Goal: Information Seeking & Learning: Compare options

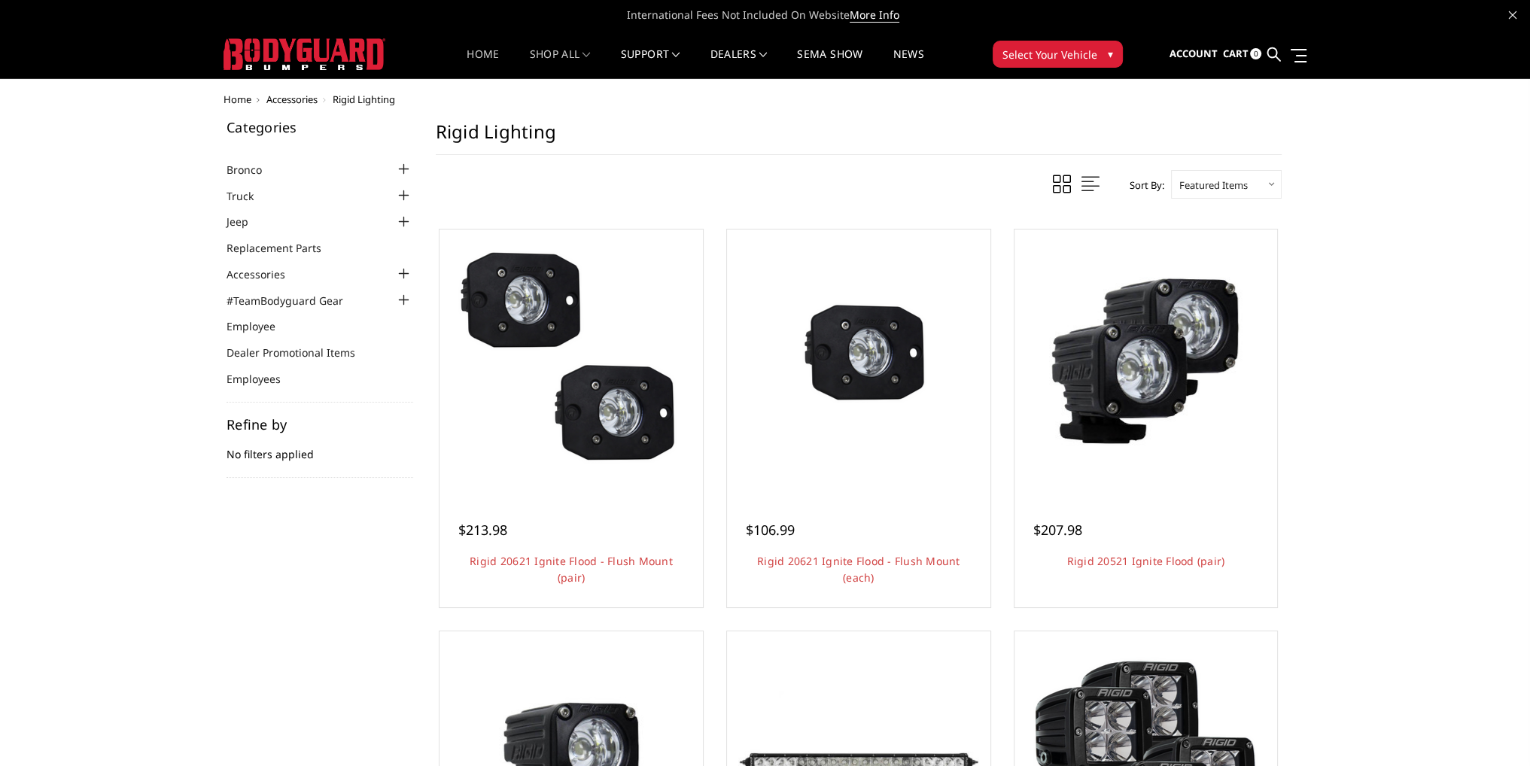
click at [480, 52] on link "Home" at bounding box center [483, 63] width 32 height 29
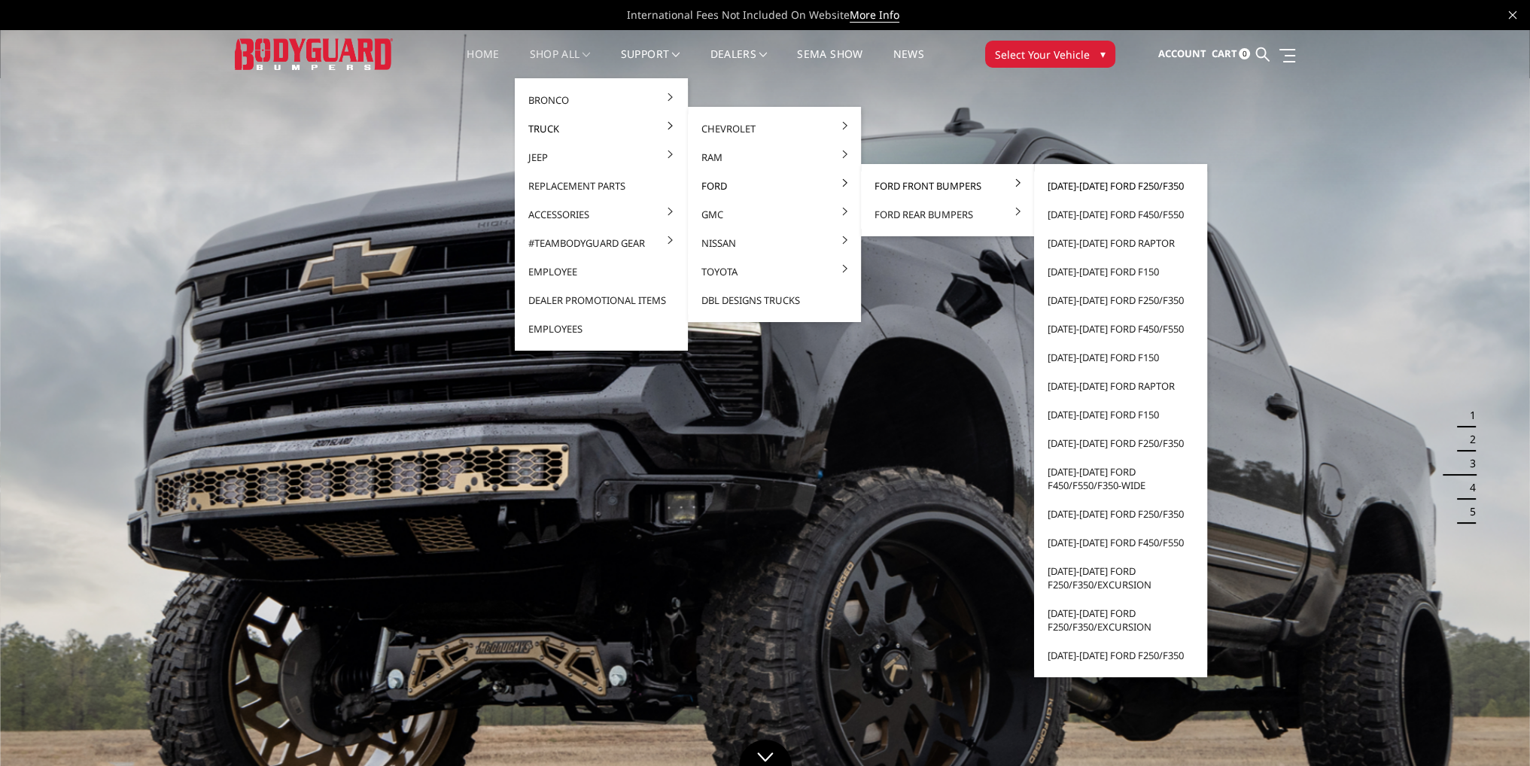
click at [1097, 181] on link "[DATE]-[DATE] Ford F250/F350" at bounding box center [1120, 186] width 161 height 29
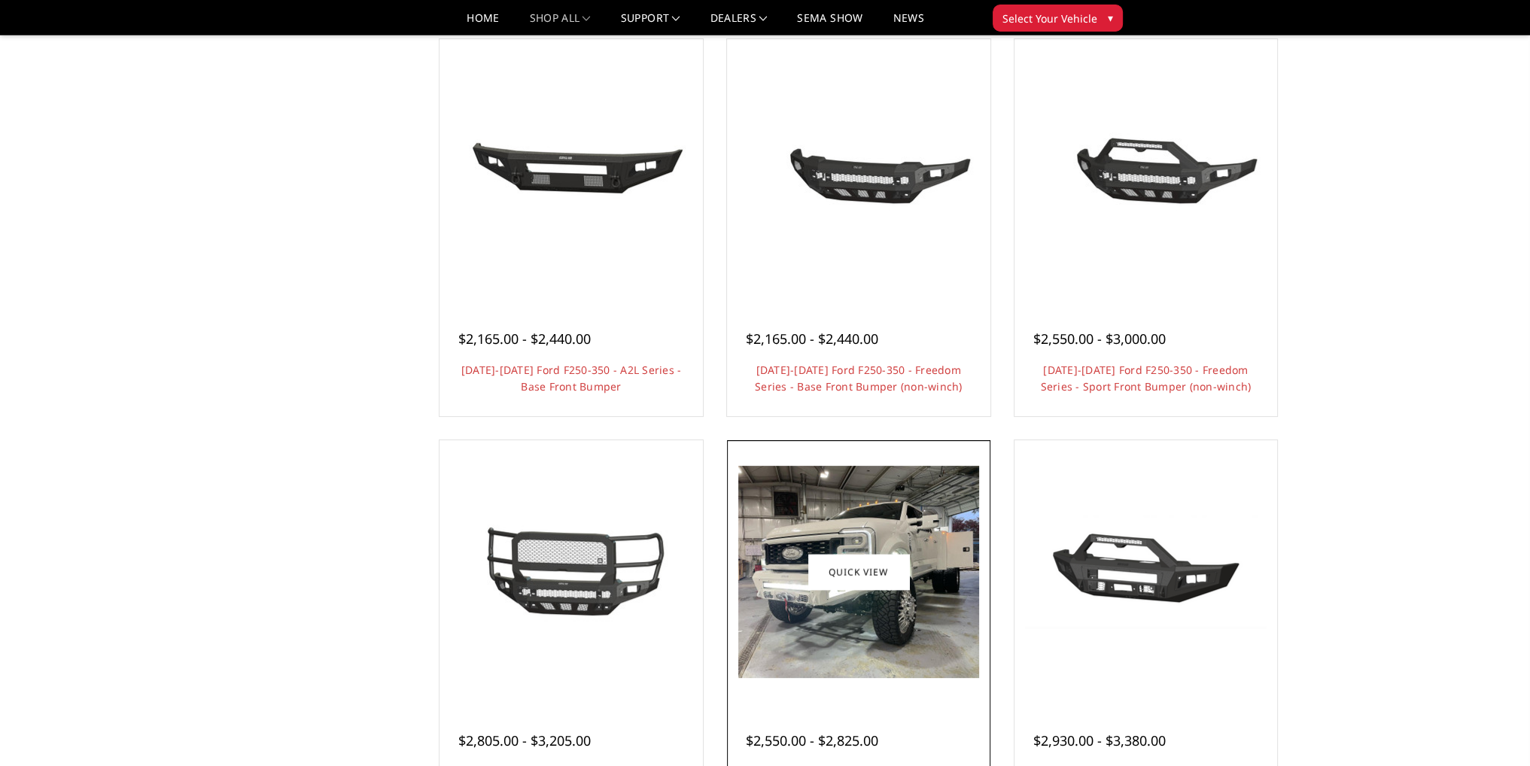
scroll to position [753, 0]
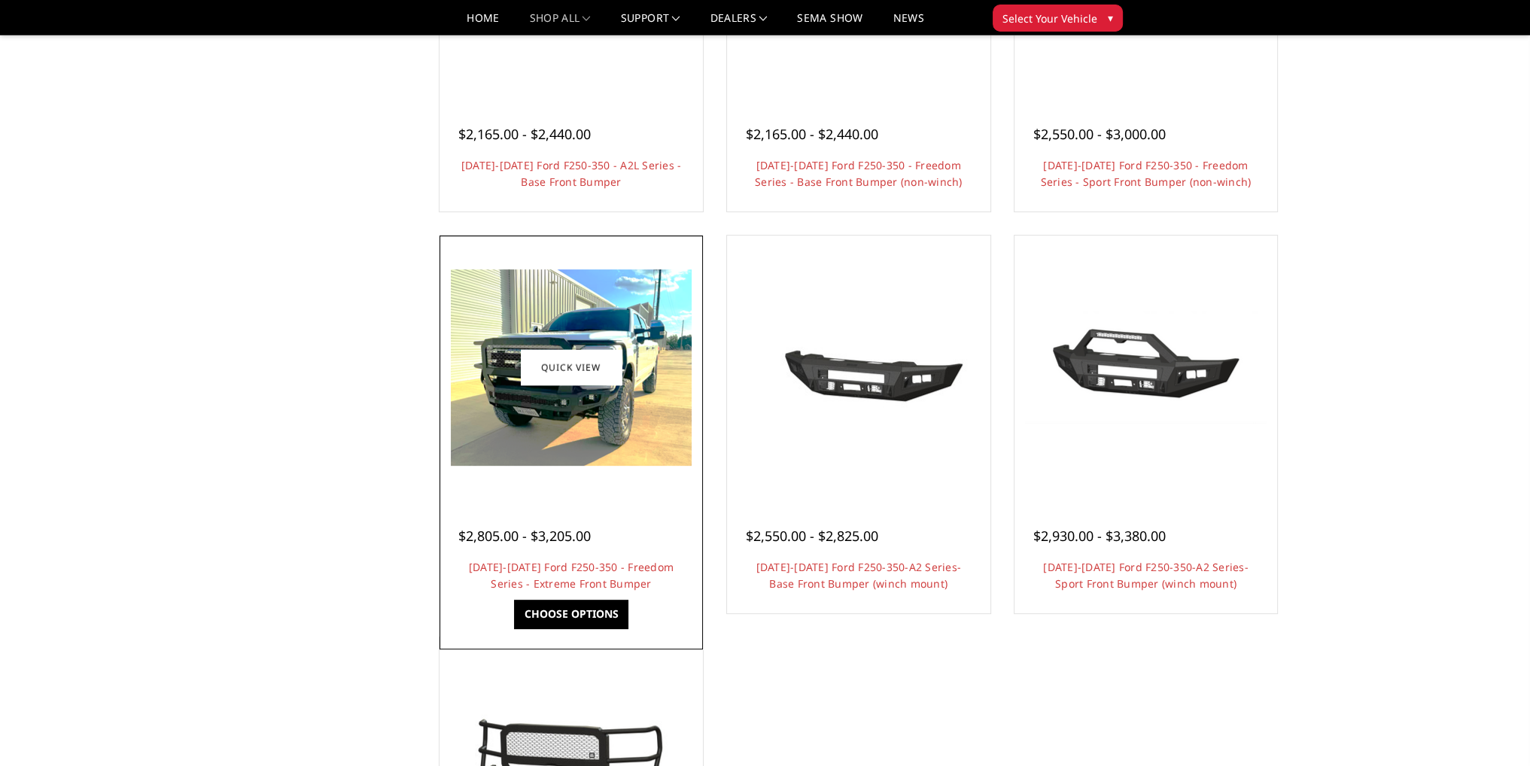
click at [608, 478] on div at bounding box center [571, 367] width 256 height 256
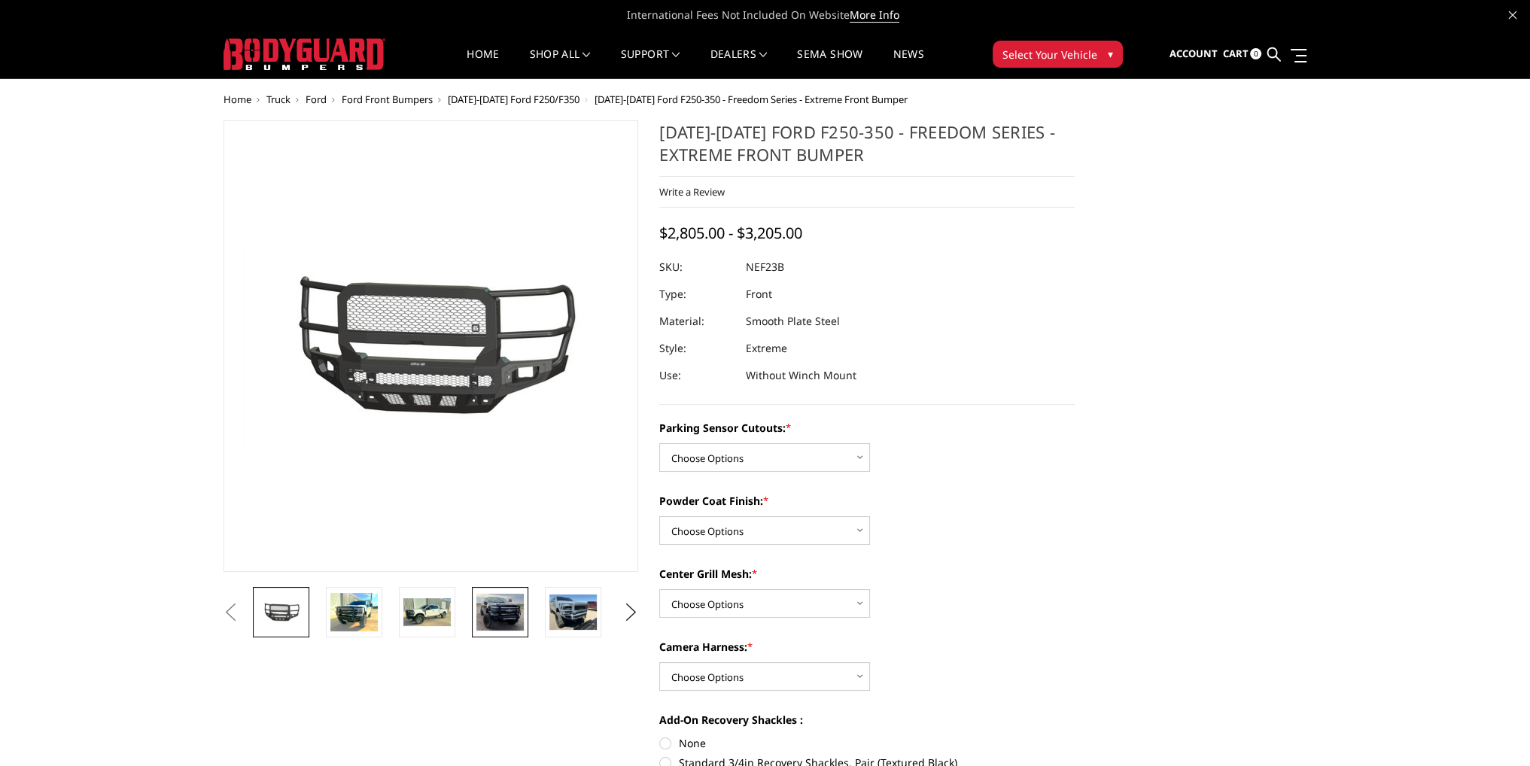
click at [516, 612] on img at bounding box center [499, 612] width 47 height 37
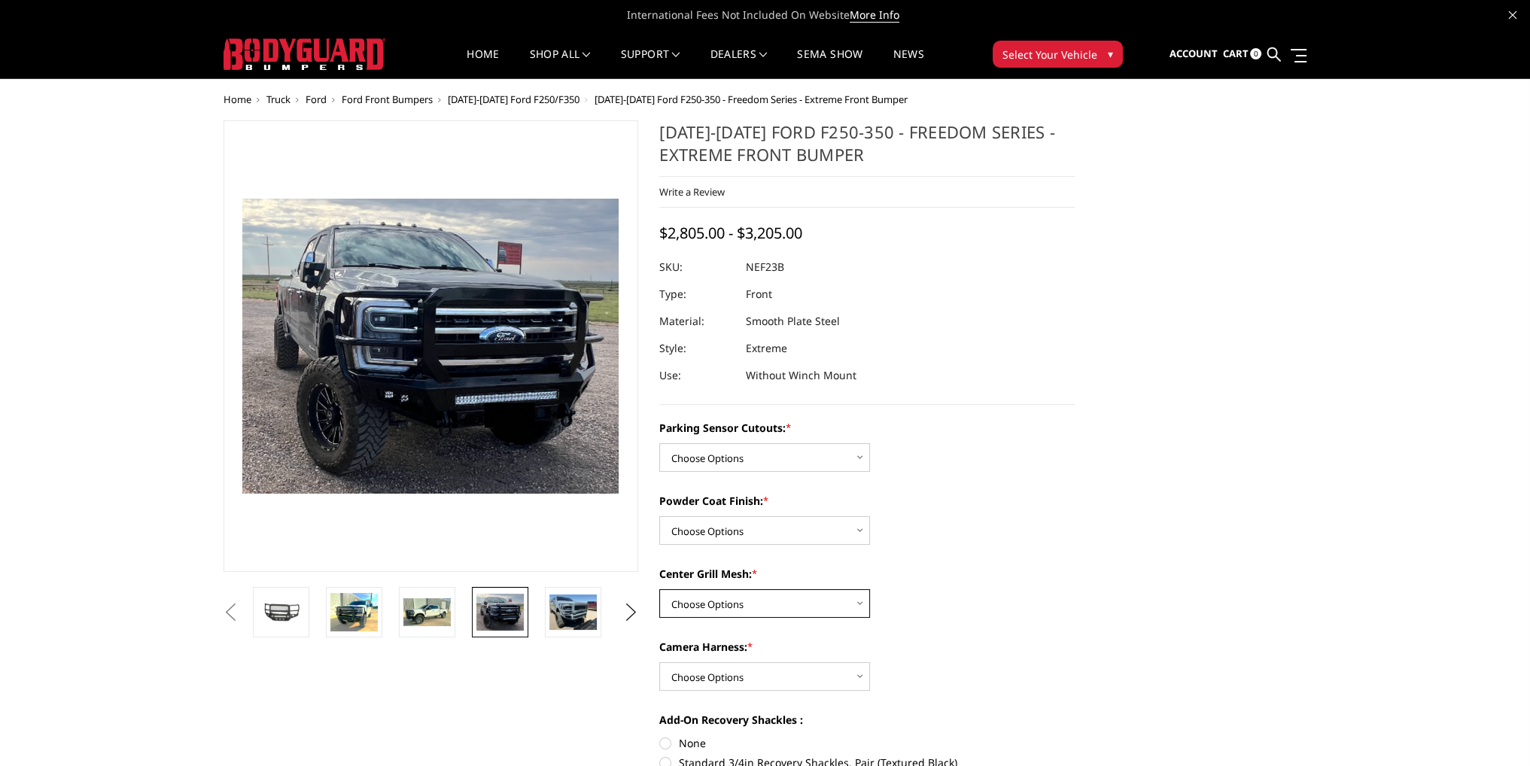
click at [778, 599] on select "Choose Options With Center Grill Mesh Without Center Grill Mesh" at bounding box center [764, 603] width 211 height 29
click at [778, 603] on select "Choose Options With Center Grill Mesh Without Center Grill Mesh" at bounding box center [764, 603] width 211 height 29
click at [575, 607] on img at bounding box center [572, 612] width 47 height 35
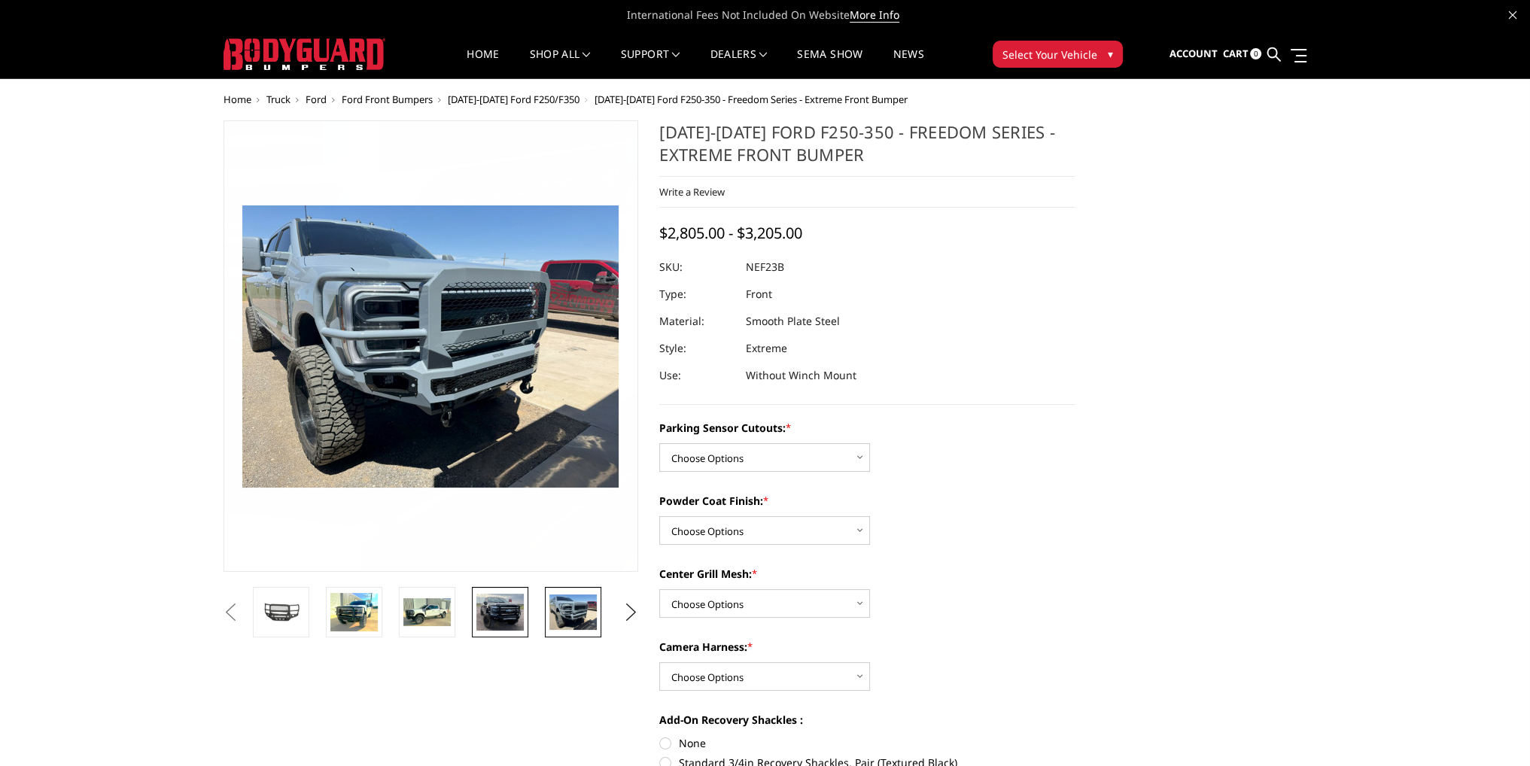
click at [502, 607] on img at bounding box center [499, 612] width 47 height 37
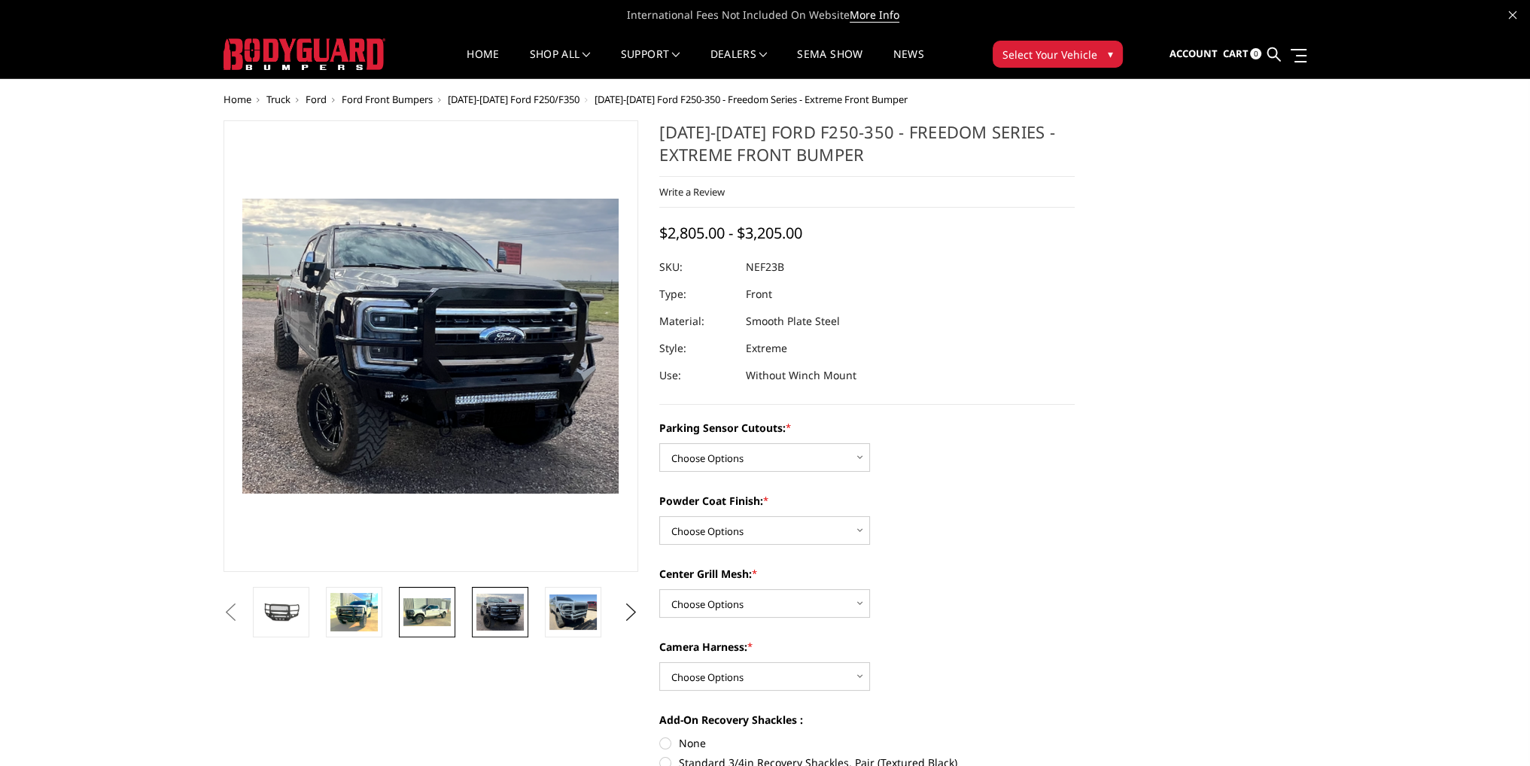
click at [415, 612] on img at bounding box center [426, 612] width 47 height 29
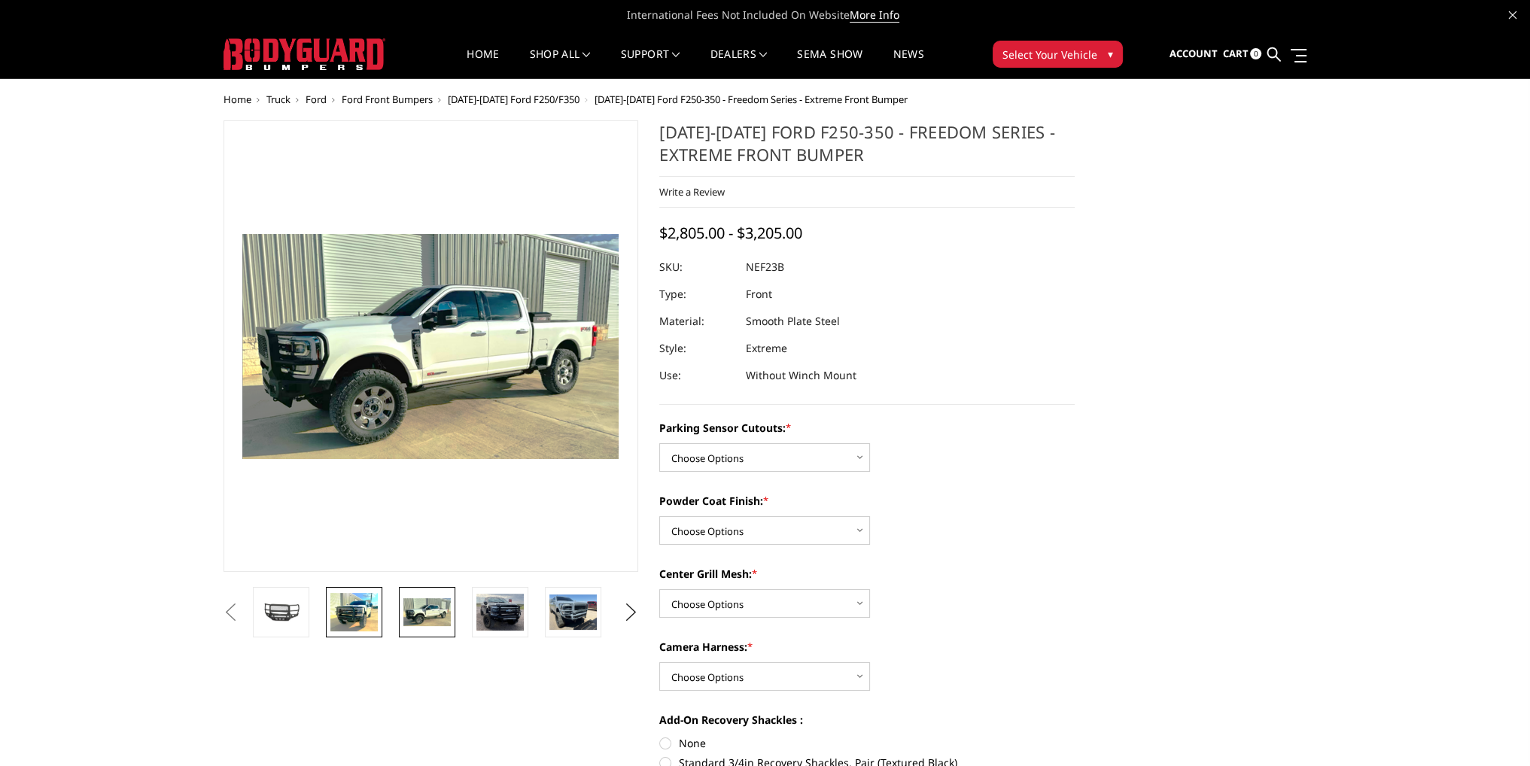
click at [367, 612] on img at bounding box center [353, 612] width 47 height 38
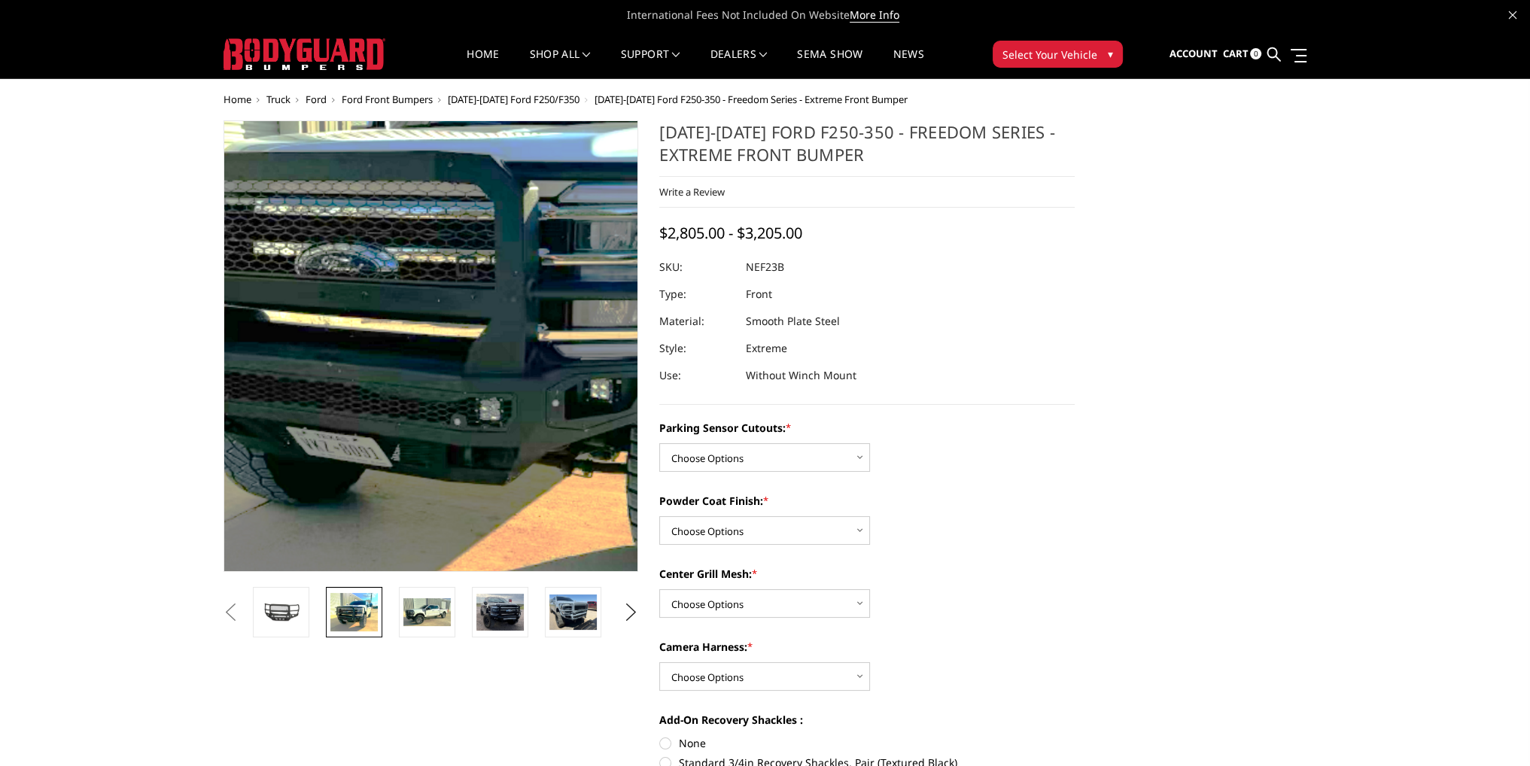
click at [364, 448] on img at bounding box center [519, 271] width 963 height 787
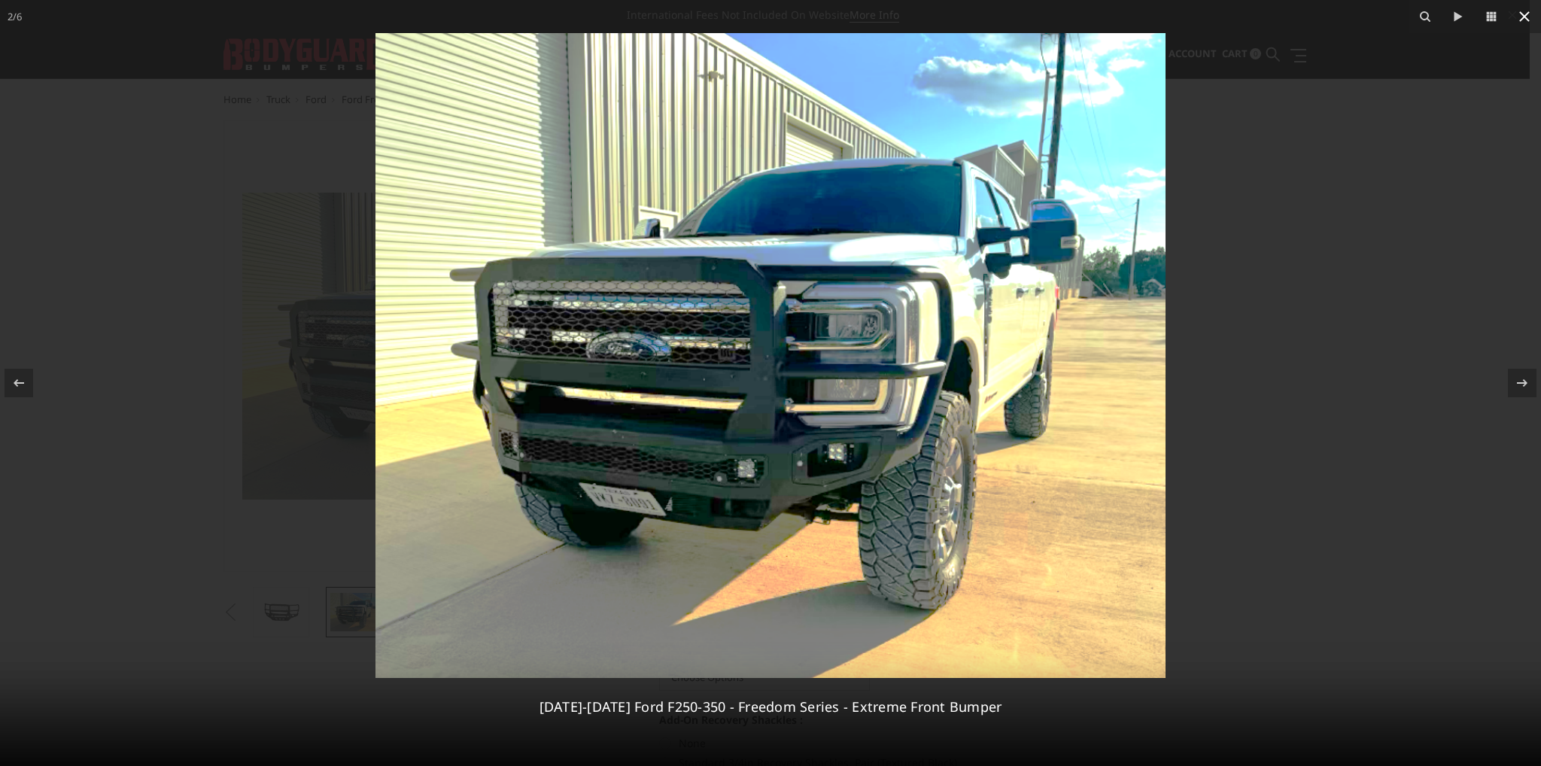
click at [1526, 18] on icon at bounding box center [1525, 16] width 11 height 11
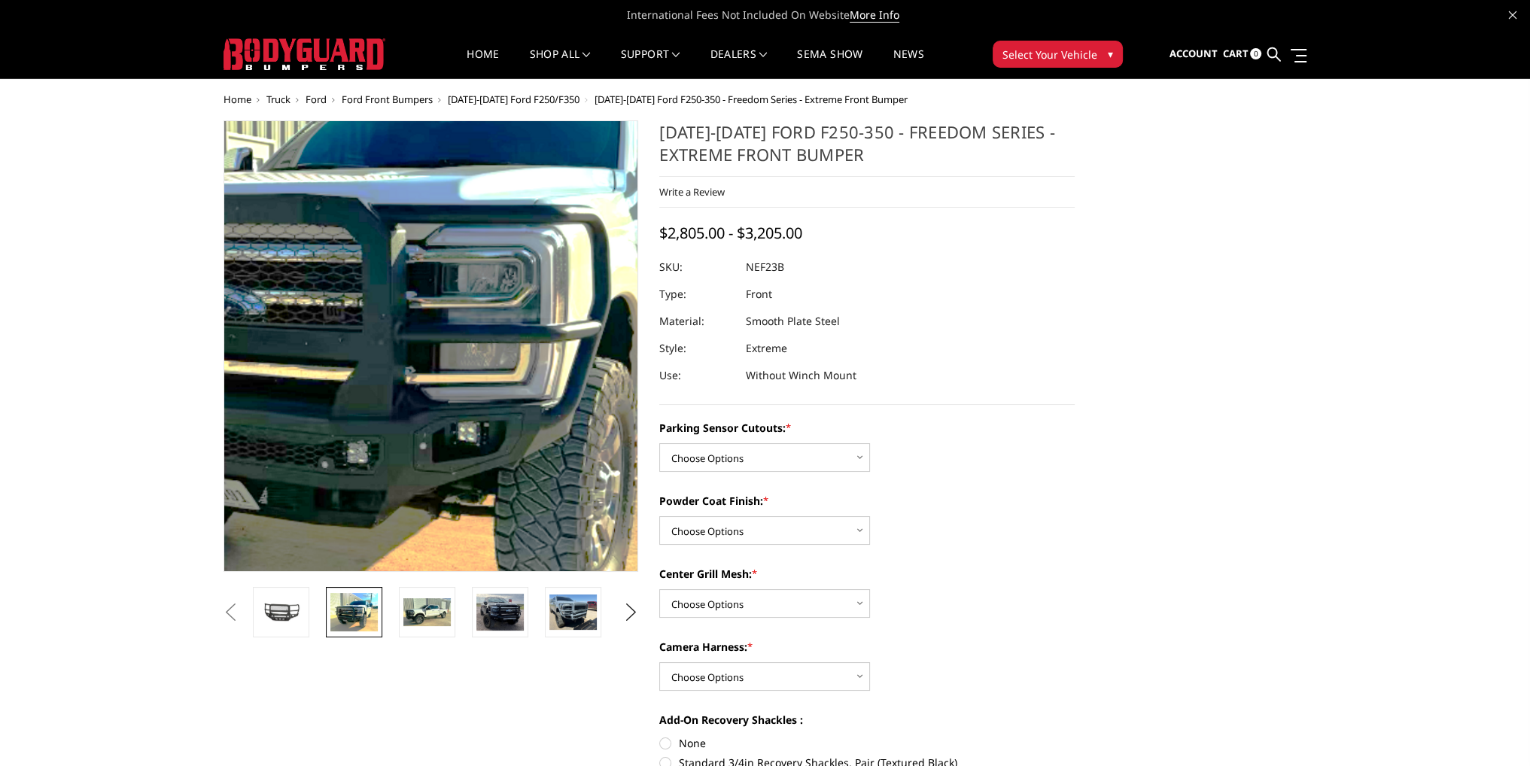
click at [464, 391] on img at bounding box center [386, 314] width 963 height 787
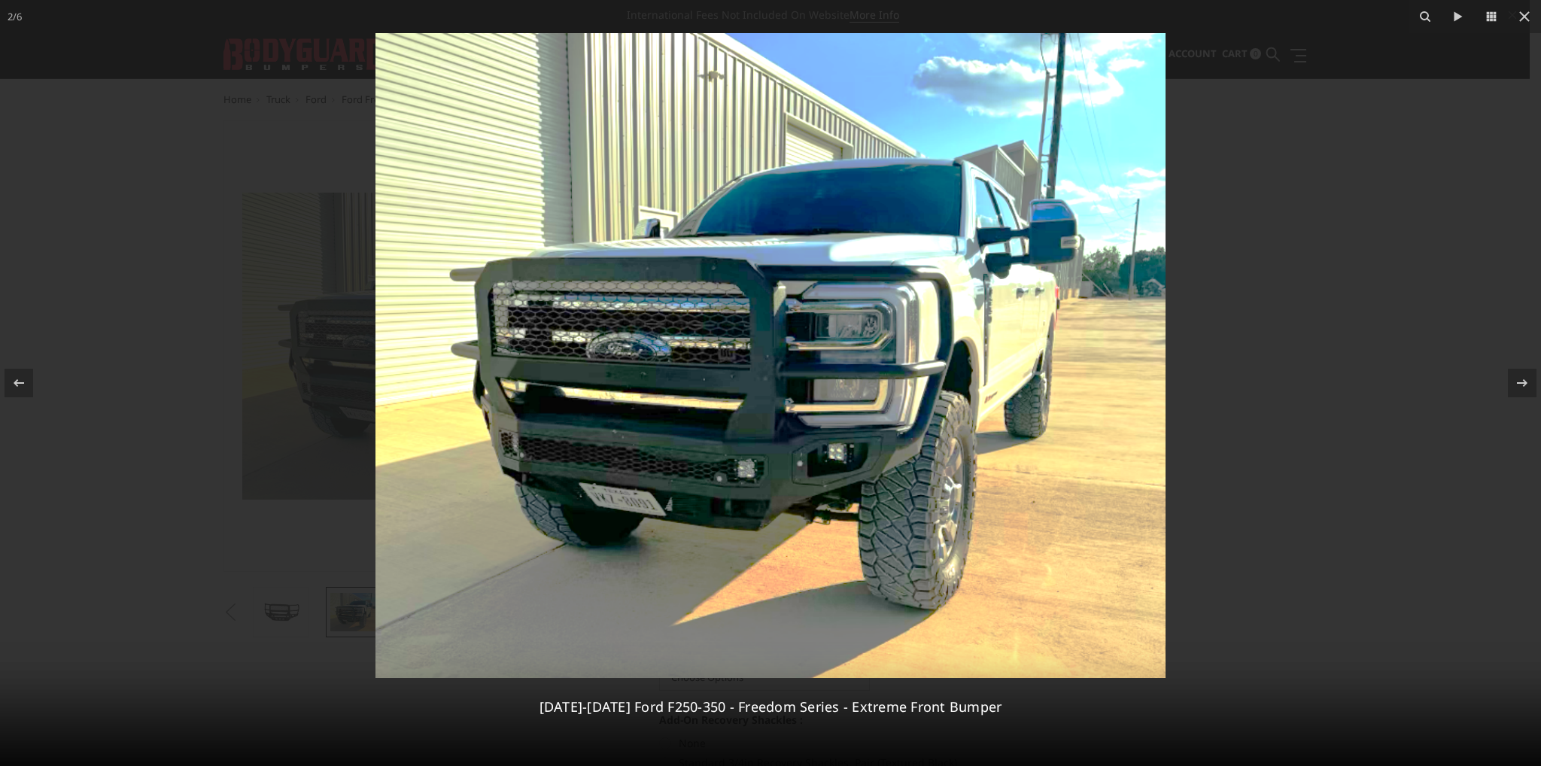
click at [720, 483] on img at bounding box center [771, 355] width 790 height 645
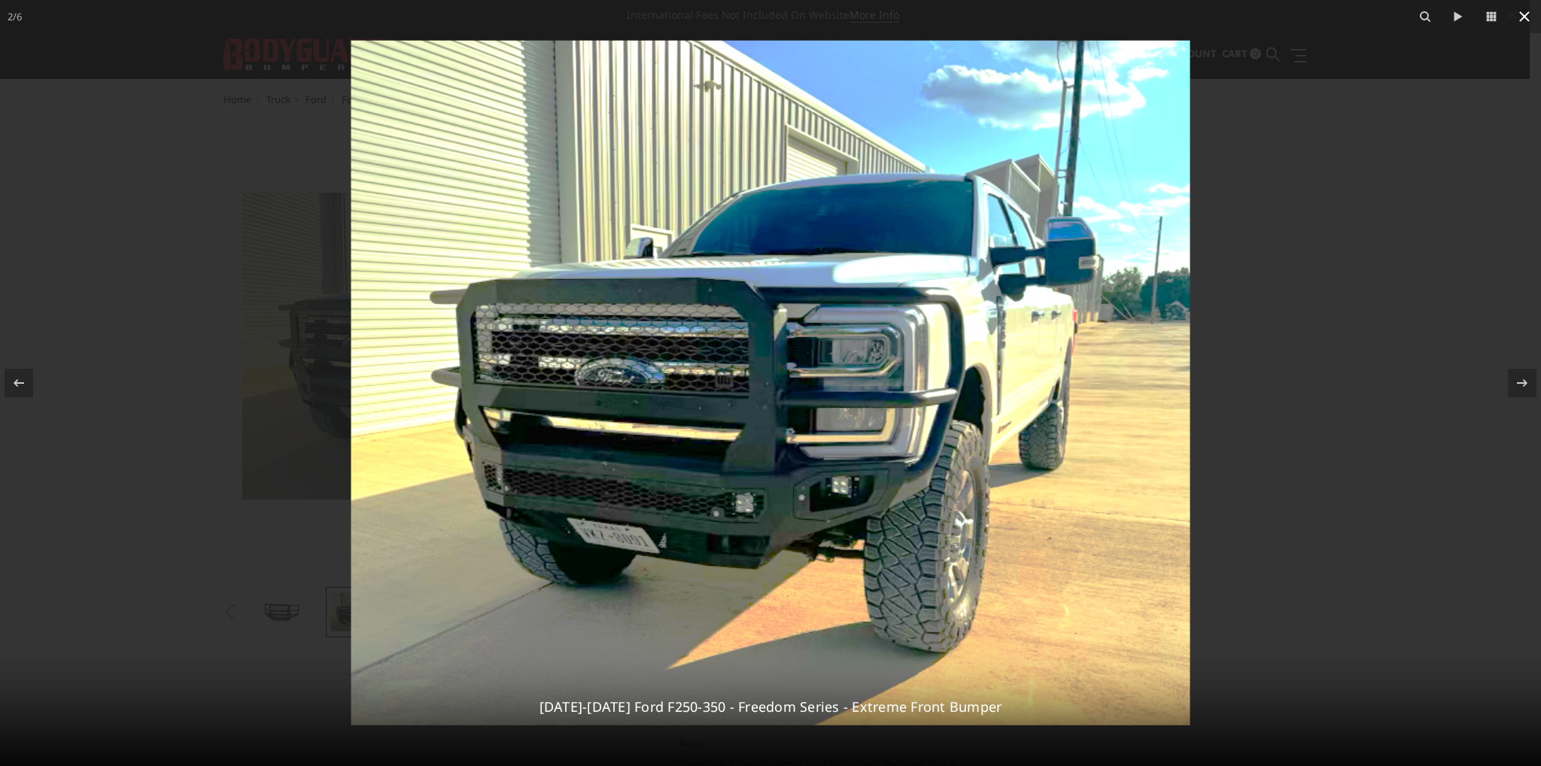
click at [1523, 15] on icon at bounding box center [1525, 16] width 11 height 11
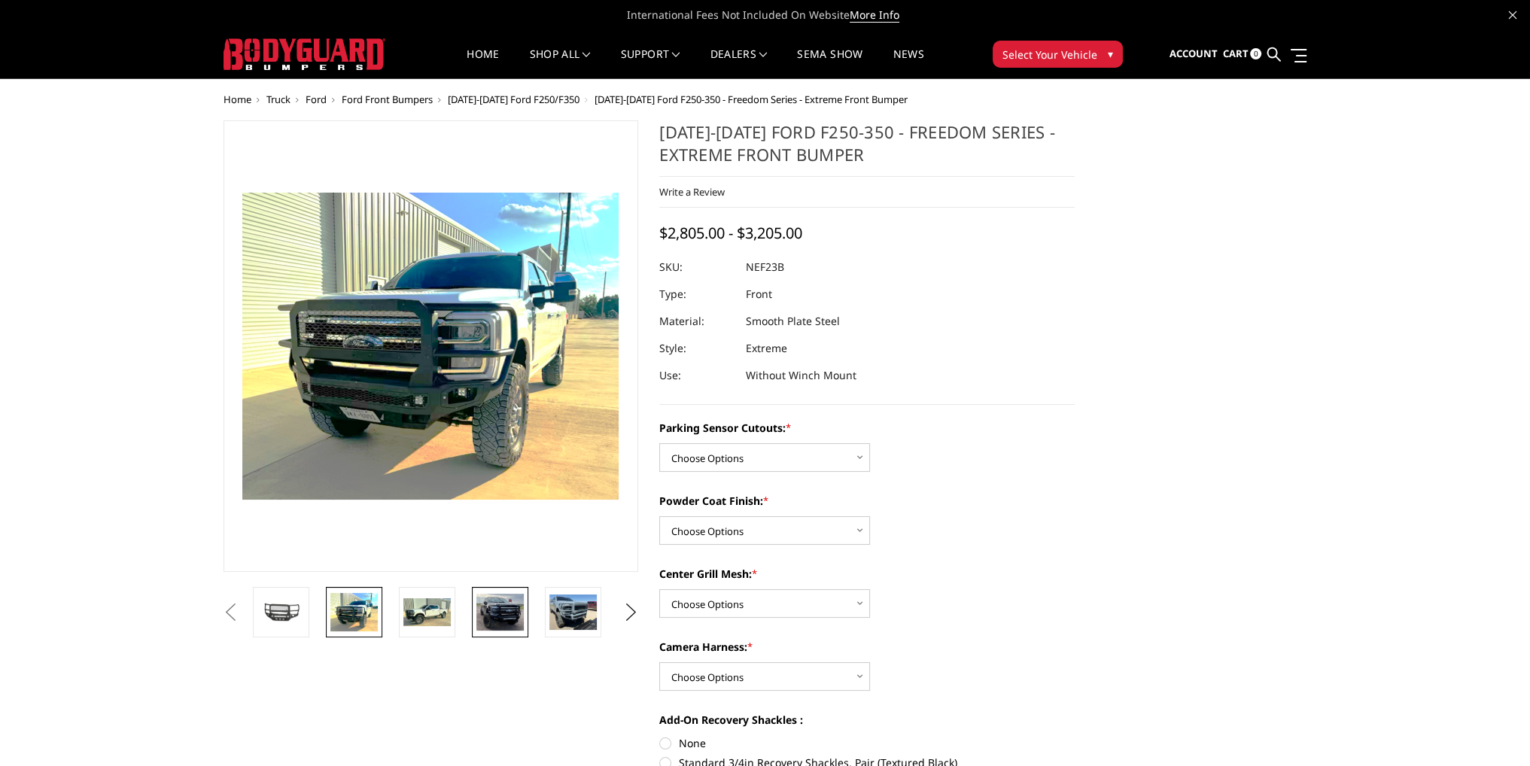
click at [502, 617] on img at bounding box center [499, 612] width 47 height 37
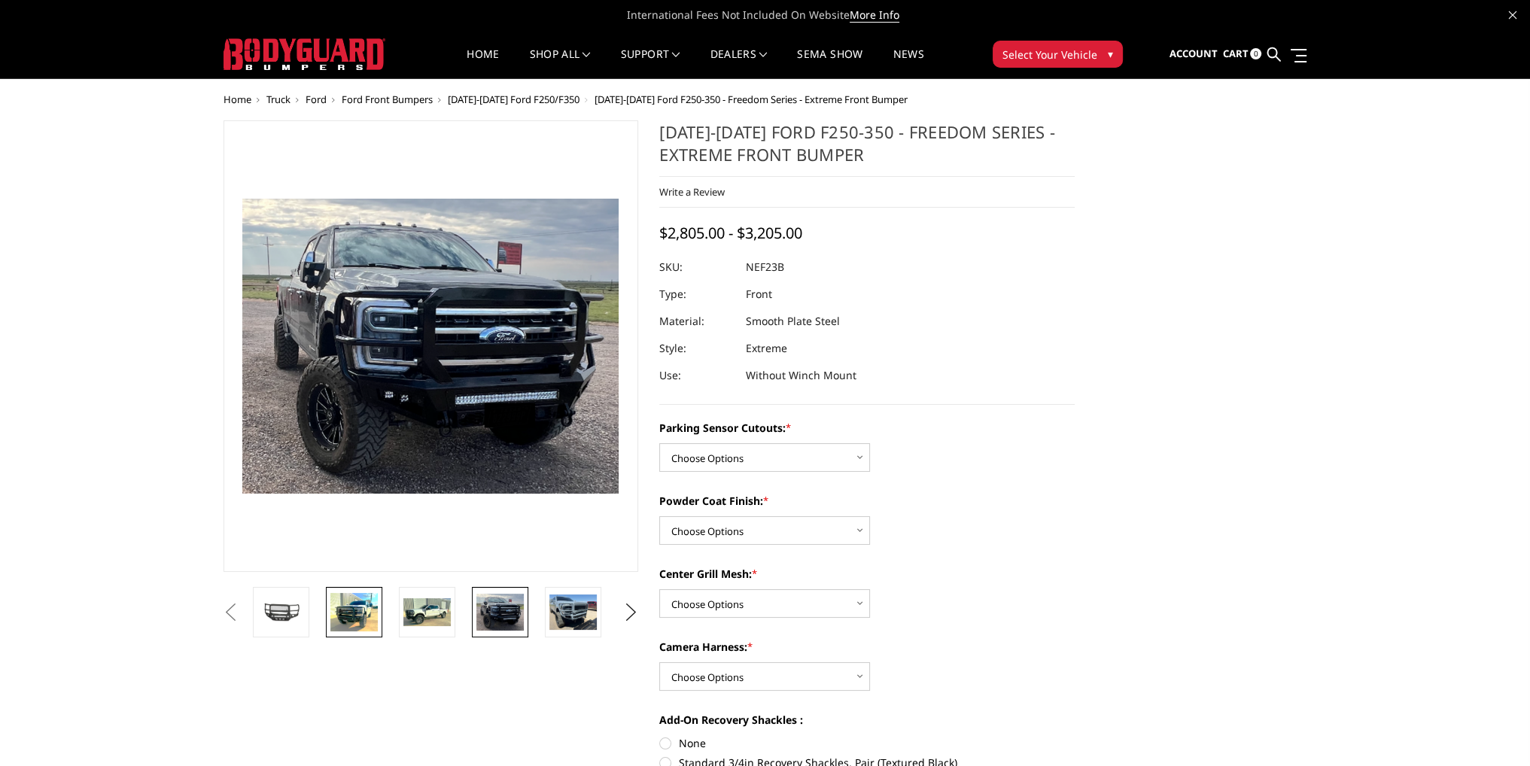
click at [350, 612] on img at bounding box center [353, 612] width 47 height 38
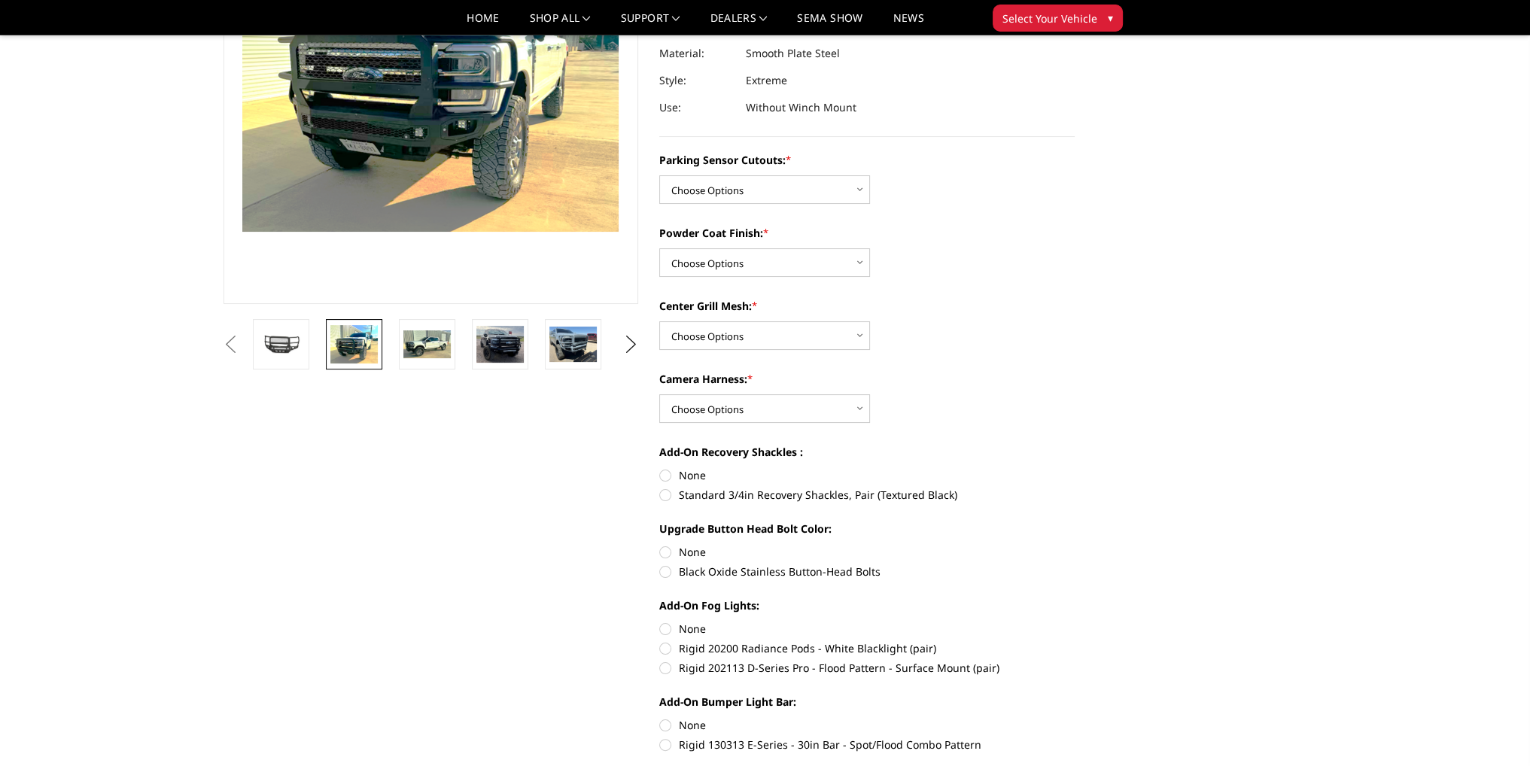
scroll to position [226, 0]
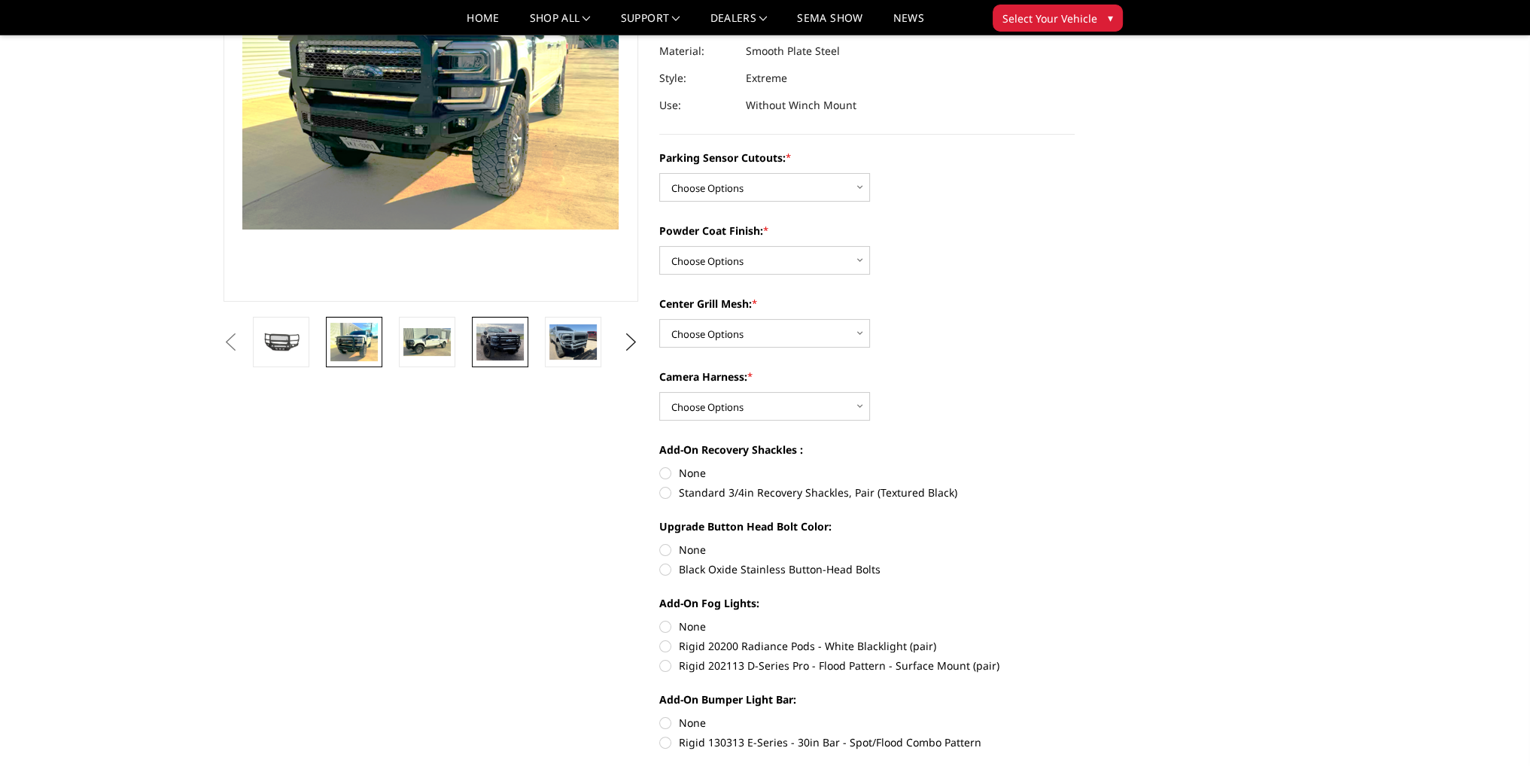
click at [502, 346] on img at bounding box center [499, 342] width 47 height 37
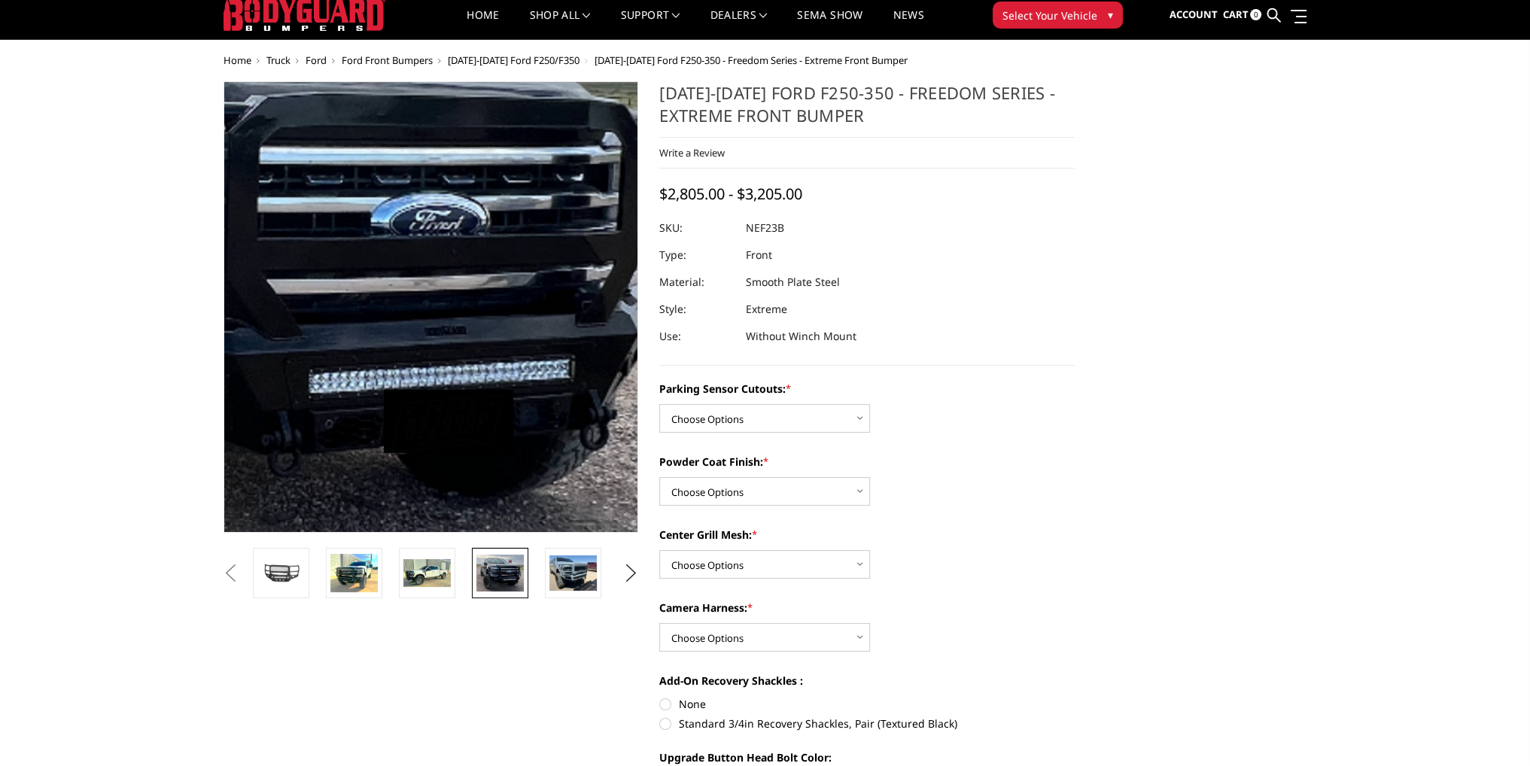
scroll to position [0, 0]
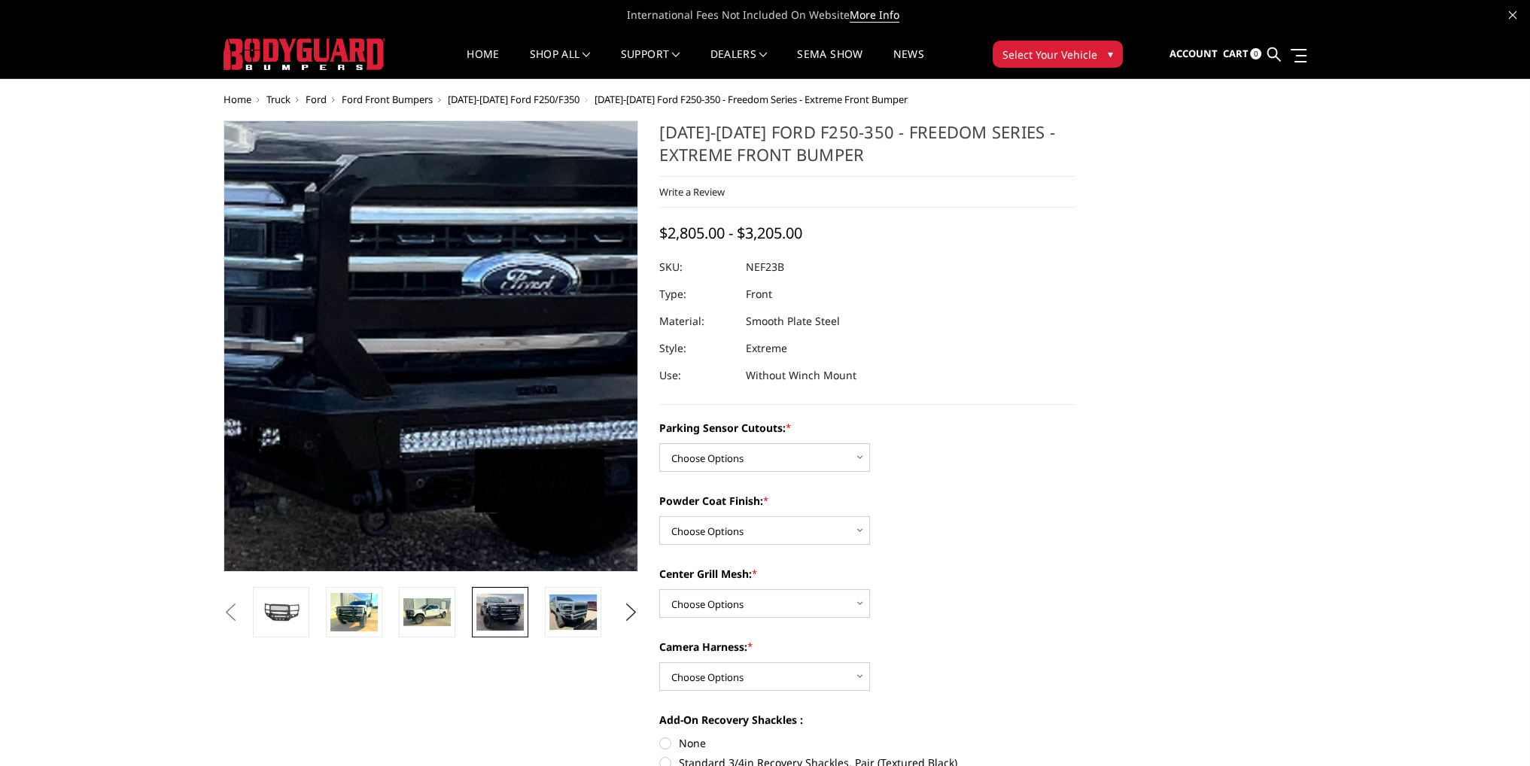
click at [503, 367] on img at bounding box center [336, 303] width 963 height 756
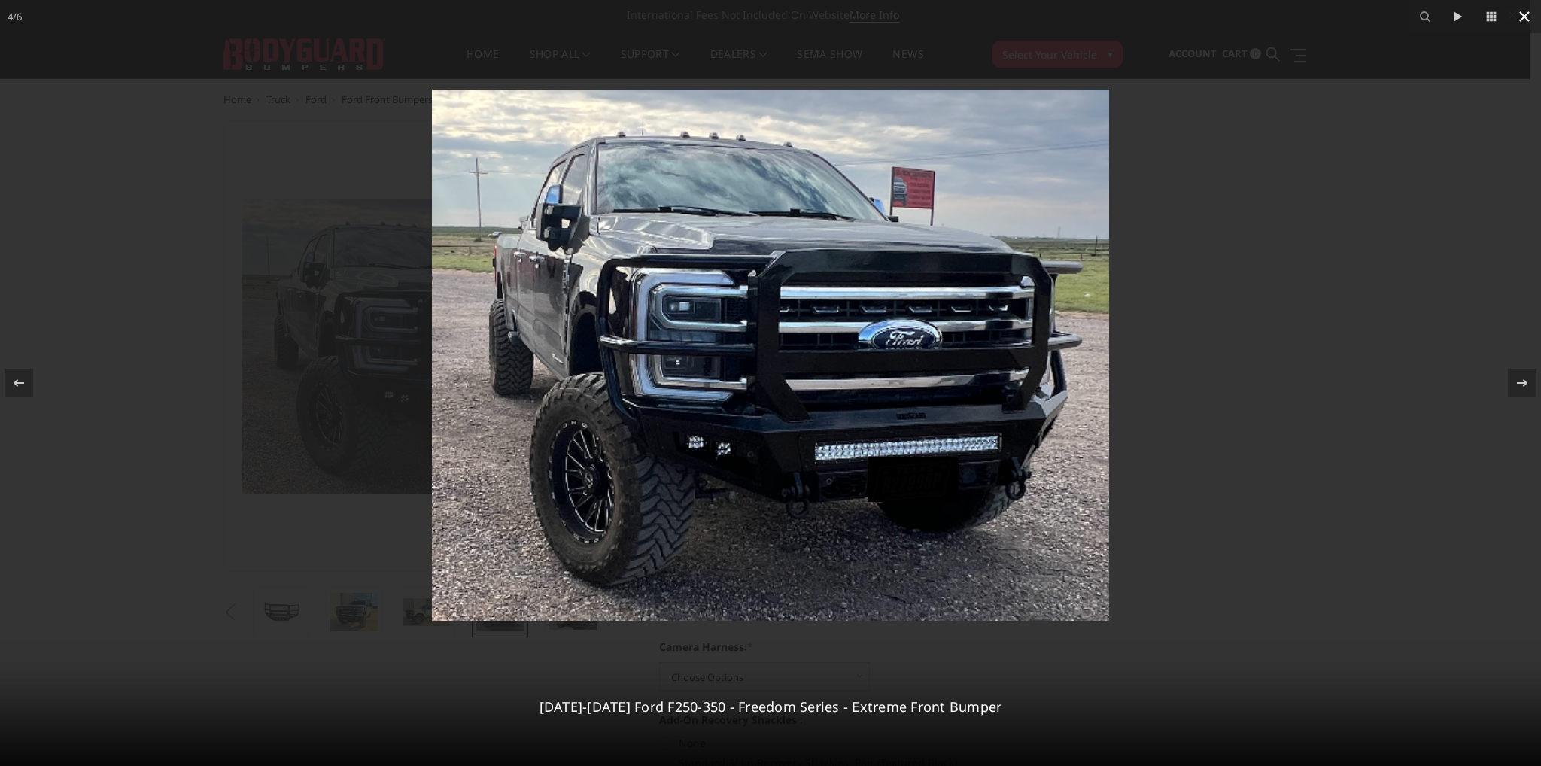
click at [1525, 20] on icon at bounding box center [1525, 17] width 18 height 18
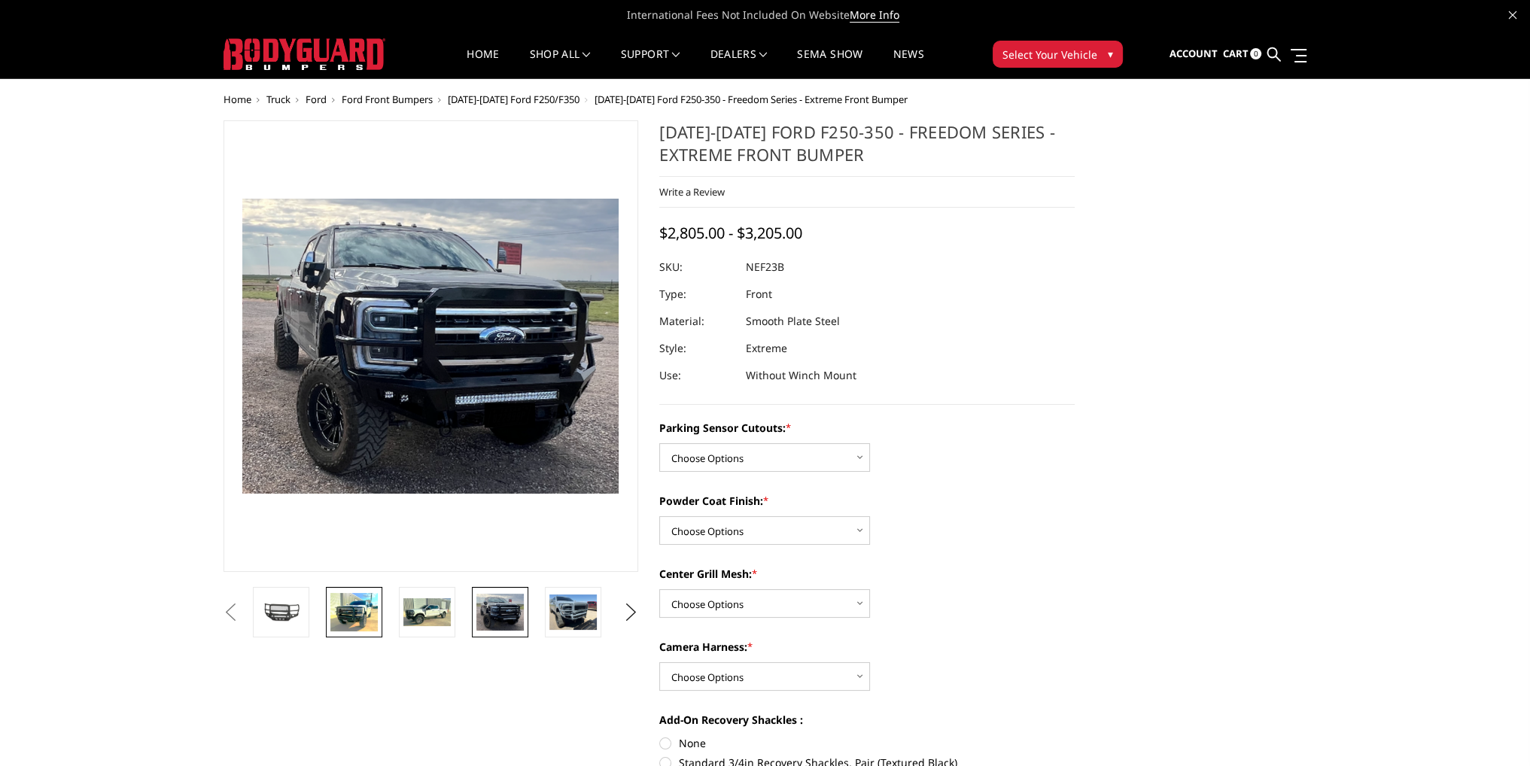
click at [365, 605] on img at bounding box center [353, 612] width 47 height 38
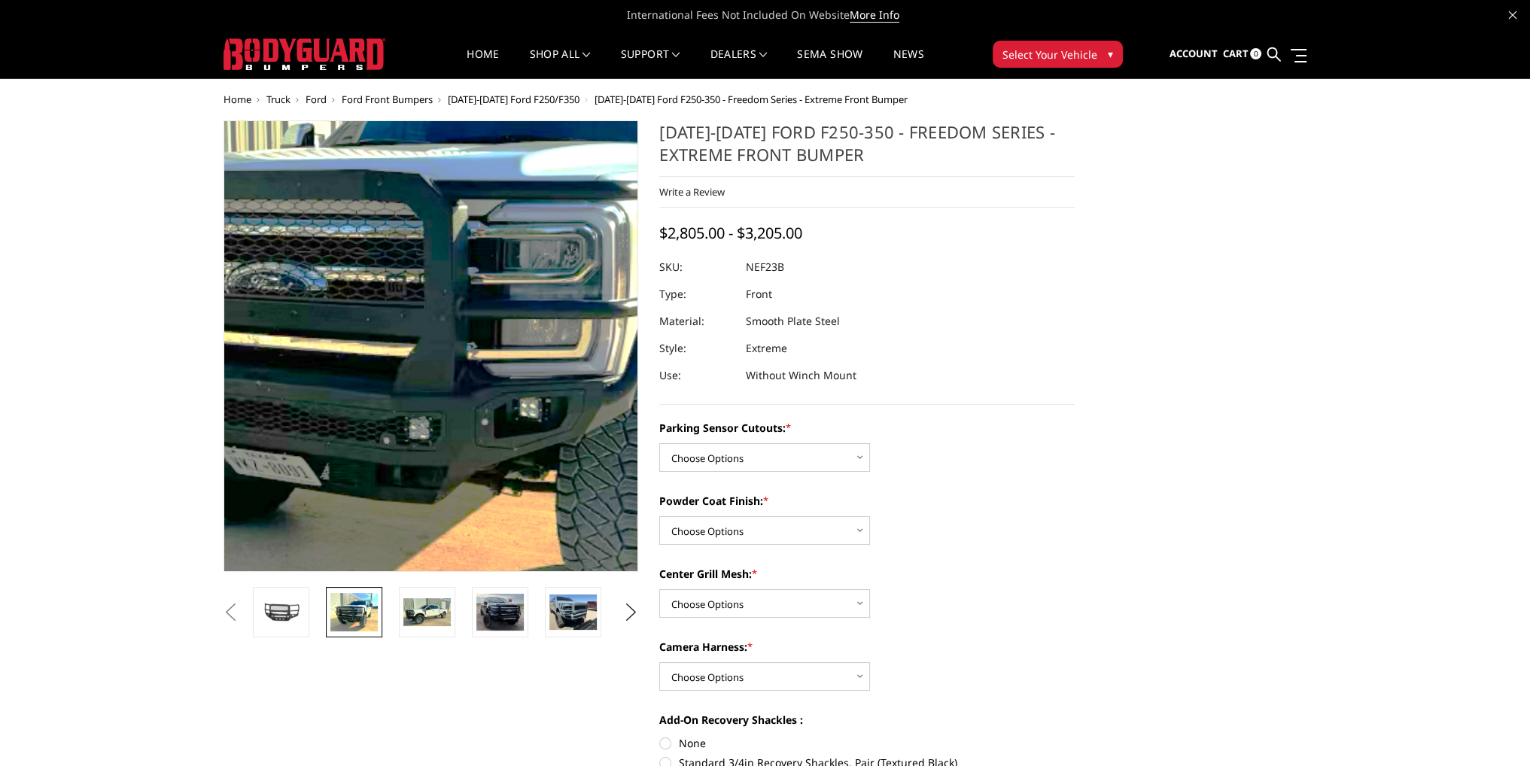
click at [418, 423] on img at bounding box center [448, 290] width 963 height 787
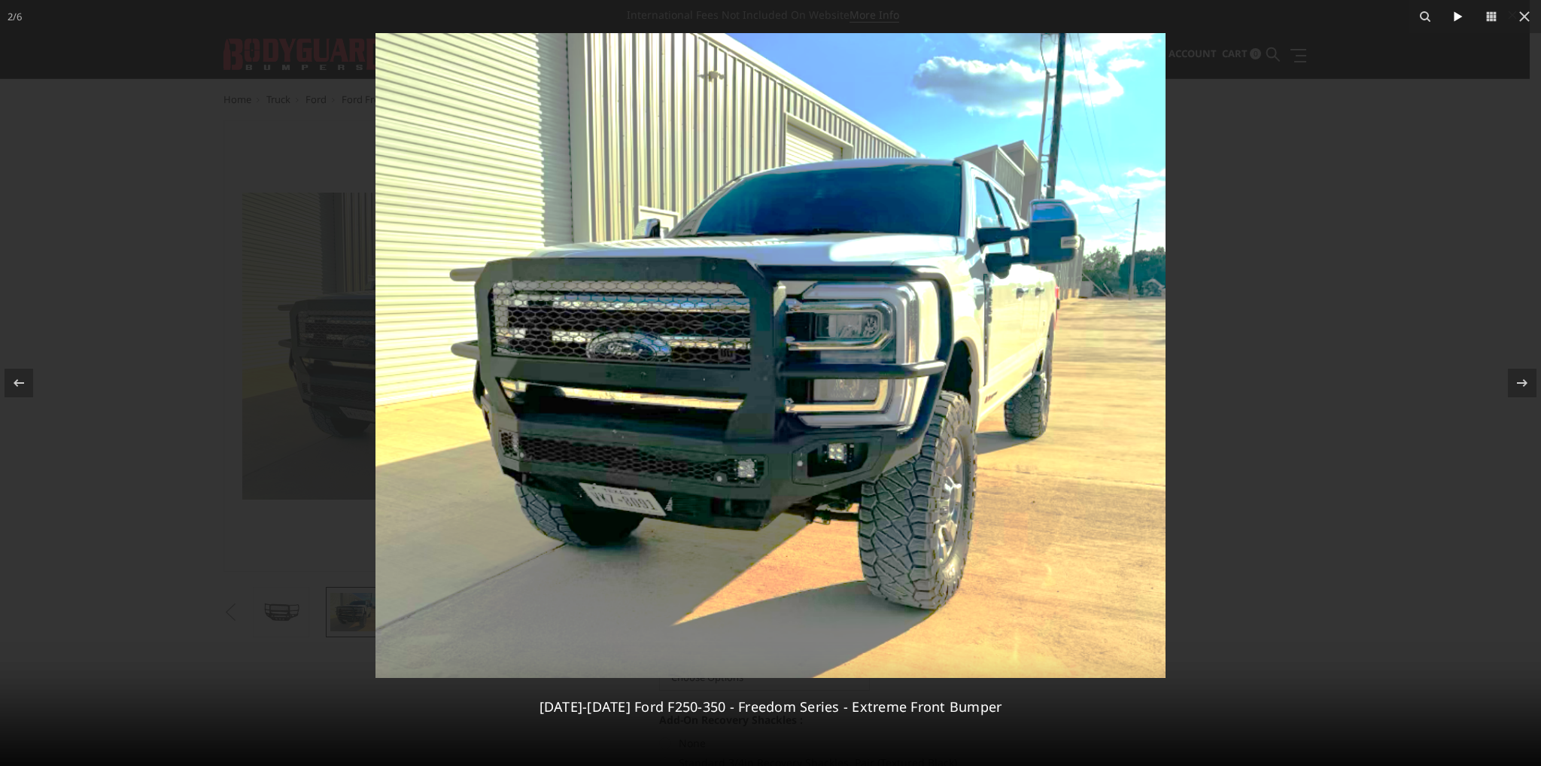
drag, startPoint x: 1520, startPoint y: 18, endPoint x: 1471, endPoint y: 24, distance: 50.0
click at [1521, 17] on icon at bounding box center [1525, 17] width 18 height 18
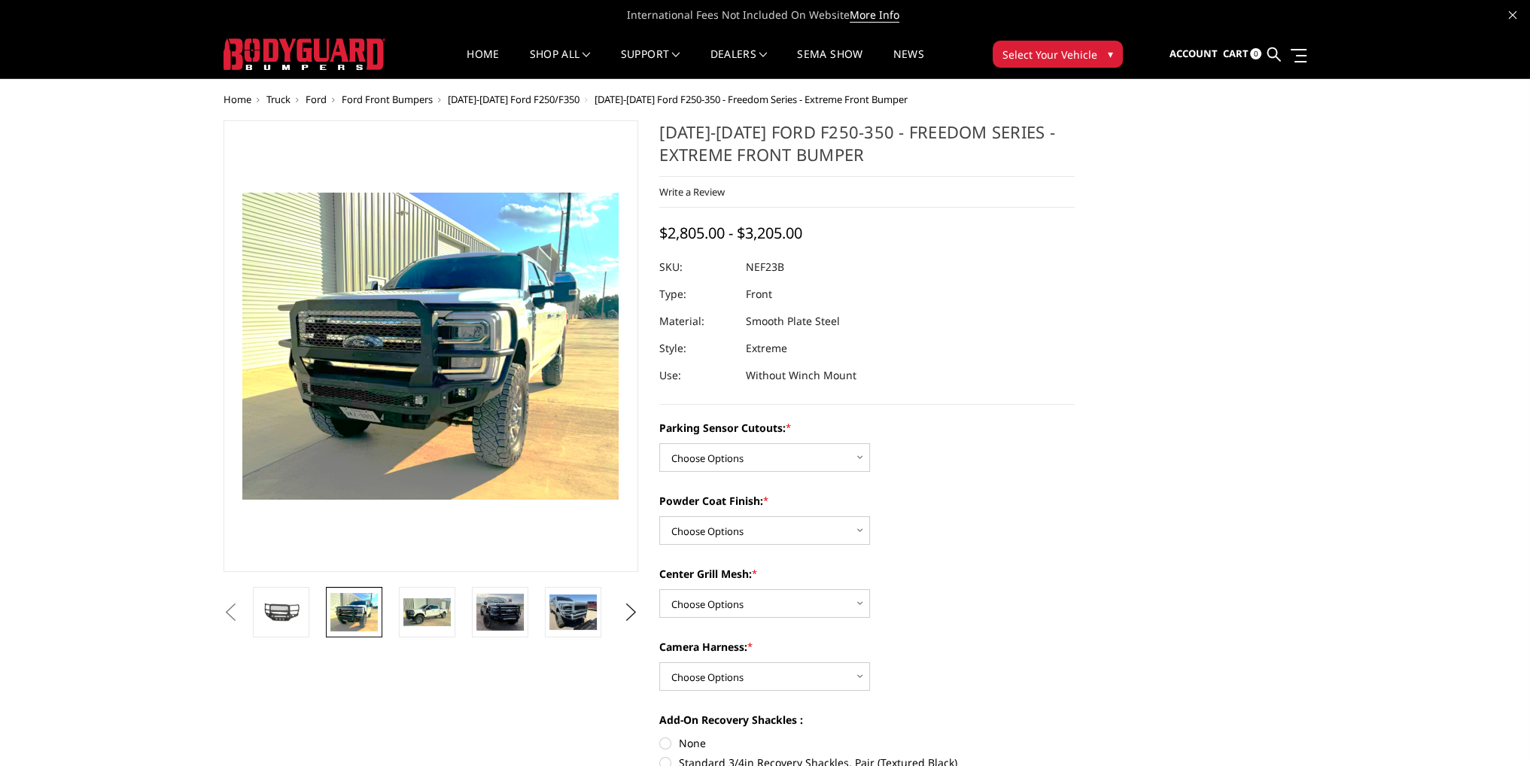
click at [523, 97] on span "[DATE]-[DATE] Ford F250/F350" at bounding box center [514, 100] width 132 height 14
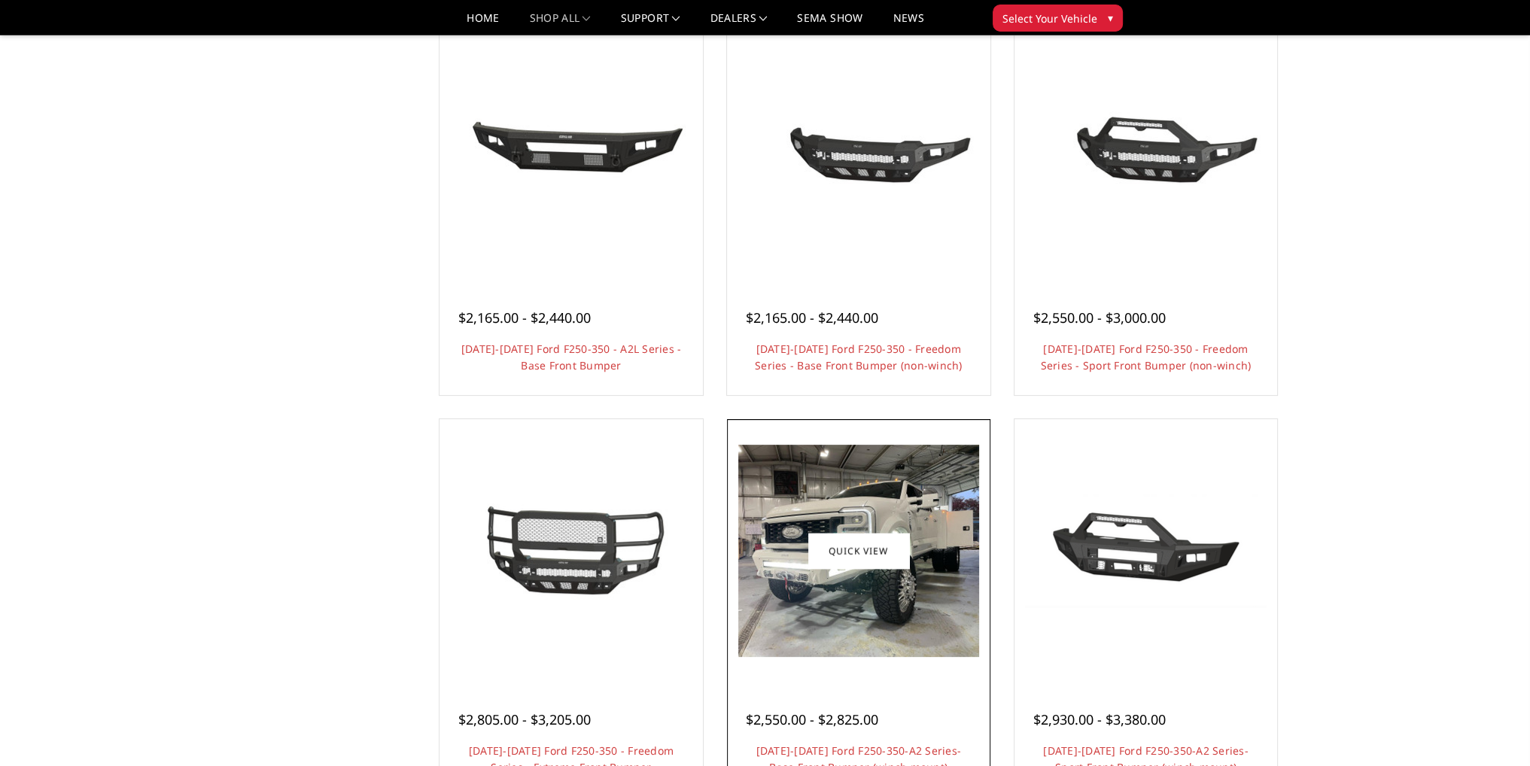
scroll to position [978, 0]
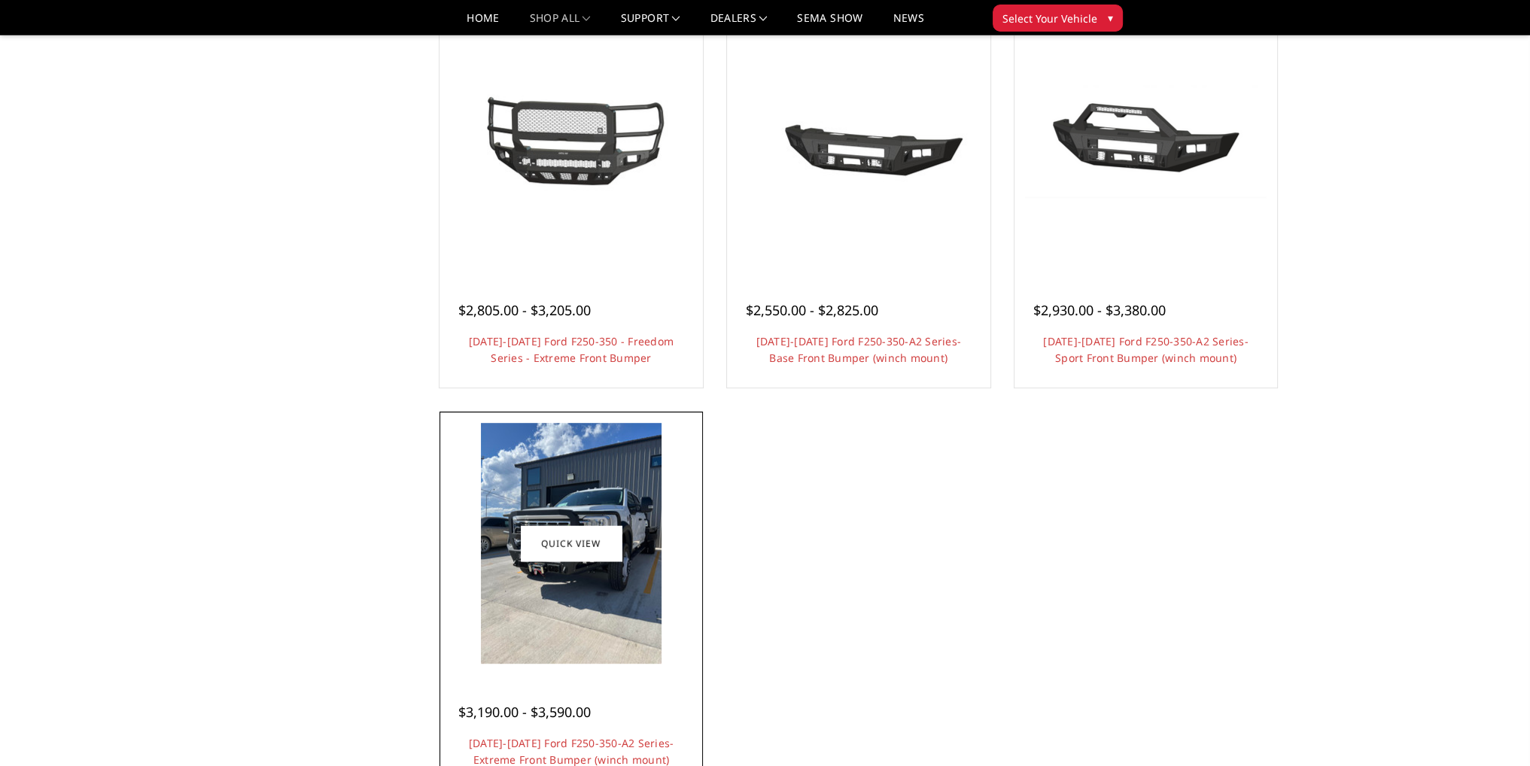
click at [638, 579] on img at bounding box center [571, 543] width 181 height 241
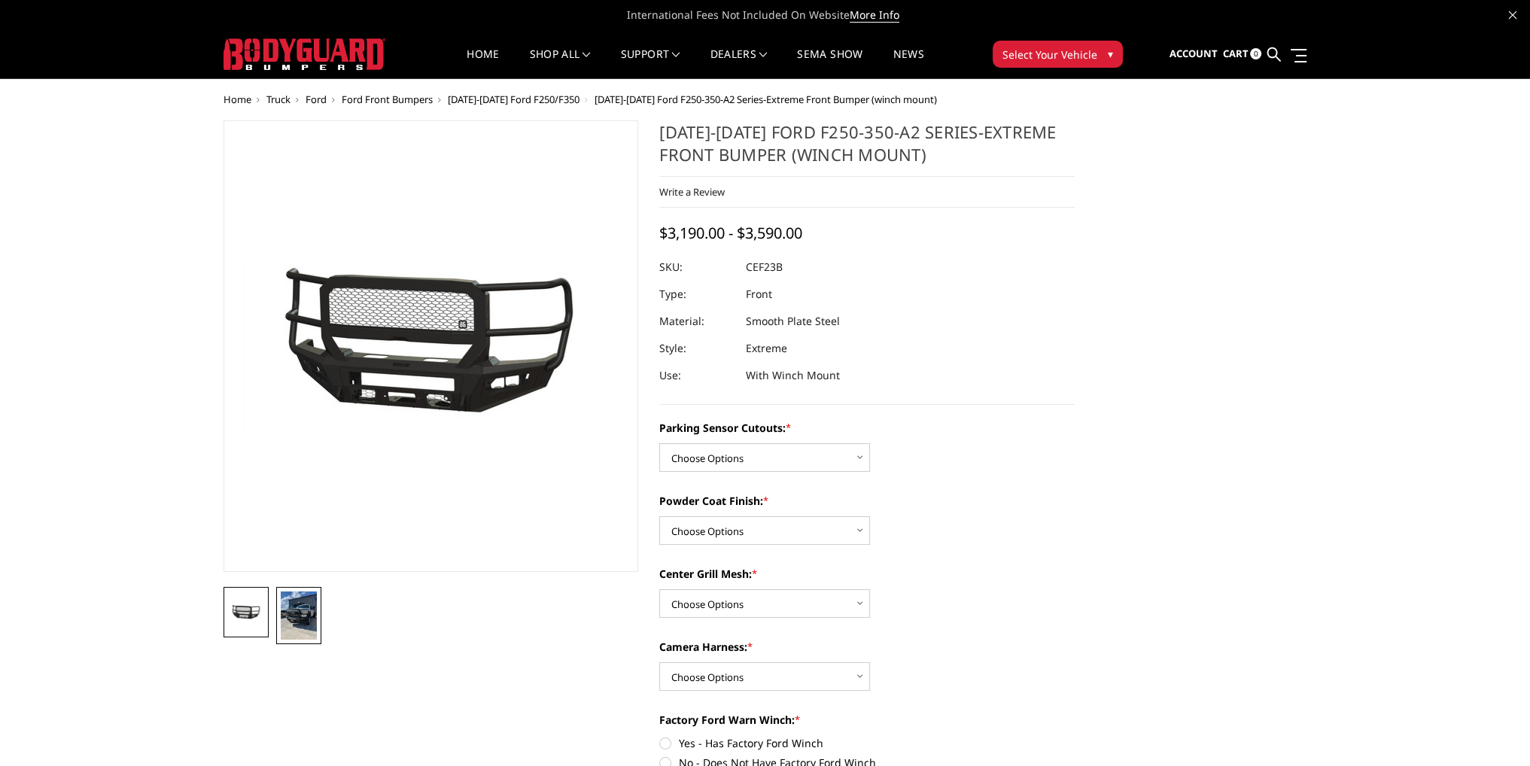
click at [284, 616] on img at bounding box center [299, 616] width 36 height 48
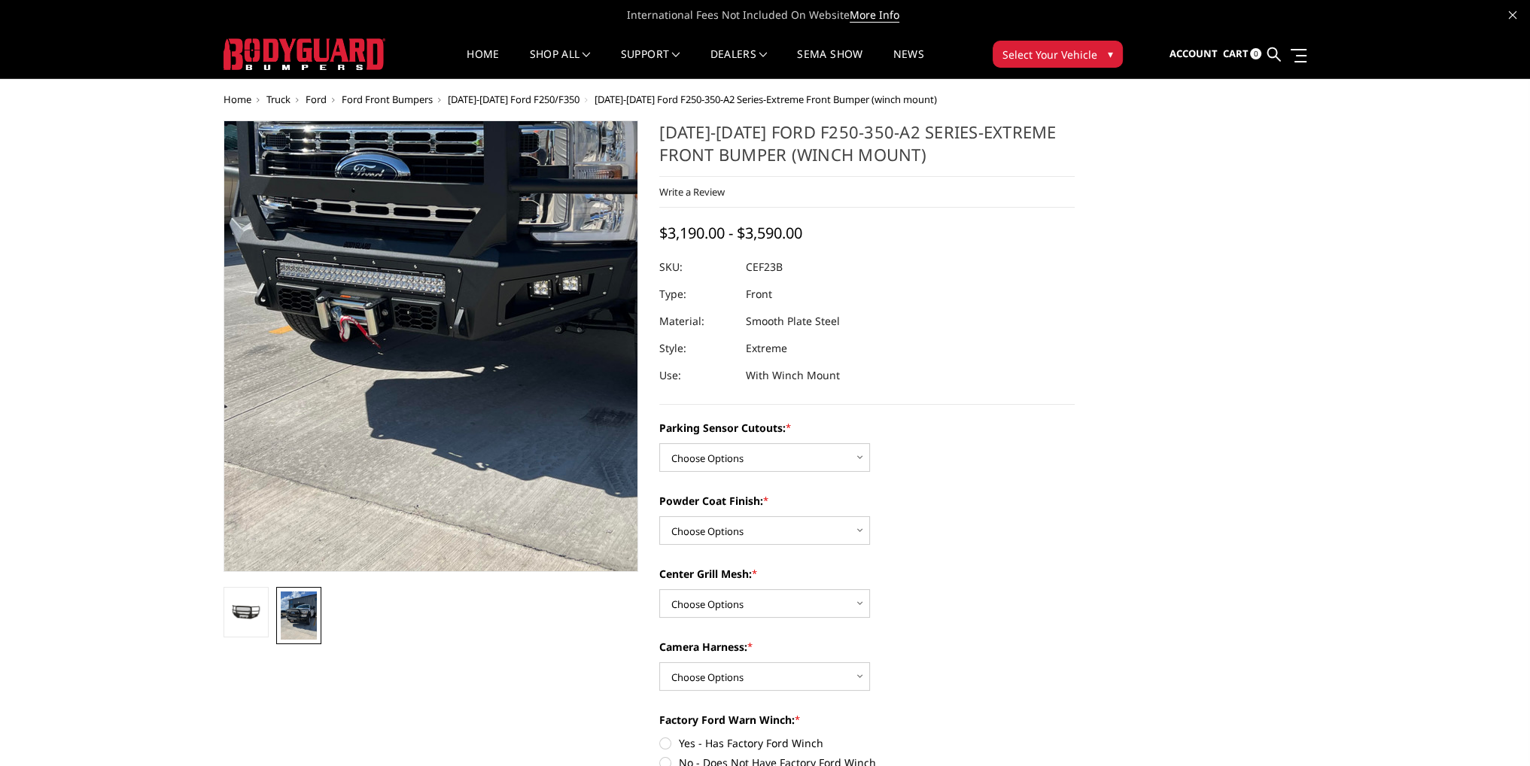
click at [355, 462] on img at bounding box center [487, 215] width 723 height 963
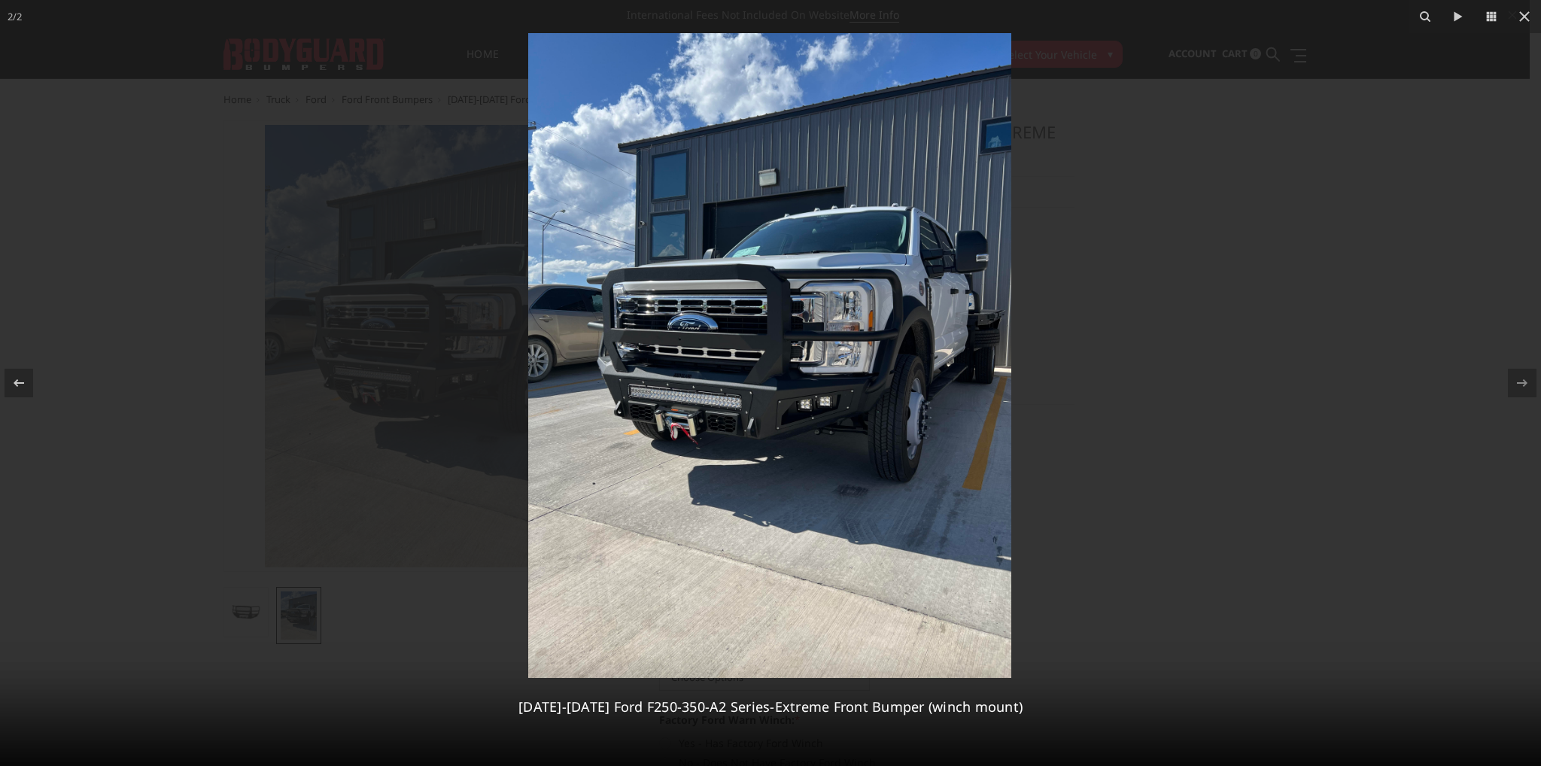
click at [765, 410] on img at bounding box center [769, 355] width 483 height 645
click at [810, 378] on img at bounding box center [769, 355] width 483 height 645
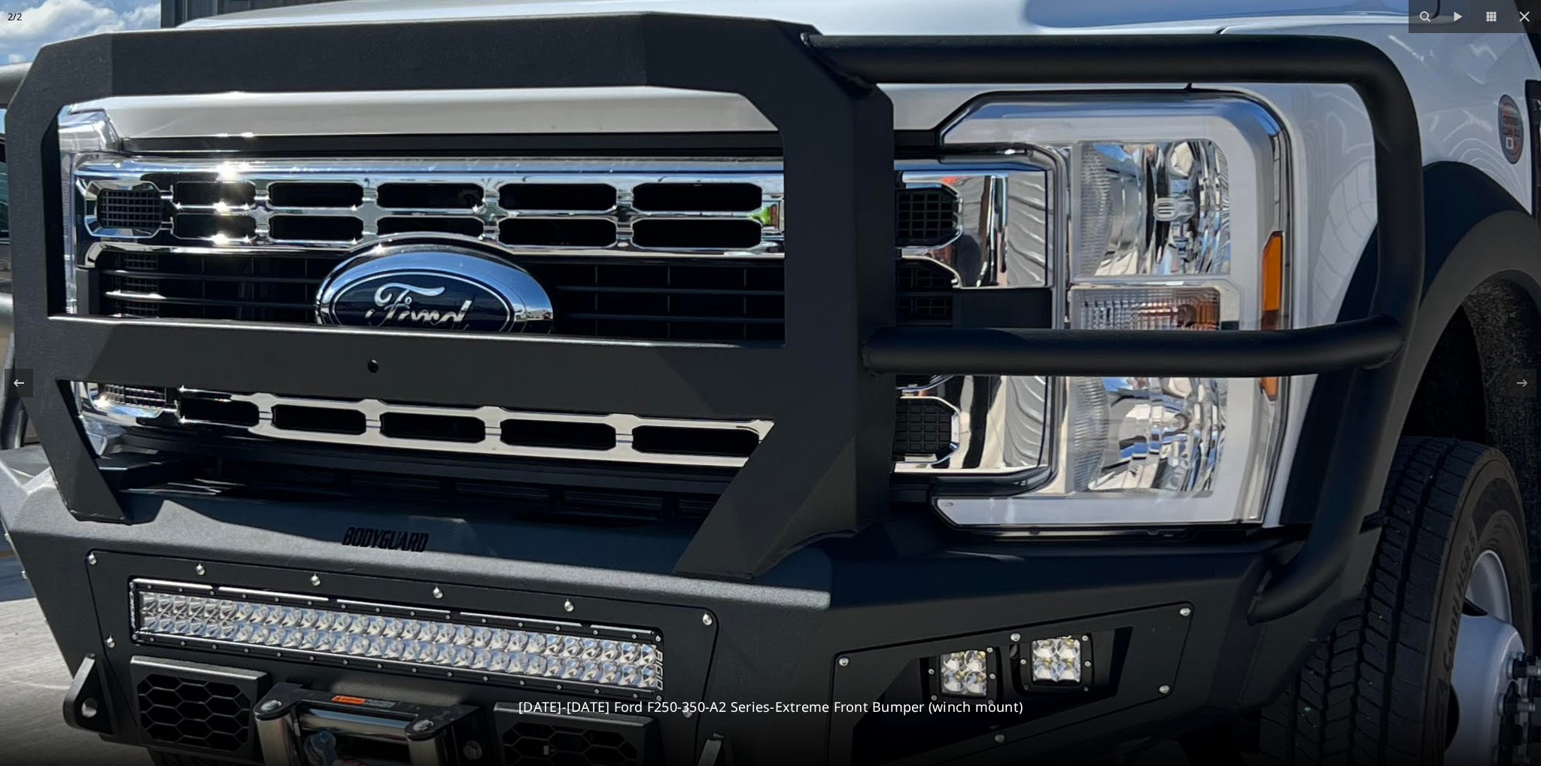
drag, startPoint x: 841, startPoint y: 320, endPoint x: 997, endPoint y: 464, distance: 212.0
click at [1015, 484] on img at bounding box center [797, 444] width 2276 height 3035
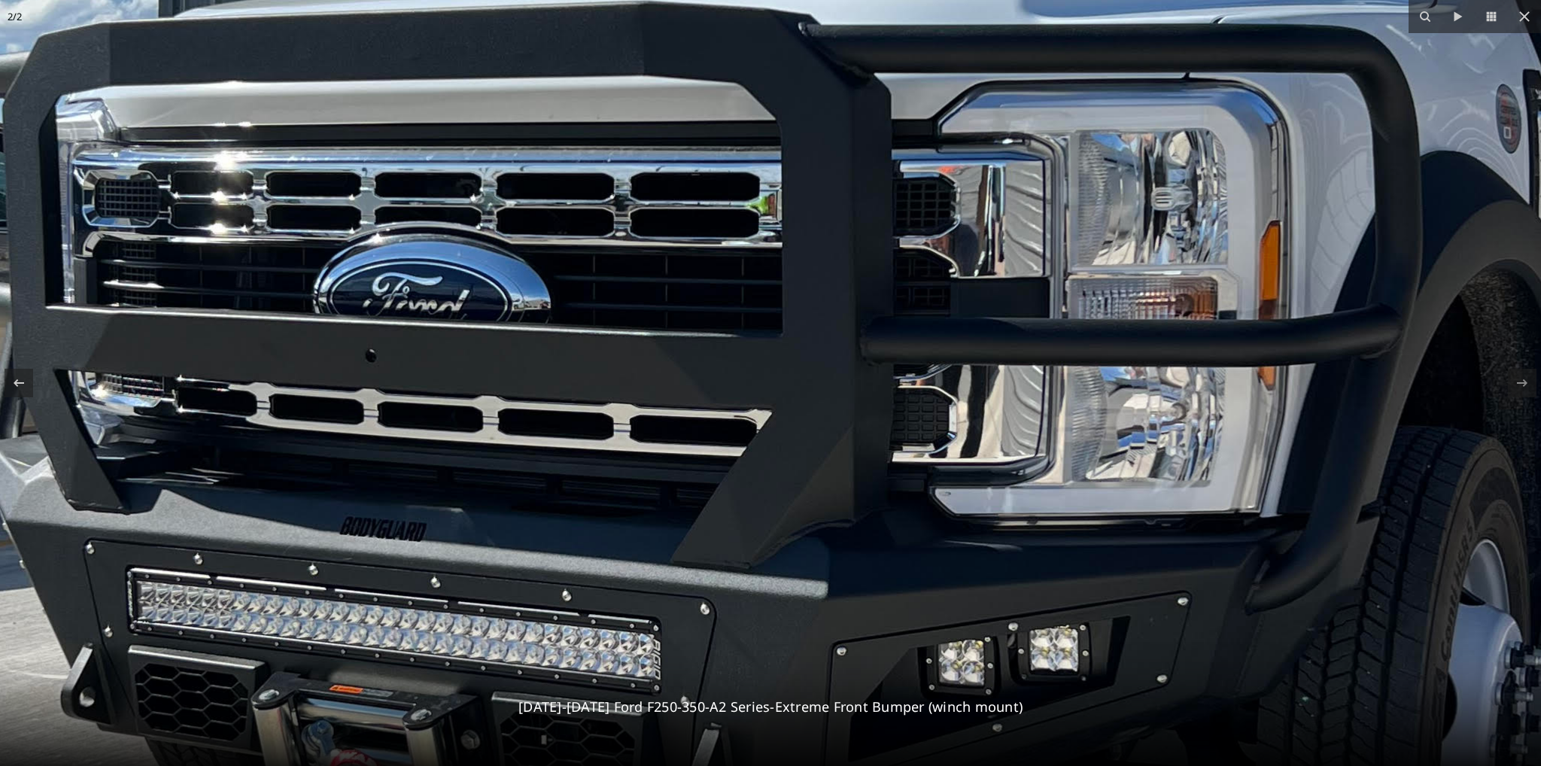
click at [968, 425] on img at bounding box center [795, 433] width 2276 height 3035
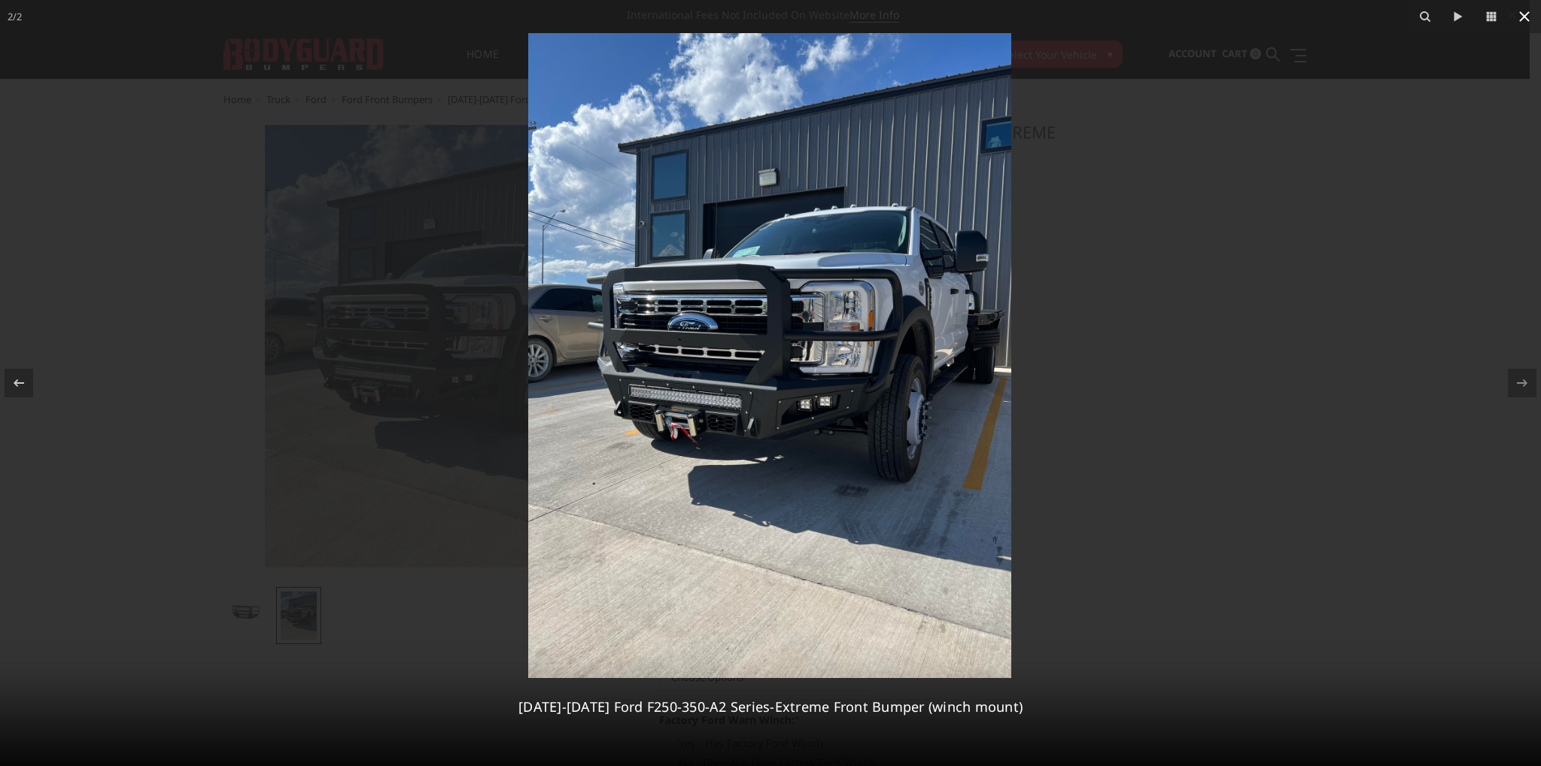
click at [1523, 14] on icon at bounding box center [1525, 17] width 18 height 18
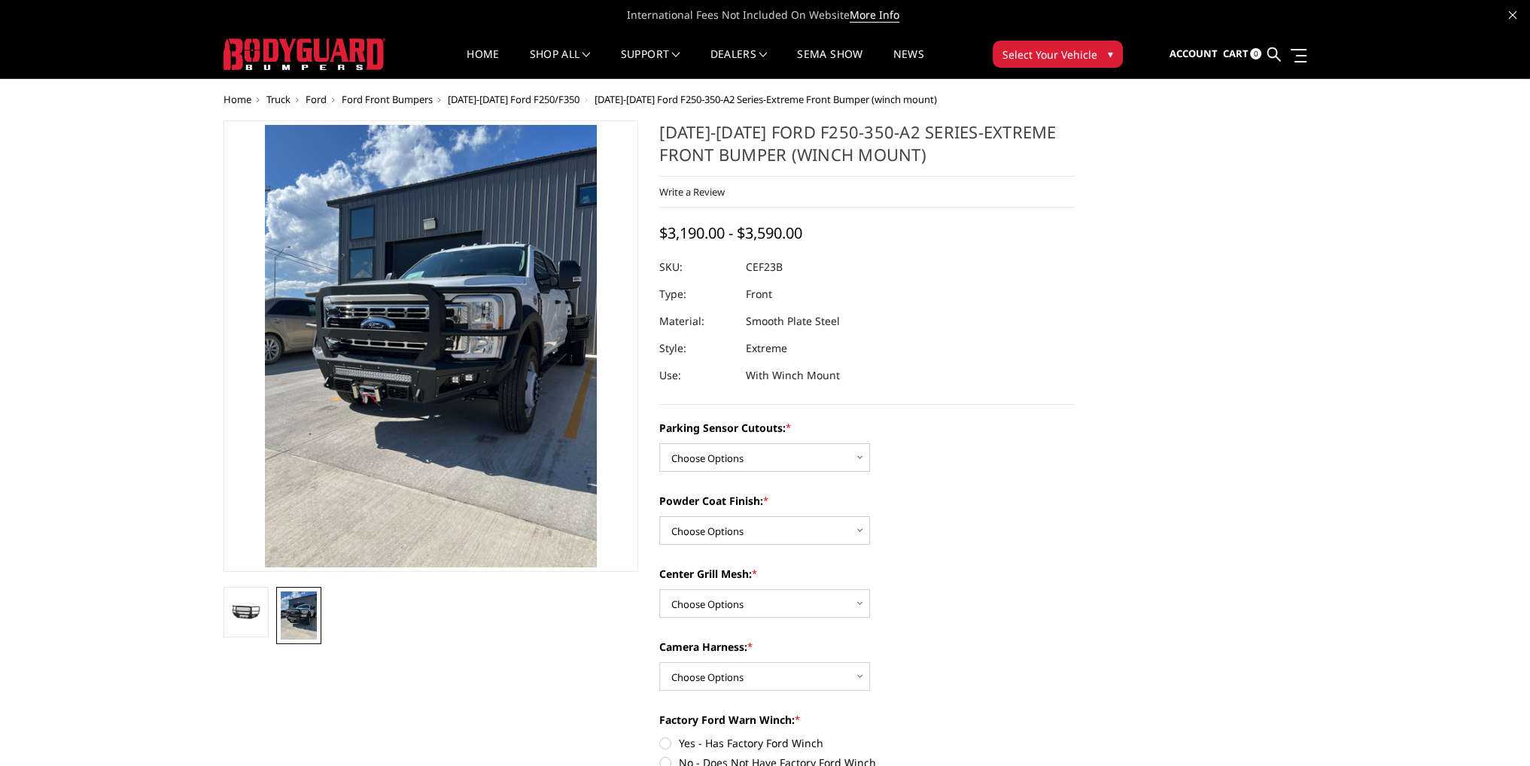
click at [539, 99] on span "[DATE]-[DATE] Ford F250/F350" at bounding box center [514, 100] width 132 height 14
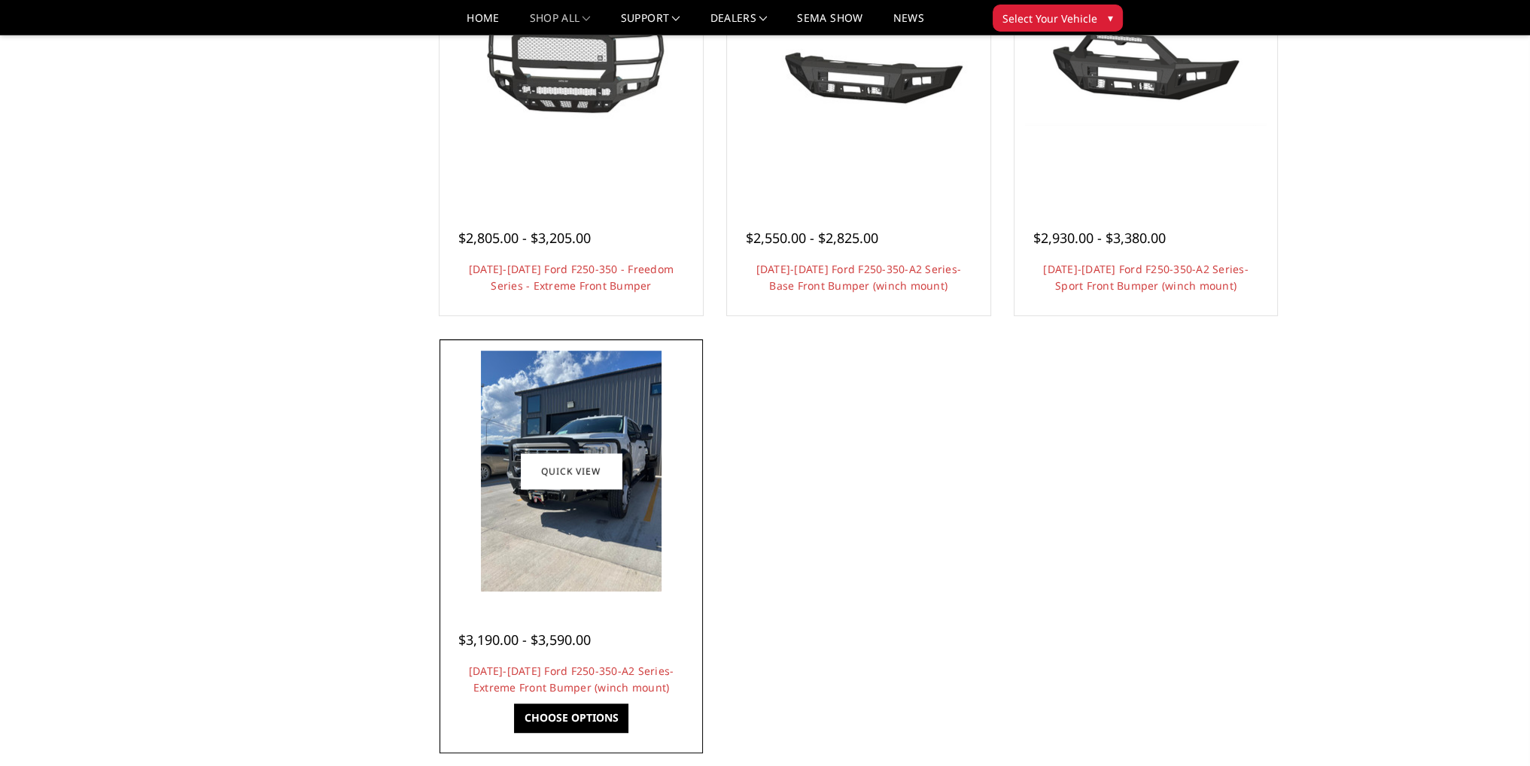
scroll to position [1054, 0]
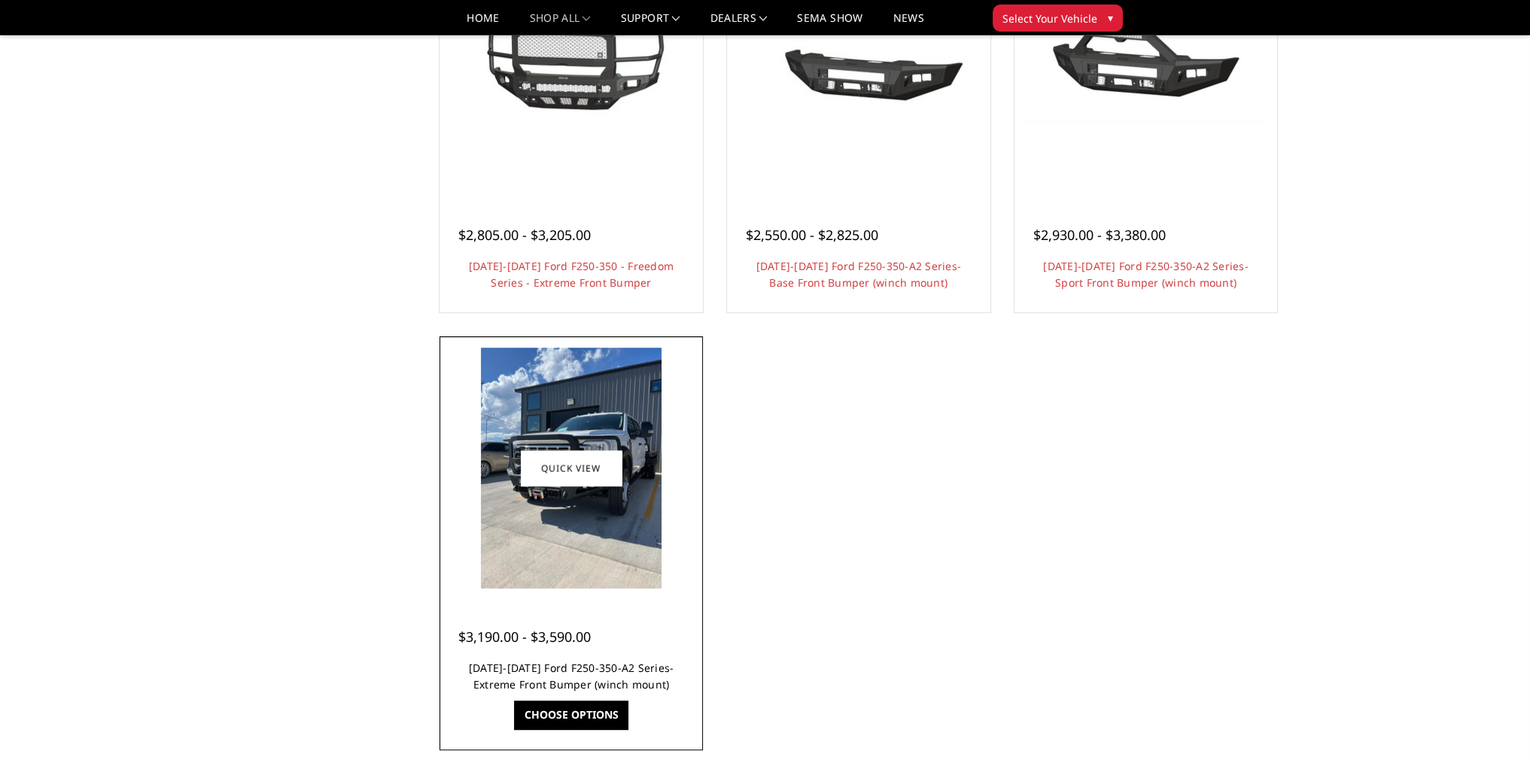
click at [614, 670] on link "[DATE]-[DATE] Ford F250-350-A2 Series-Extreme Front Bumper (winch mount)" at bounding box center [571, 676] width 205 height 31
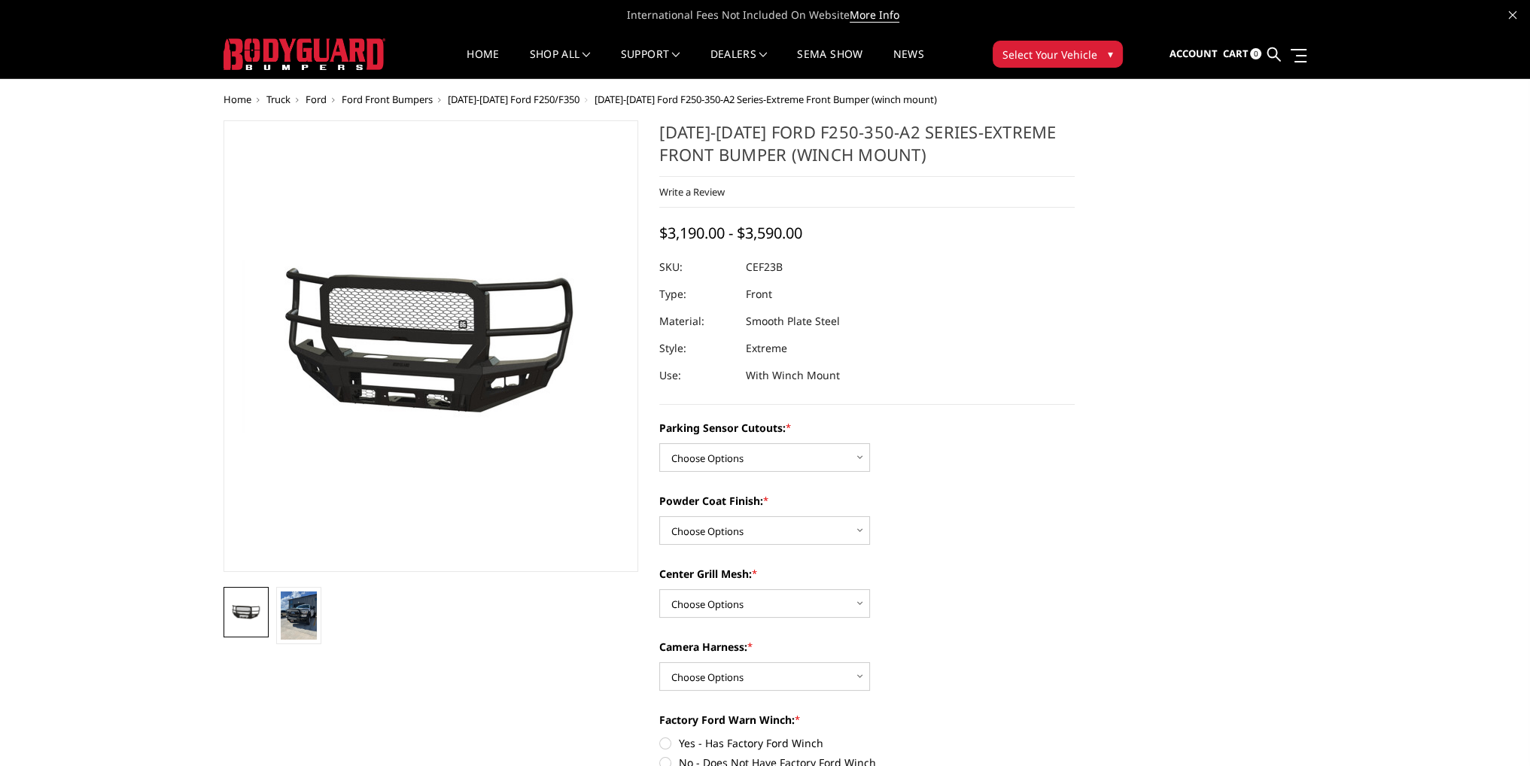
click at [491, 98] on span "[DATE]-[DATE] Ford F250/F350" at bounding box center [514, 100] width 132 height 14
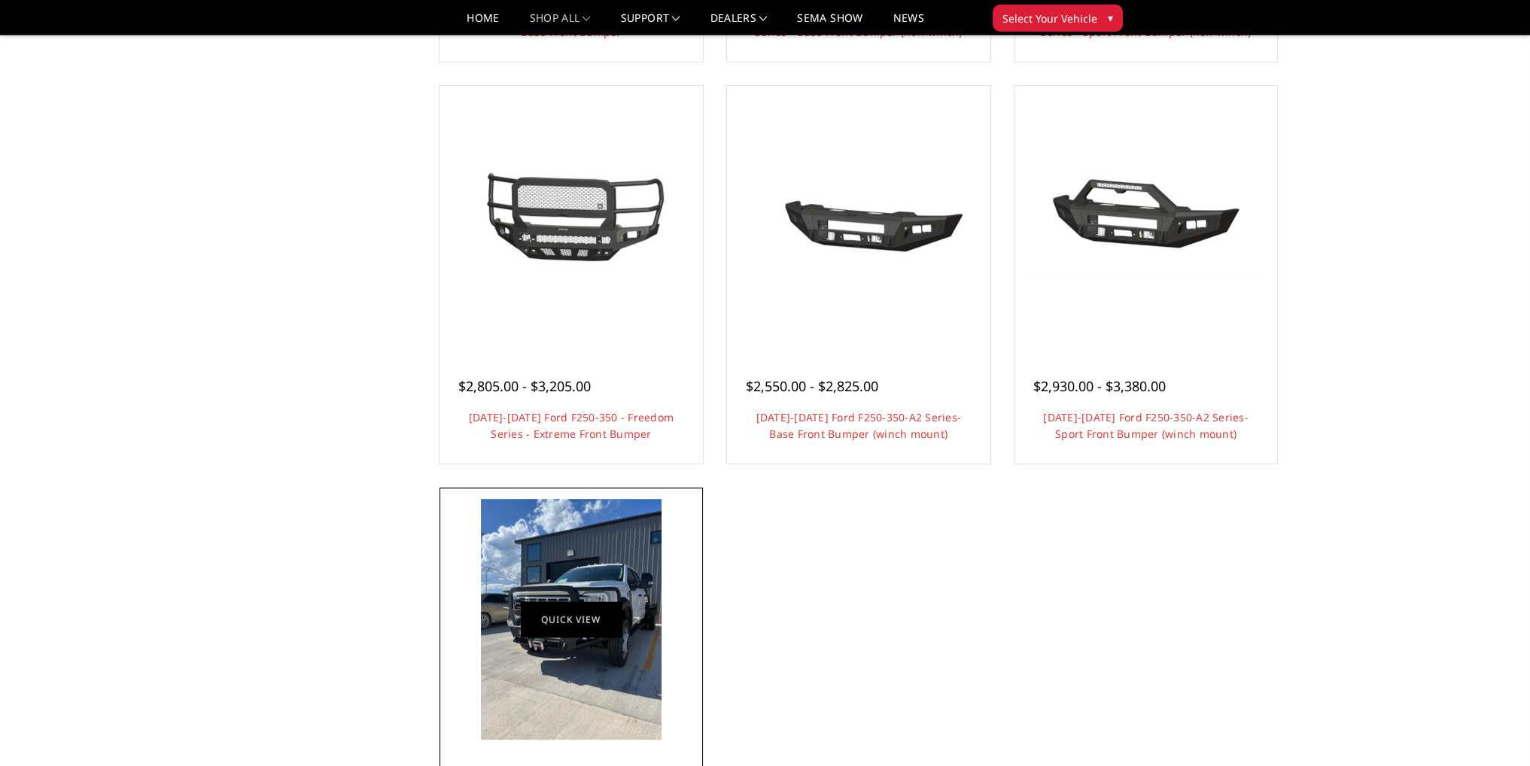
scroll to position [1054, 0]
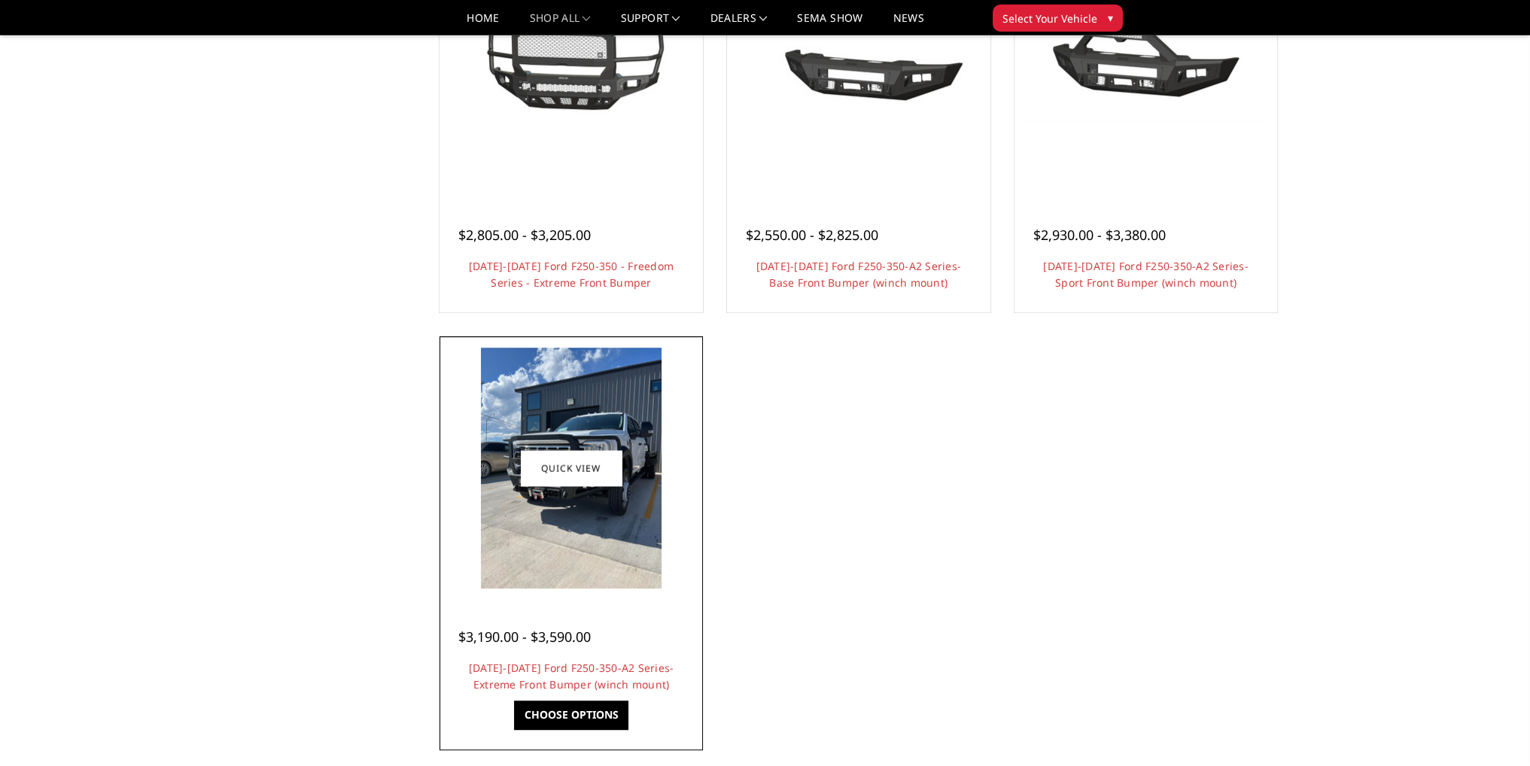
click at [587, 516] on img at bounding box center [571, 468] width 181 height 241
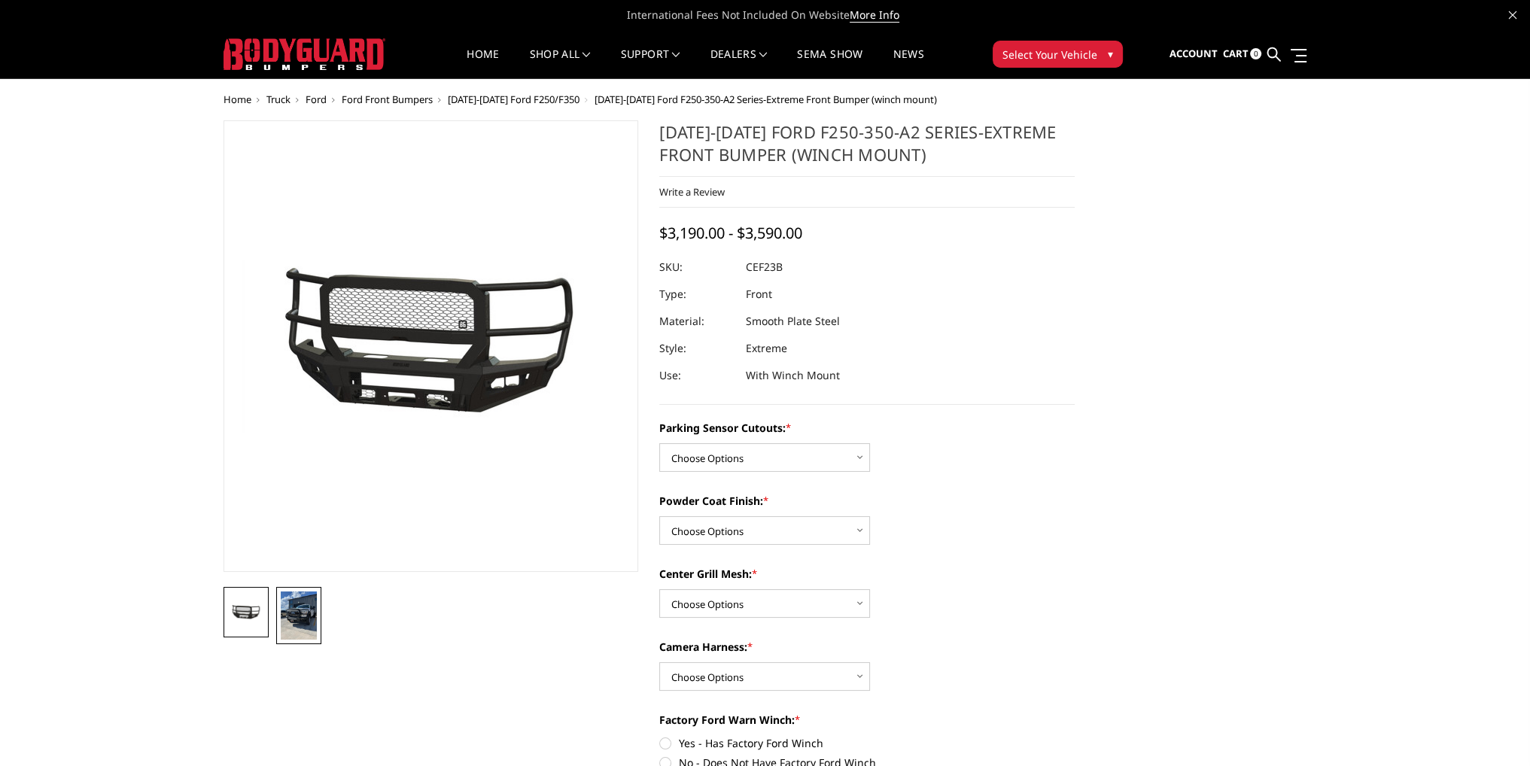
click at [295, 618] on img at bounding box center [299, 616] width 36 height 48
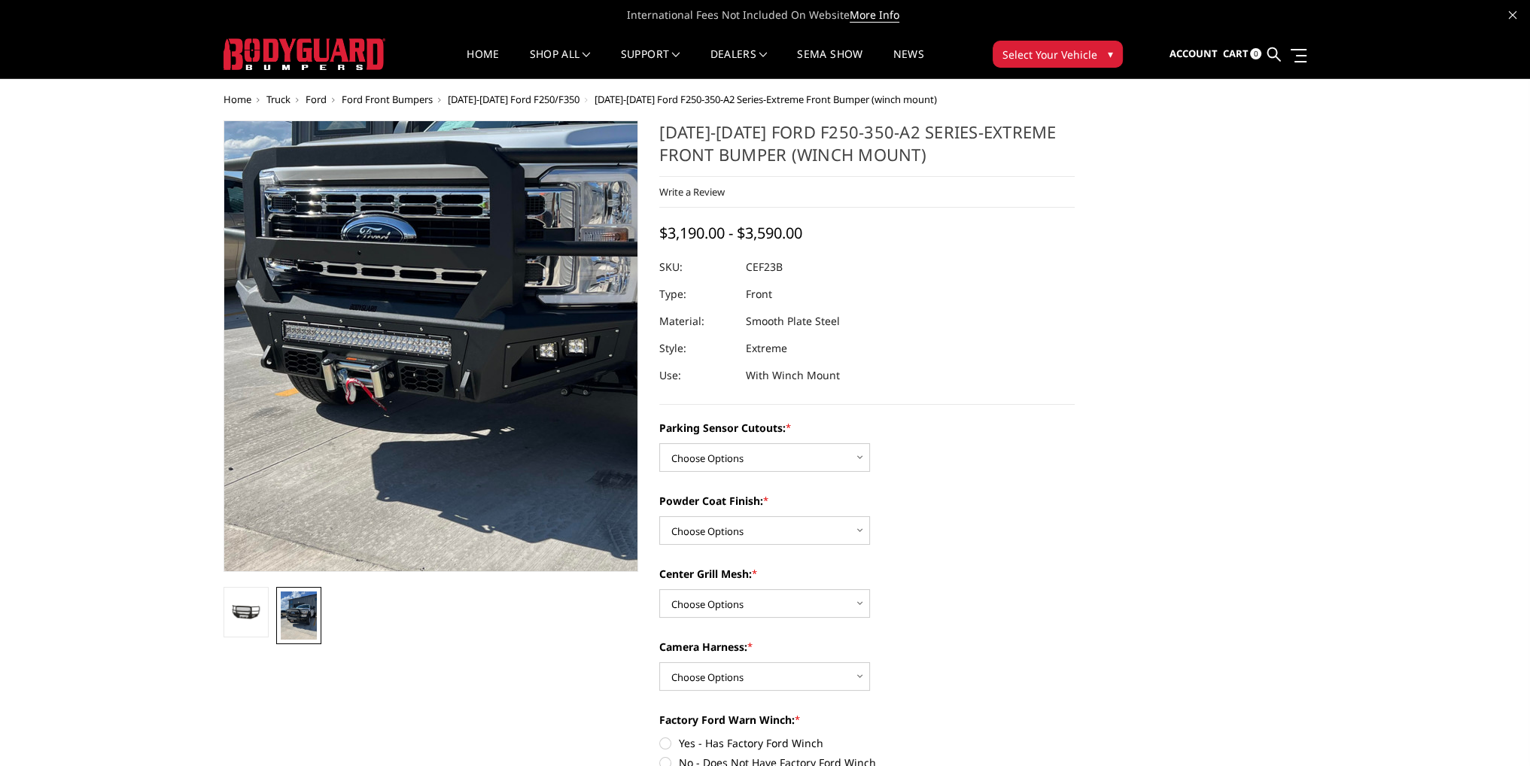
click at [347, 407] on img at bounding box center [493, 277] width 723 height 963
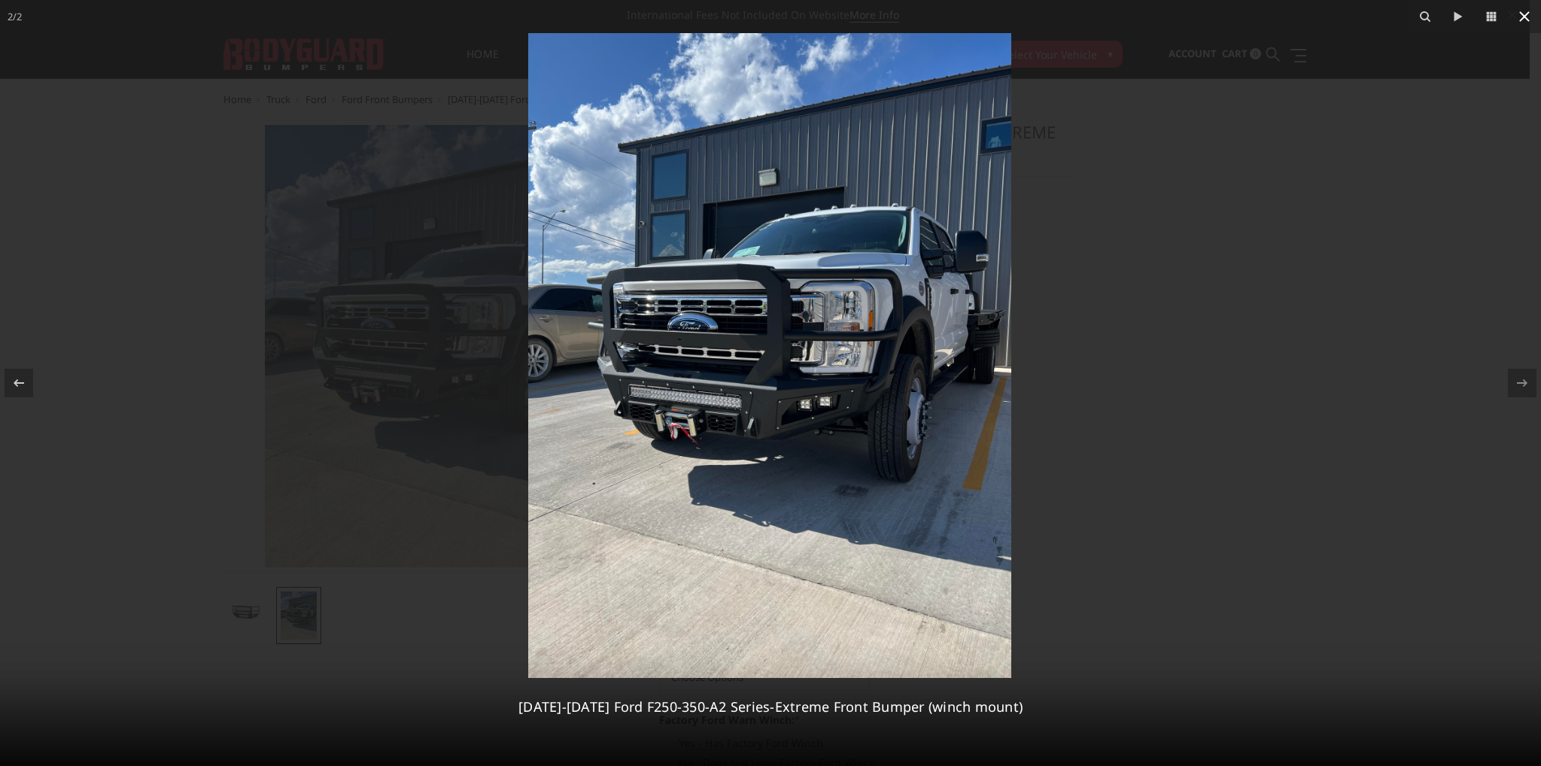
click at [1526, 16] on icon at bounding box center [1525, 17] width 18 height 18
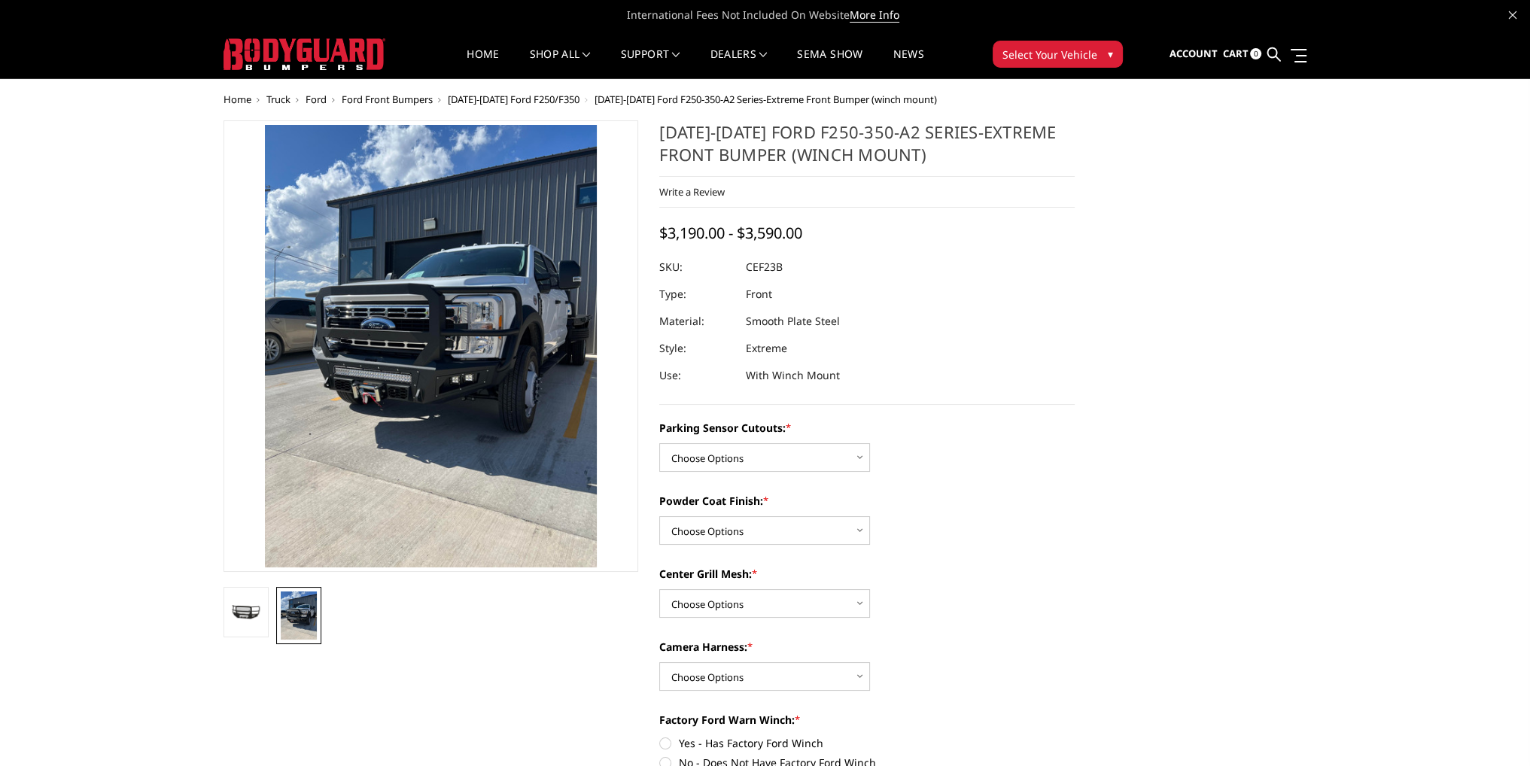
click at [538, 95] on span "[DATE]-[DATE] Ford F250/F350" at bounding box center [514, 100] width 132 height 14
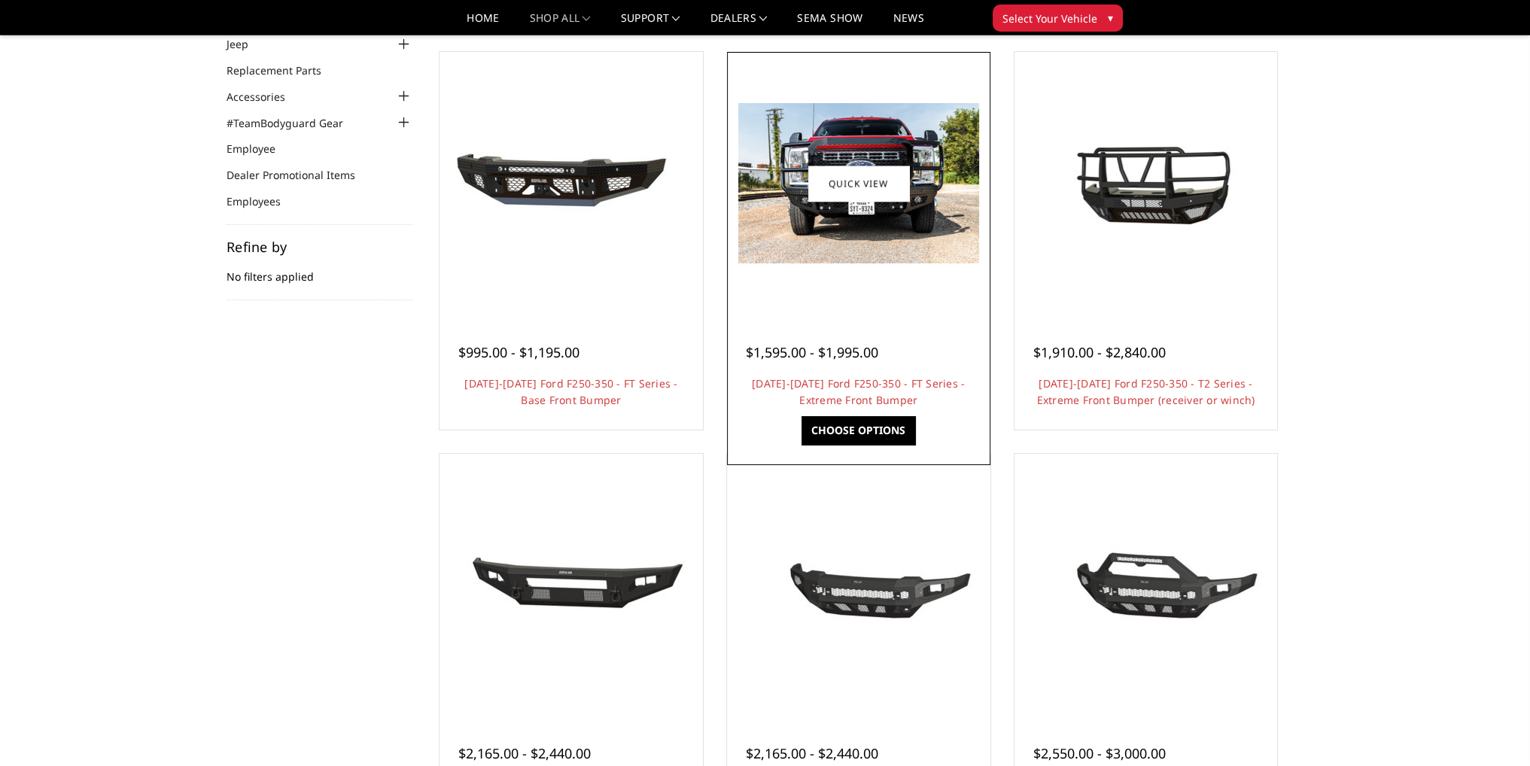
scroll to position [151, 0]
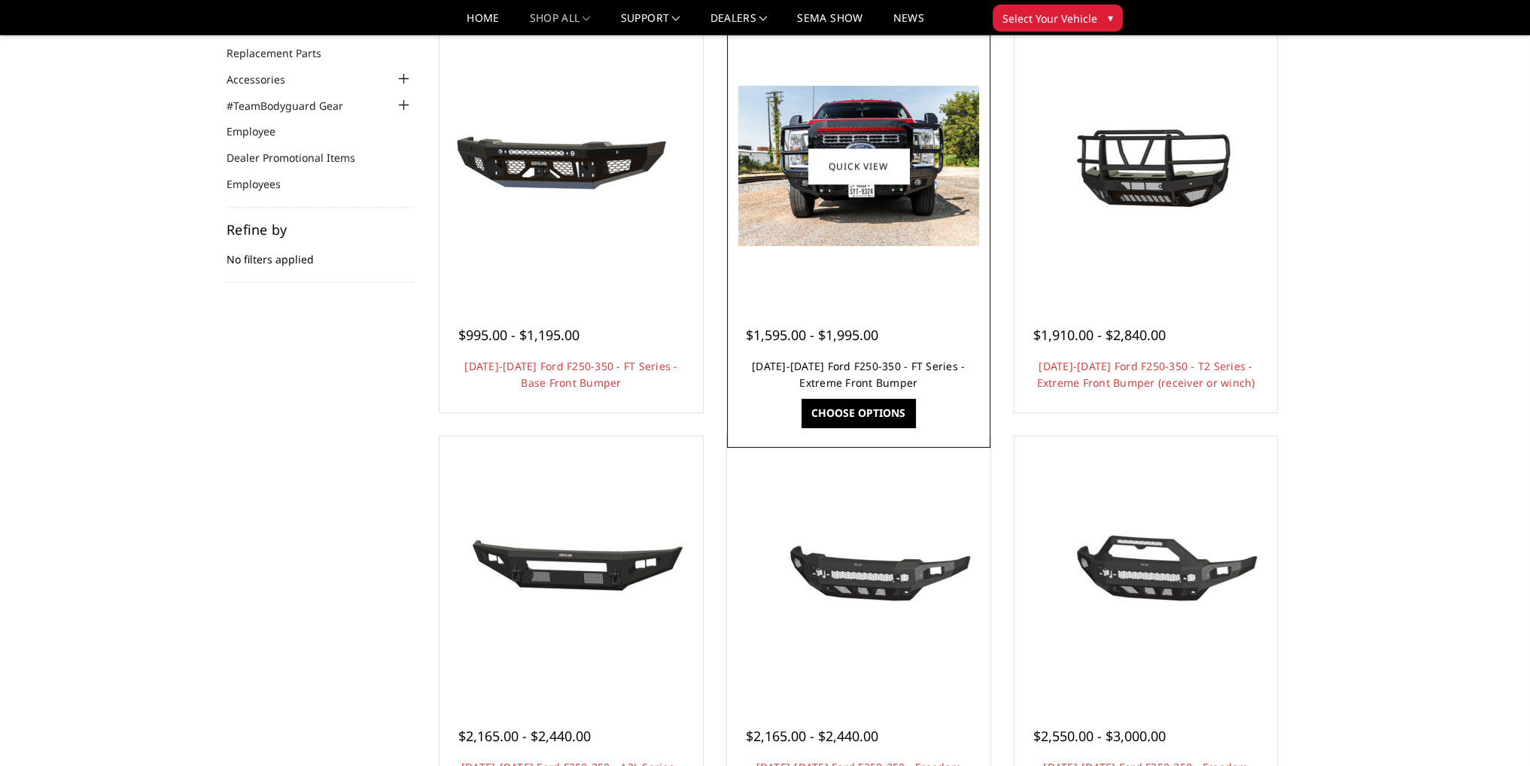
click at [922, 367] on link "[DATE]-[DATE] Ford F250-350 - FT Series - Extreme Front Bumper" at bounding box center [858, 374] width 213 height 31
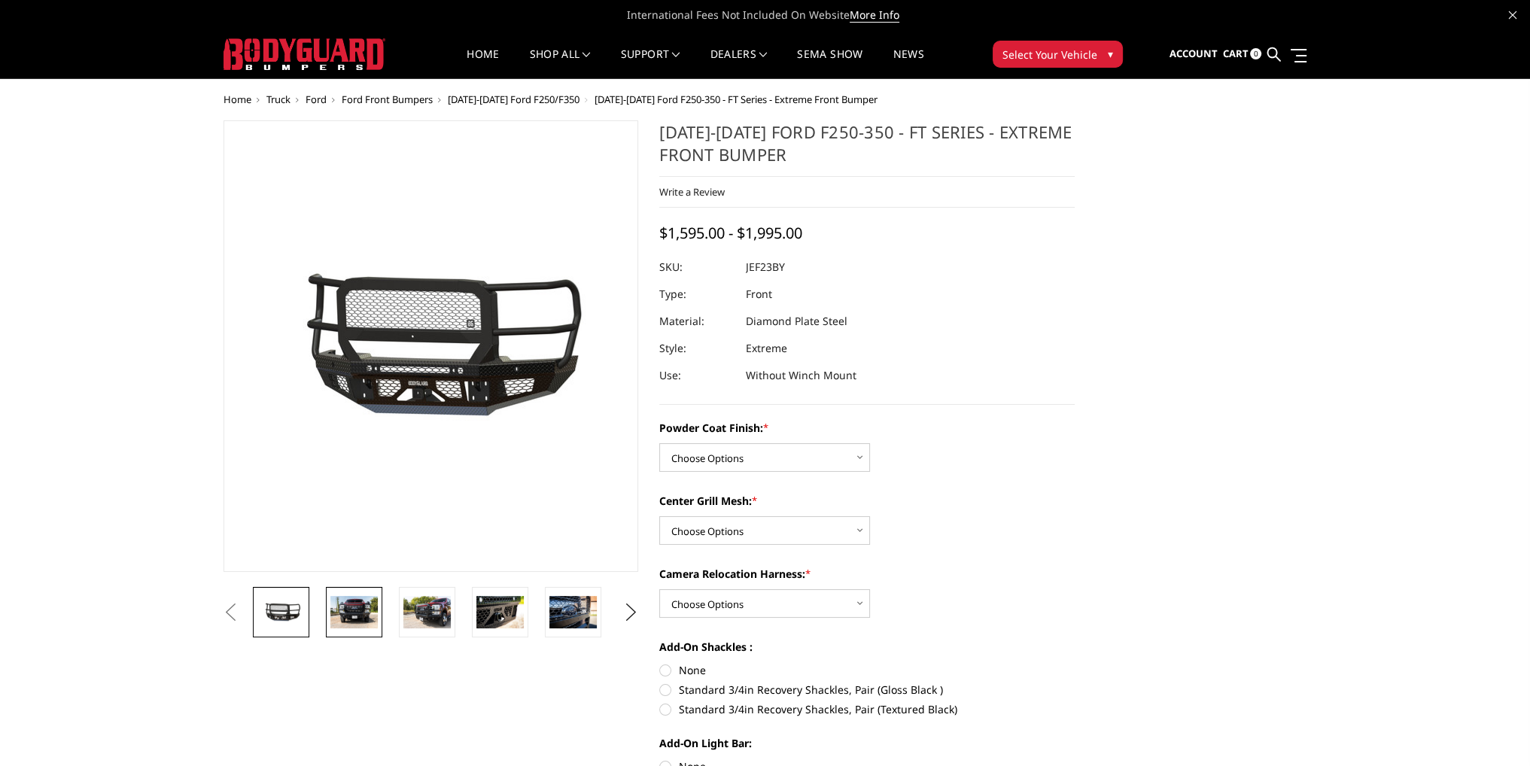
click at [357, 607] on img at bounding box center [353, 612] width 47 height 32
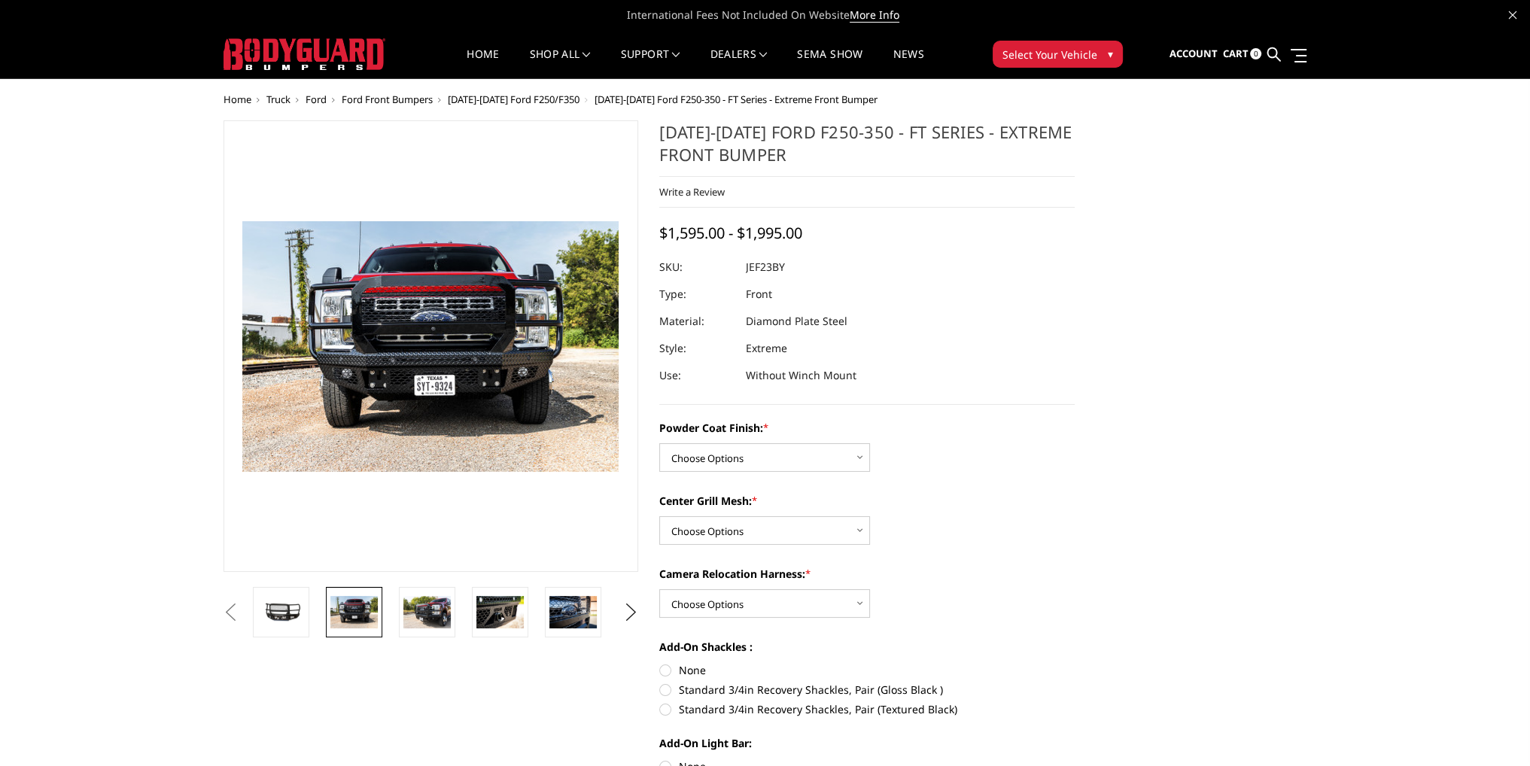
click at [397, 418] on img at bounding box center [475, 316] width 963 height 643
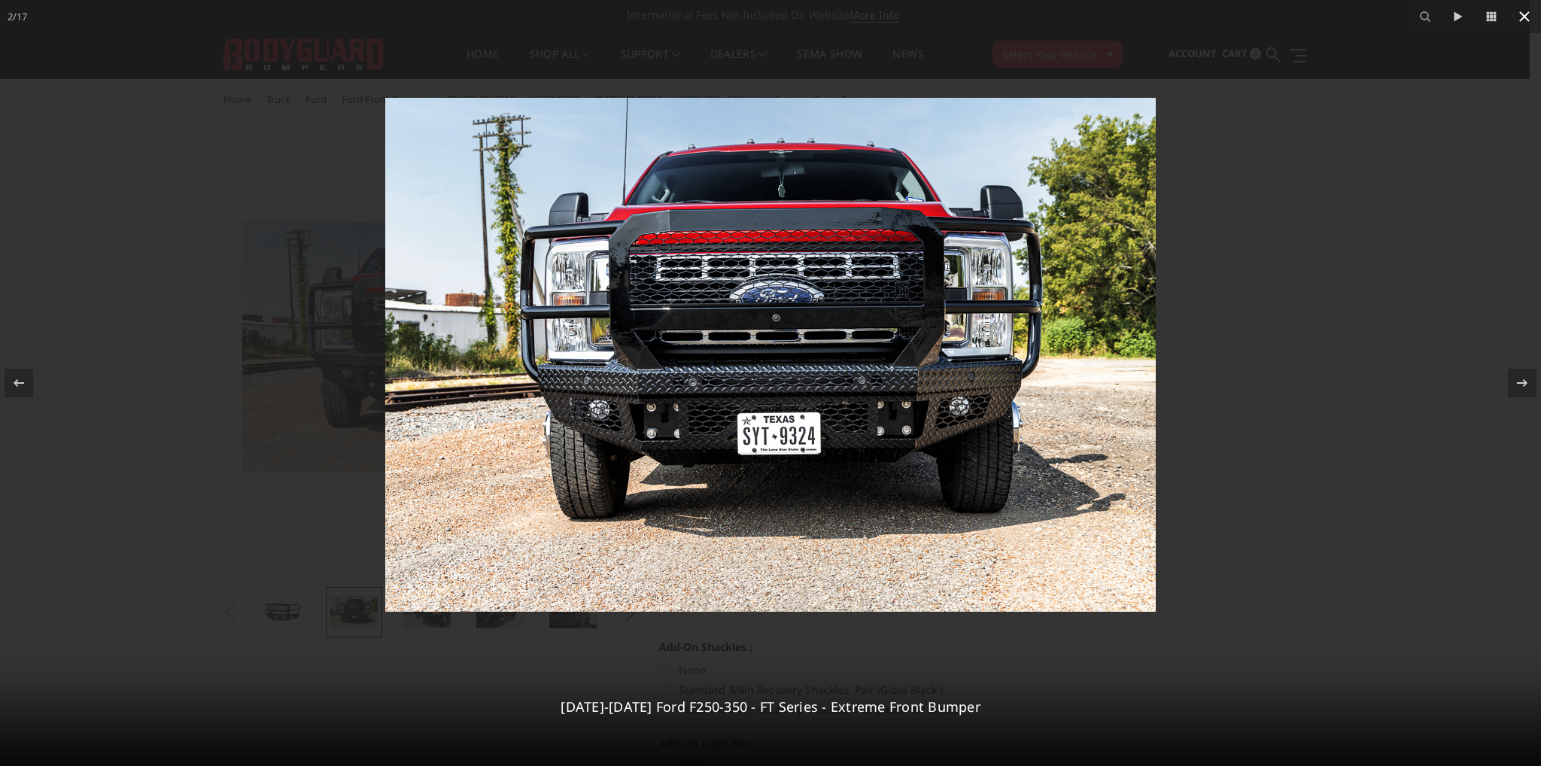
click at [1520, 17] on icon at bounding box center [1525, 17] width 18 height 18
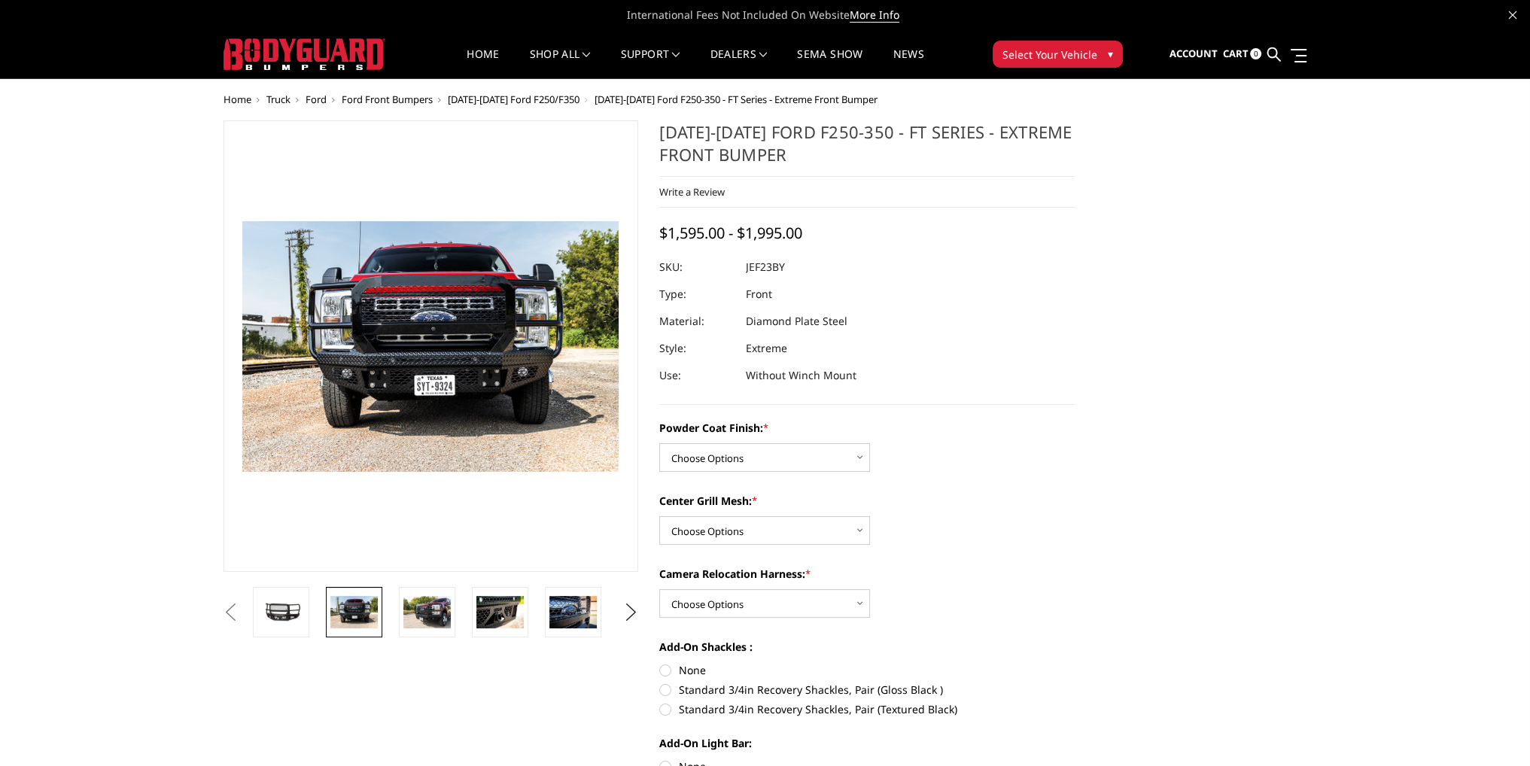
click at [510, 100] on span "[DATE]-[DATE] Ford F250/F350" at bounding box center [514, 100] width 132 height 14
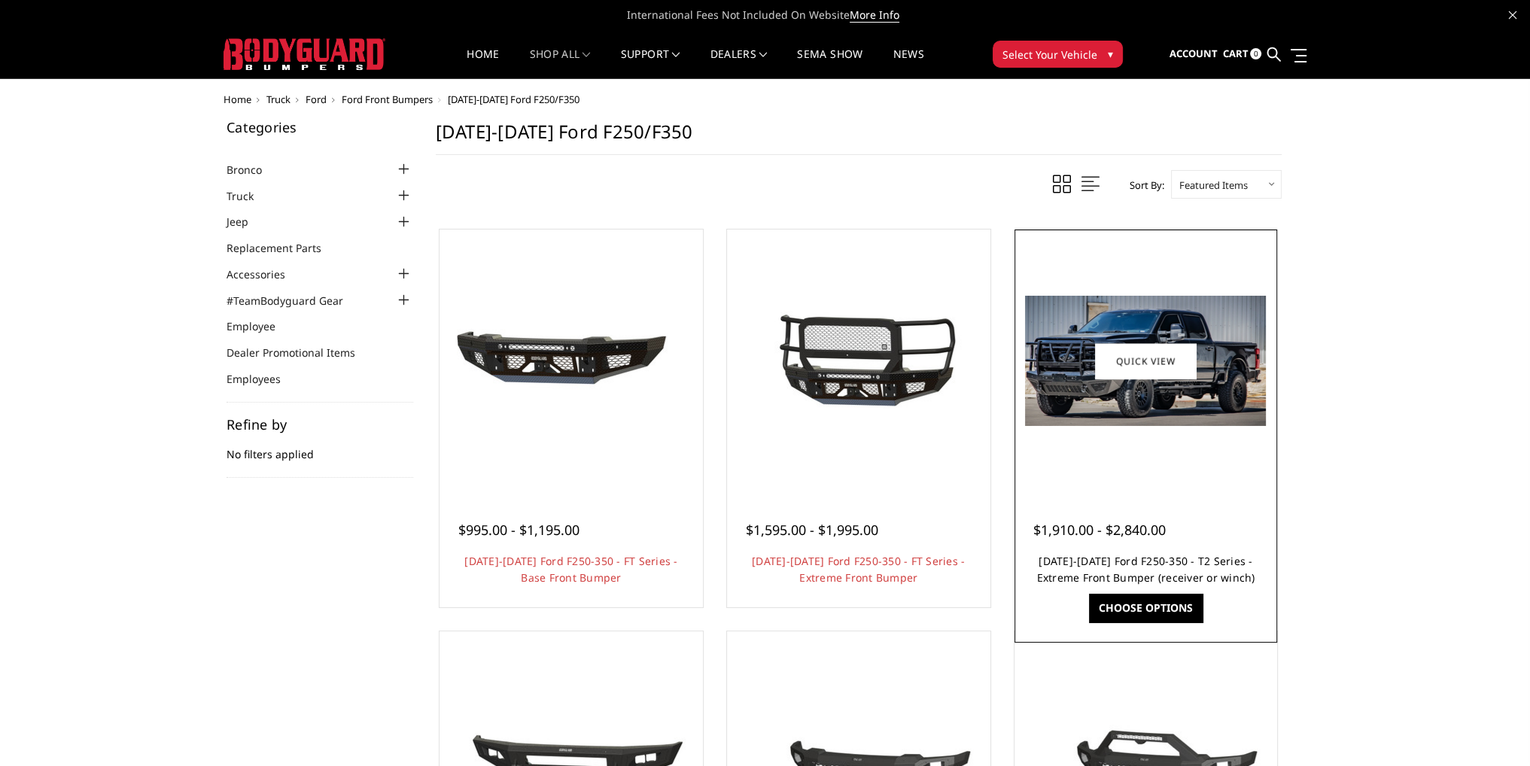
click at [1150, 558] on link "[DATE]-[DATE] Ford F250-350 - T2 Series - Extreme Front Bumper (receiver or win…" at bounding box center [1145, 569] width 218 height 31
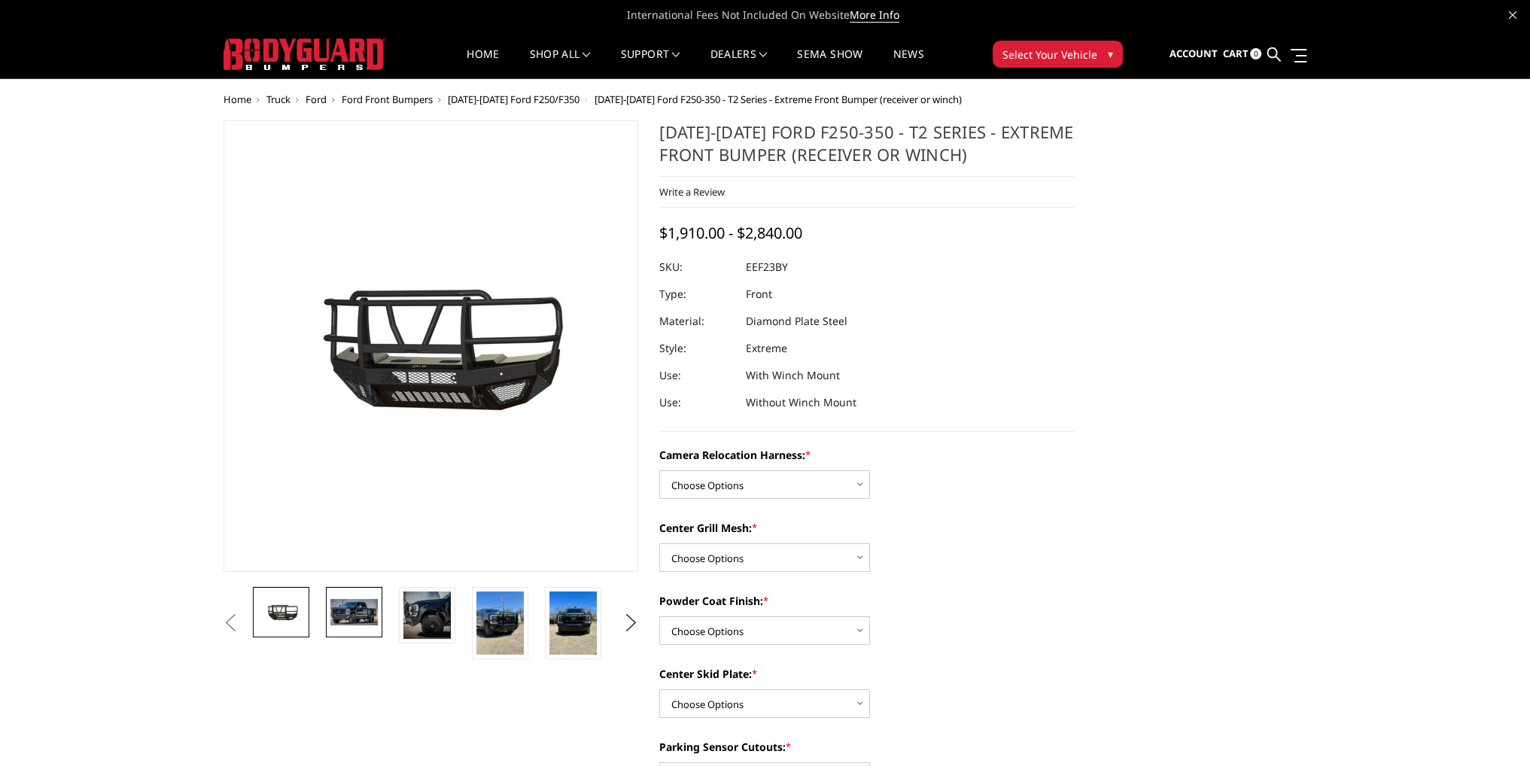
click at [367, 597] on link at bounding box center [354, 612] width 56 height 50
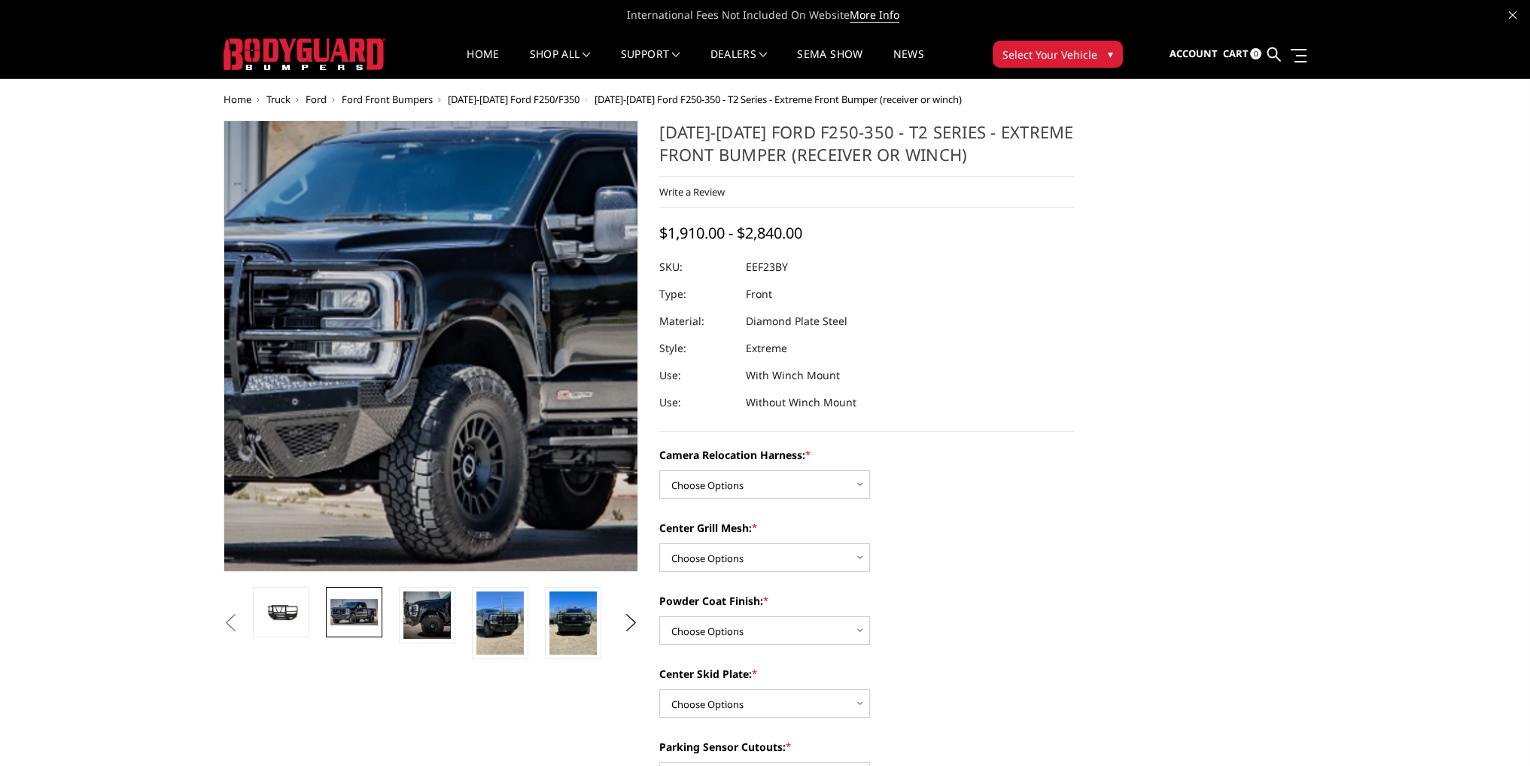
click at [383, 425] on img at bounding box center [494, 335] width 963 height 522
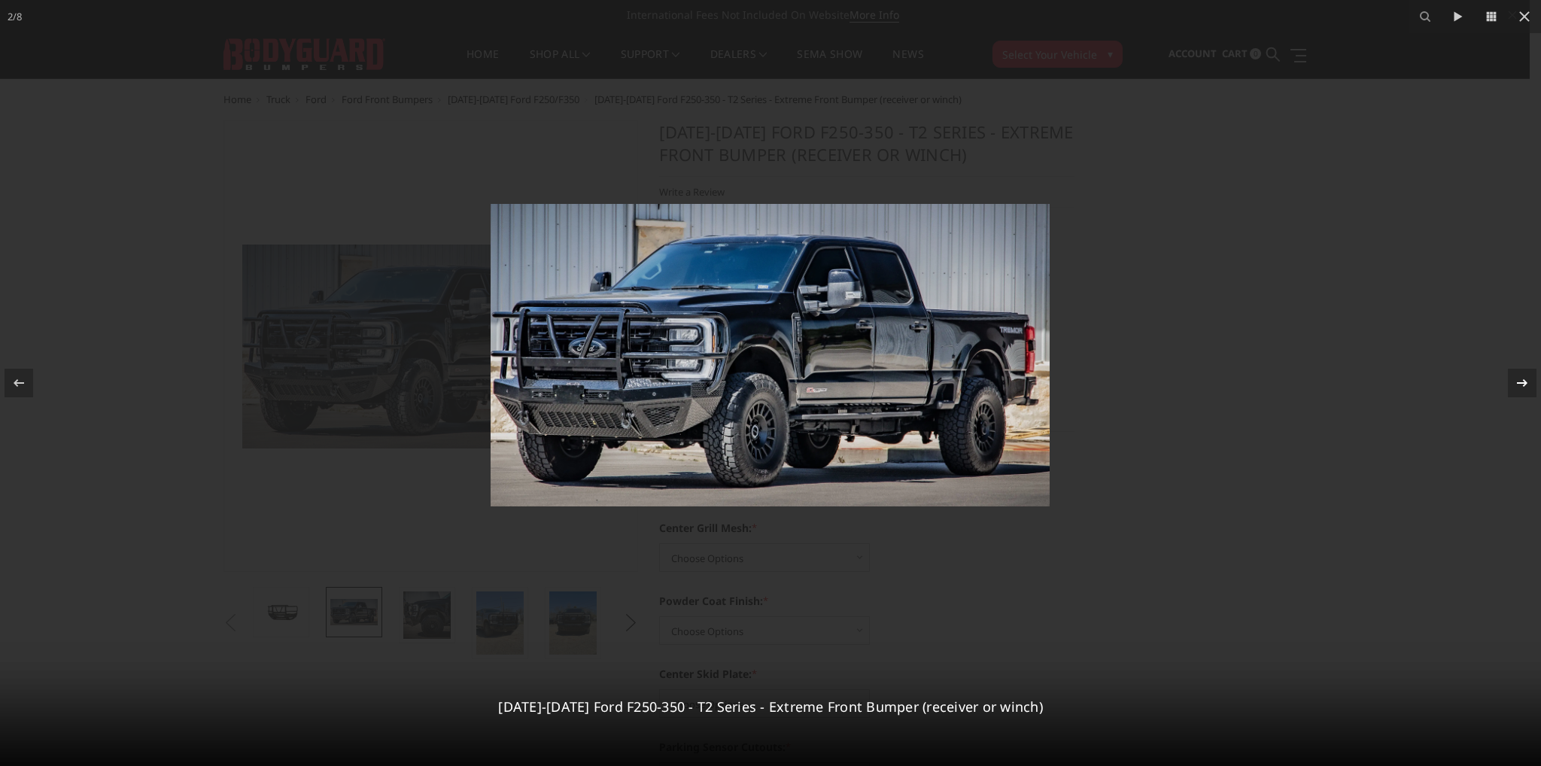
click at [1520, 385] on icon at bounding box center [1523, 383] width 18 height 18
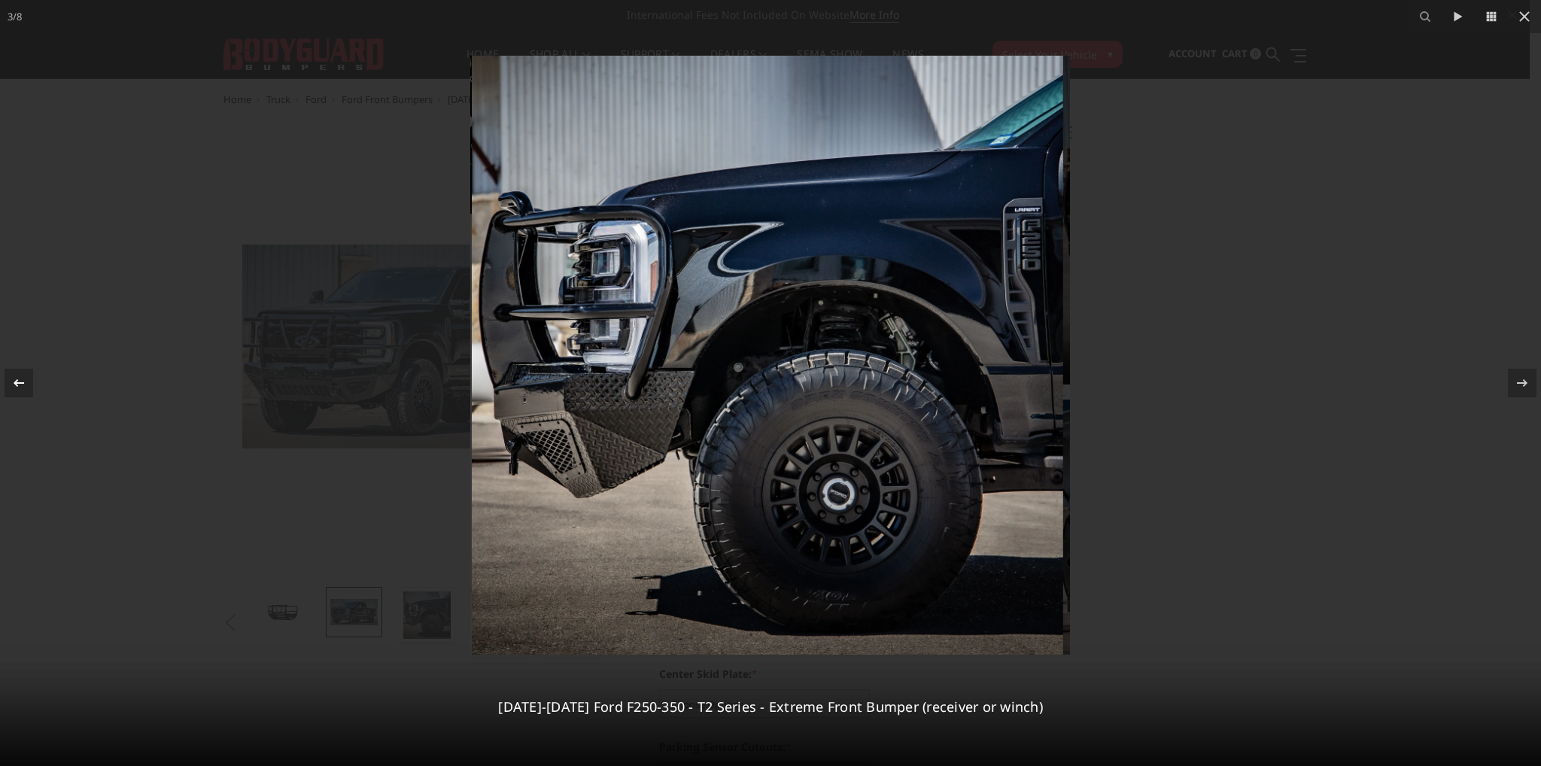
click at [23, 379] on icon at bounding box center [19, 383] width 18 height 18
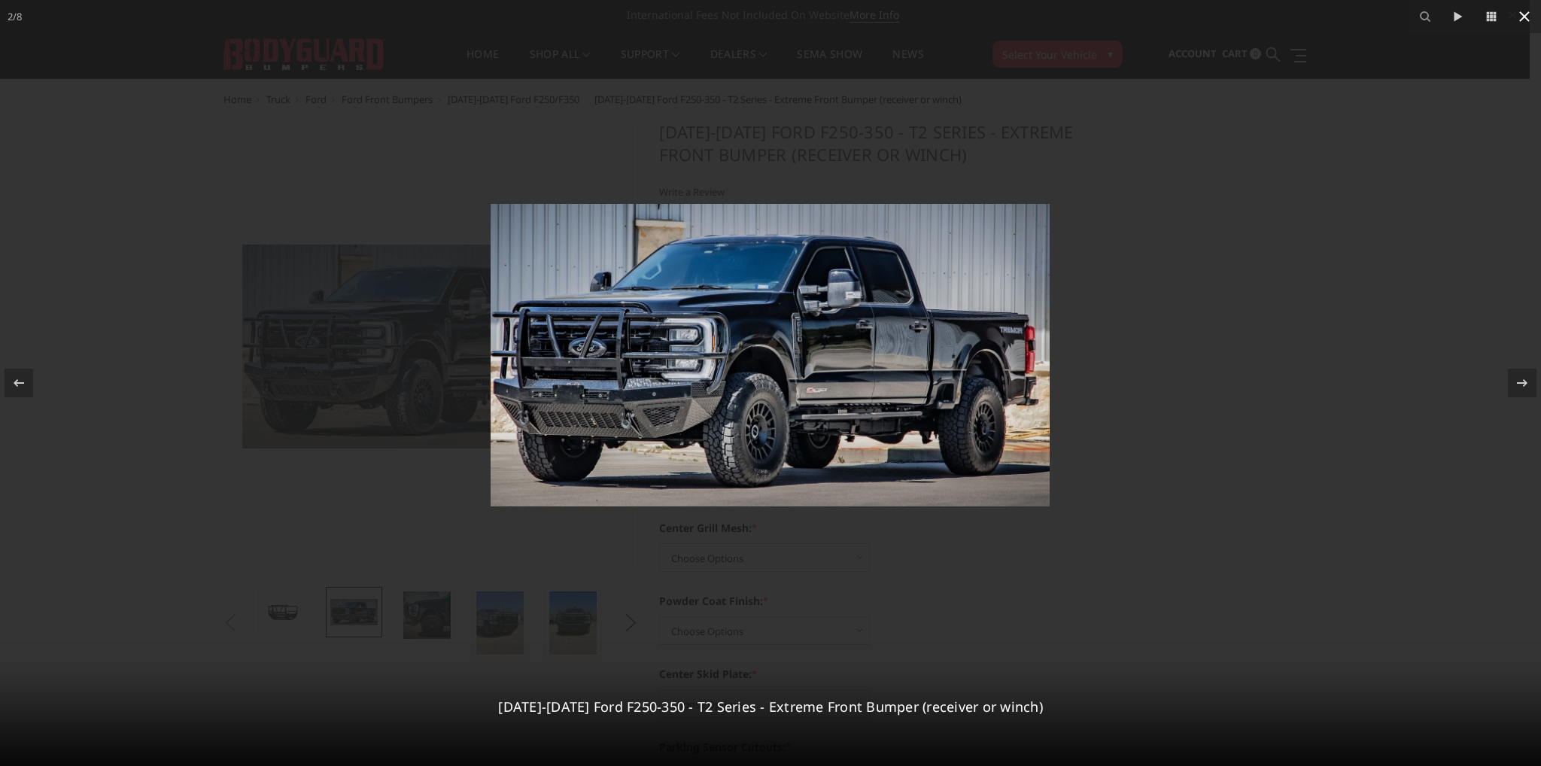
click at [1523, 23] on icon at bounding box center [1525, 17] width 18 height 18
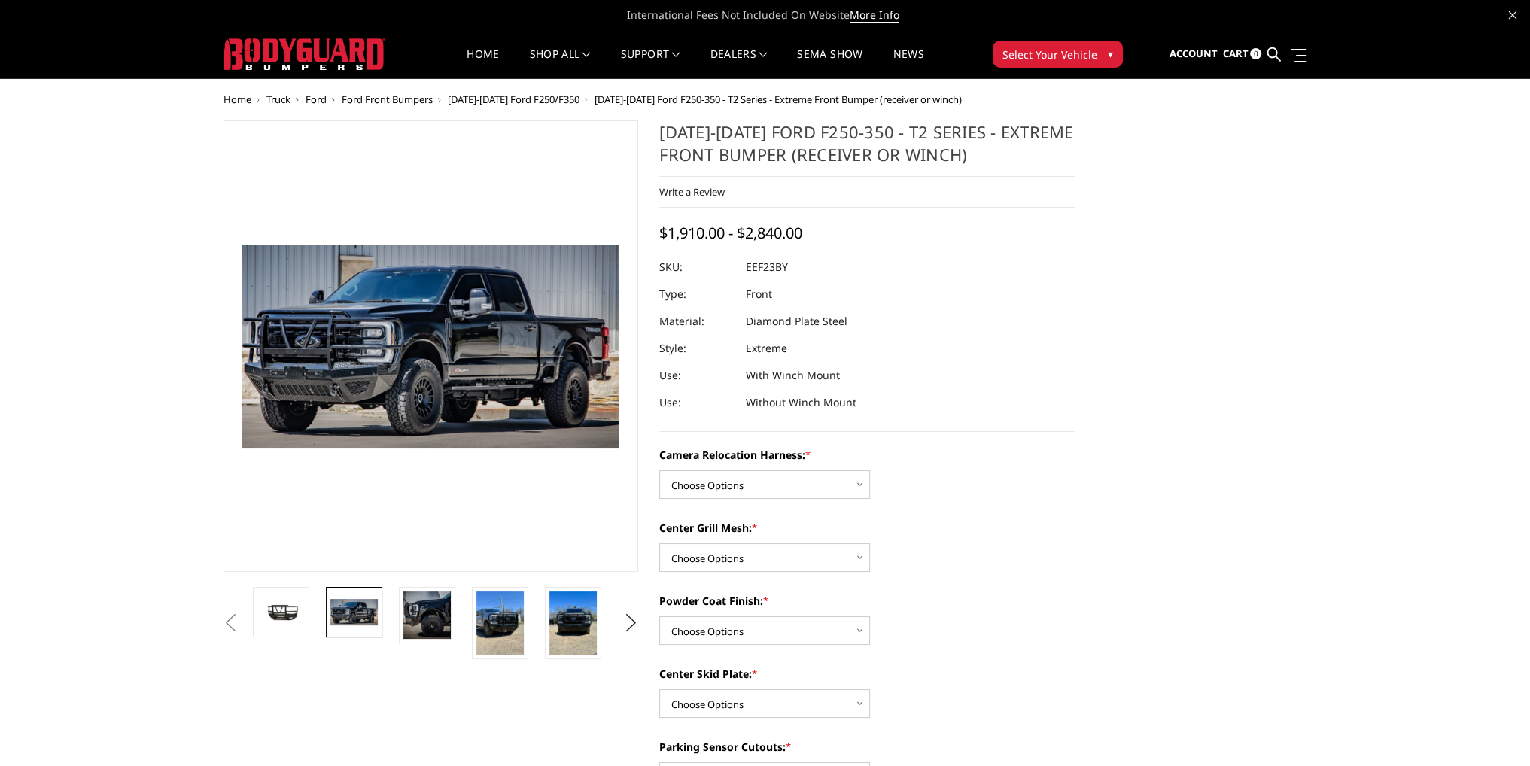
click at [518, 98] on span "[DATE]-[DATE] Ford F250/F350" at bounding box center [514, 100] width 132 height 14
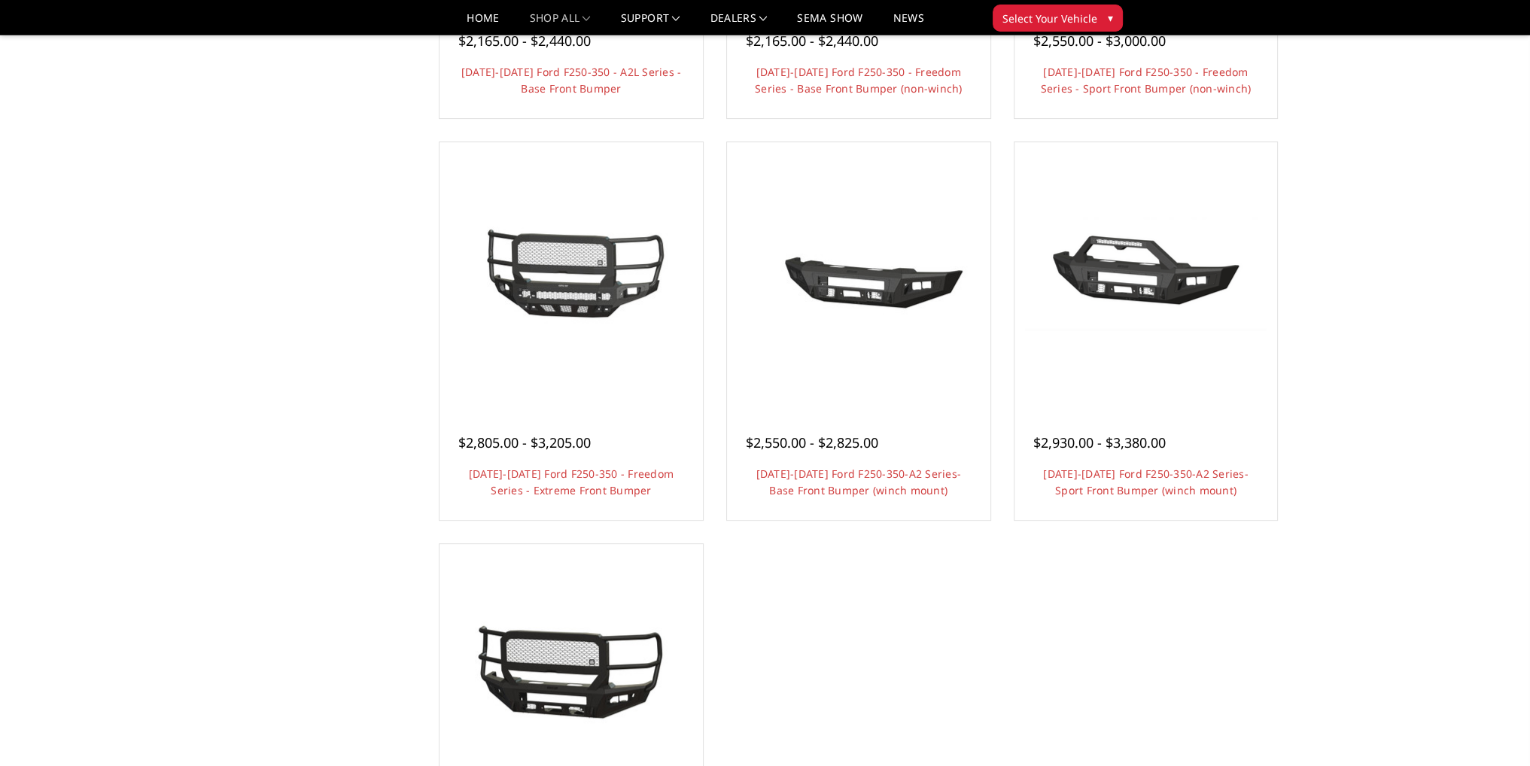
scroll to position [828, 0]
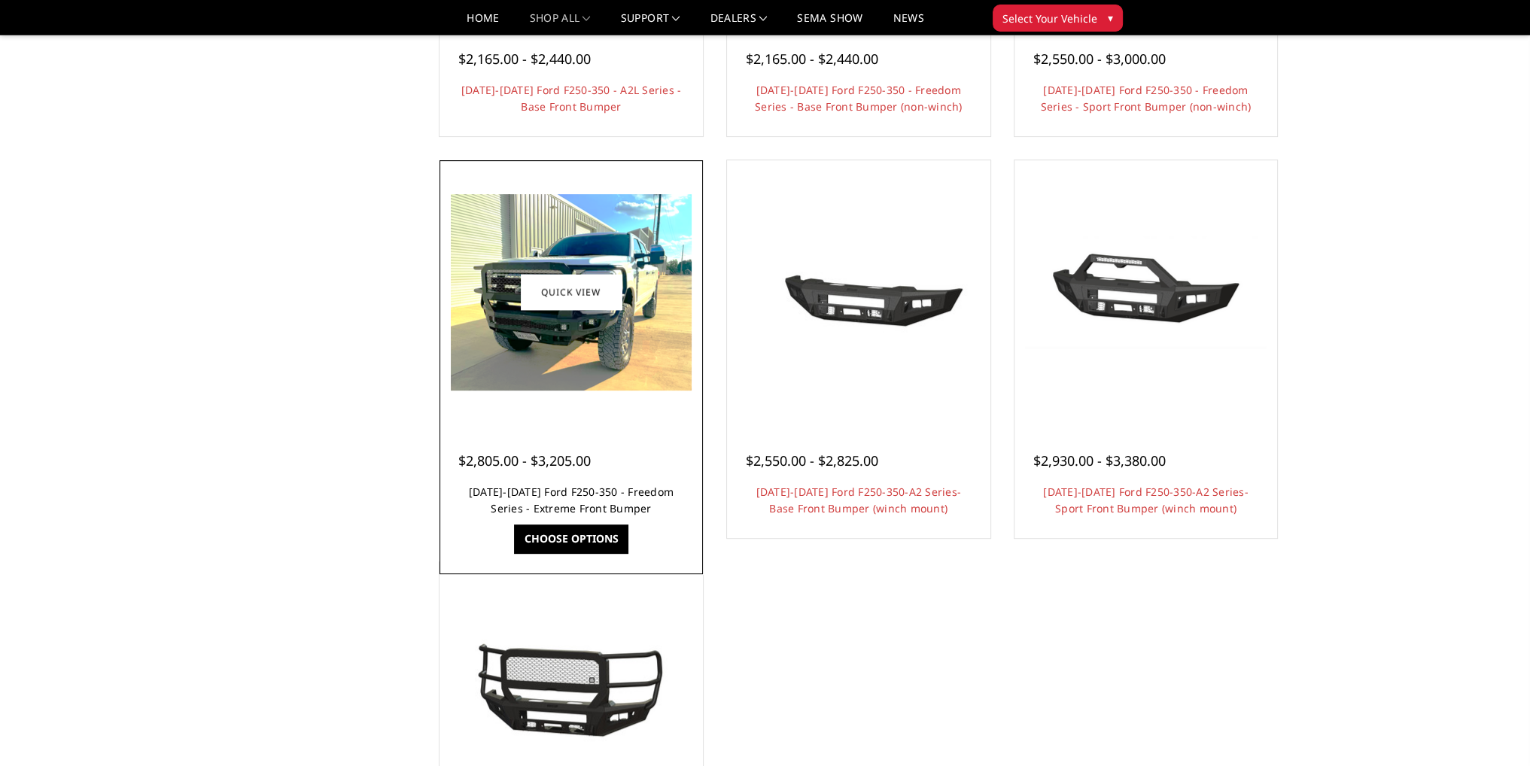
click at [518, 485] on link "2023-2025 Ford F250-350 - Freedom Series - Extreme Front Bumper" at bounding box center [571, 500] width 205 height 31
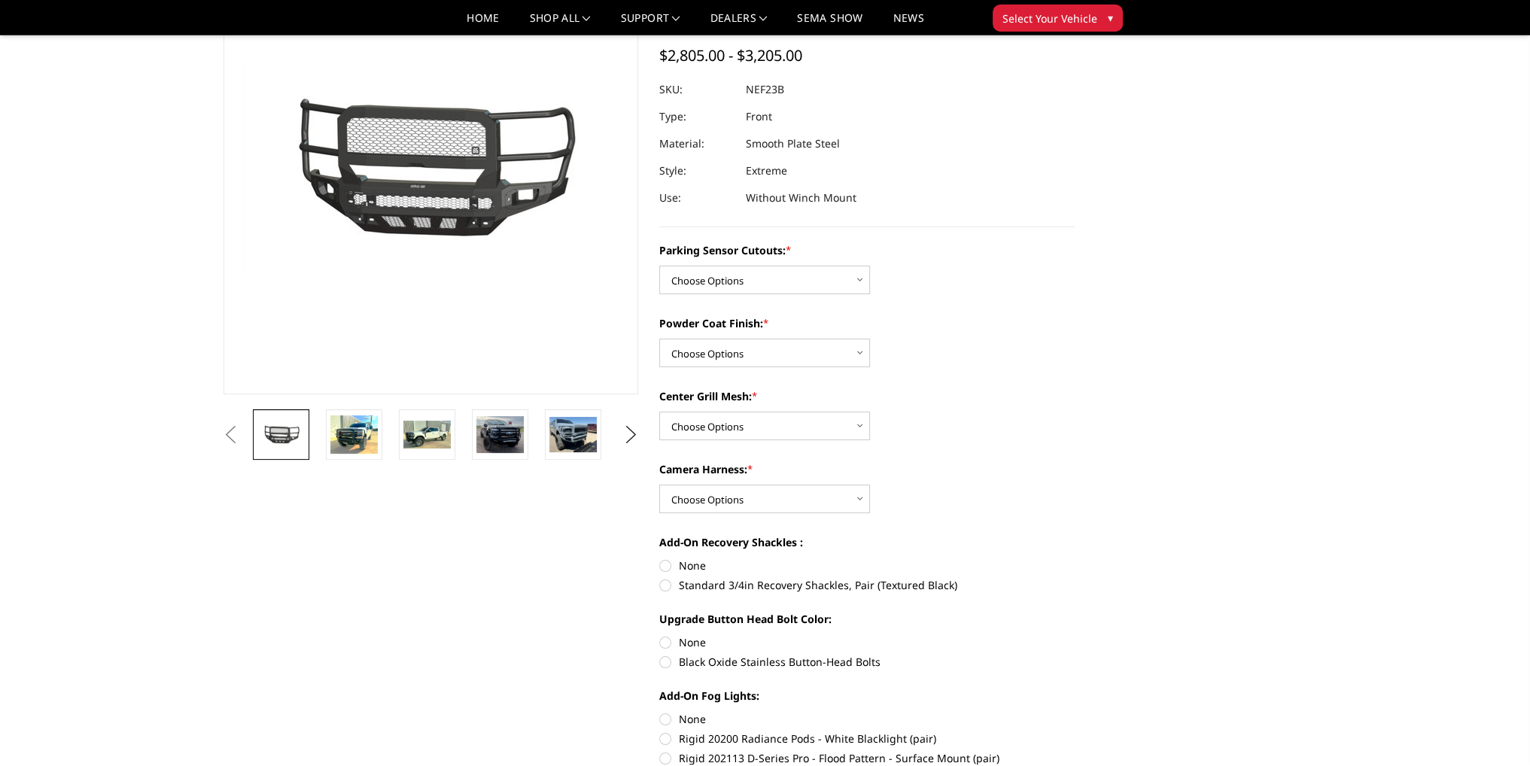
scroll to position [151, 0]
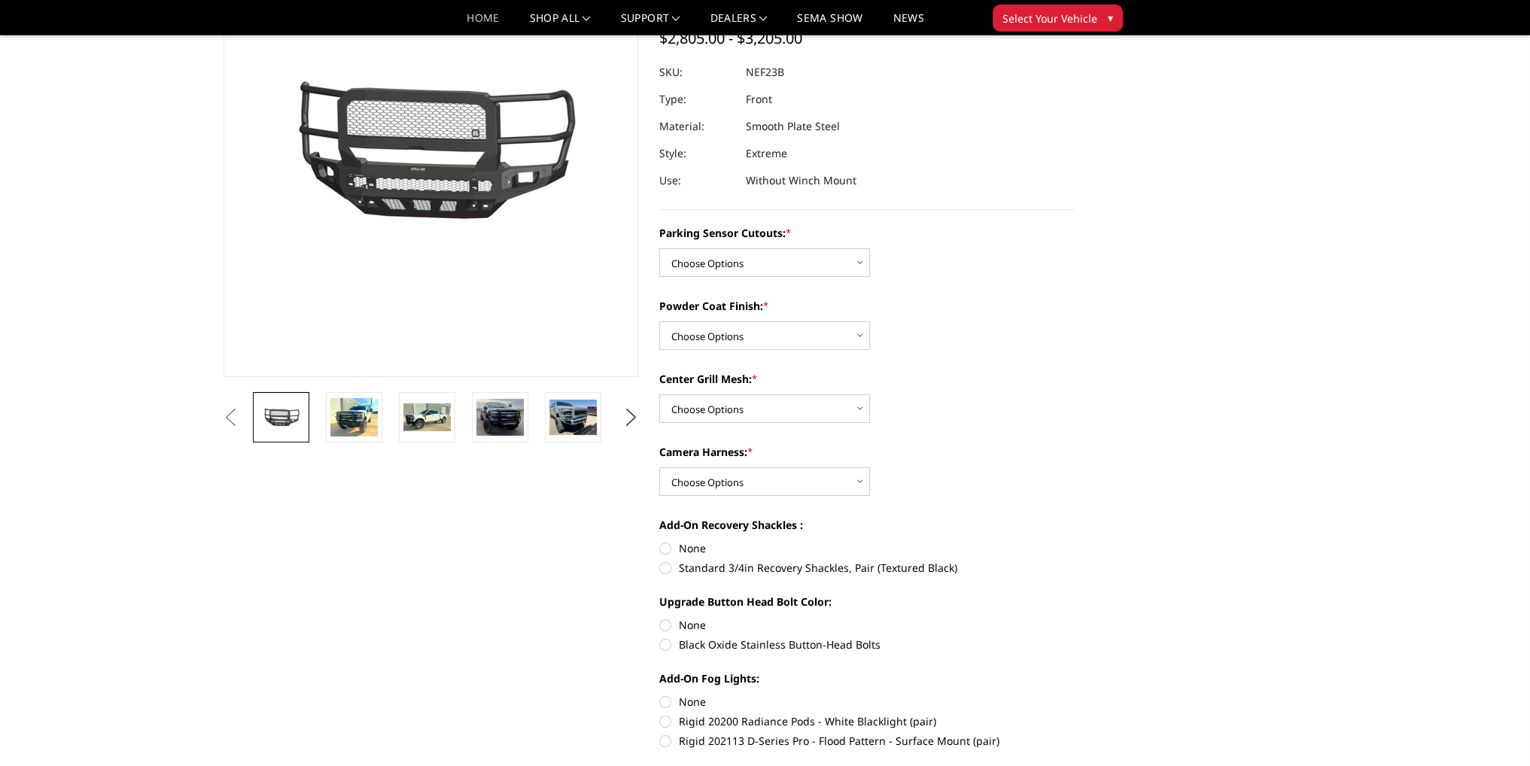
click at [467, 18] on link "Home" at bounding box center [483, 24] width 32 height 22
